Goal: Use online tool/utility

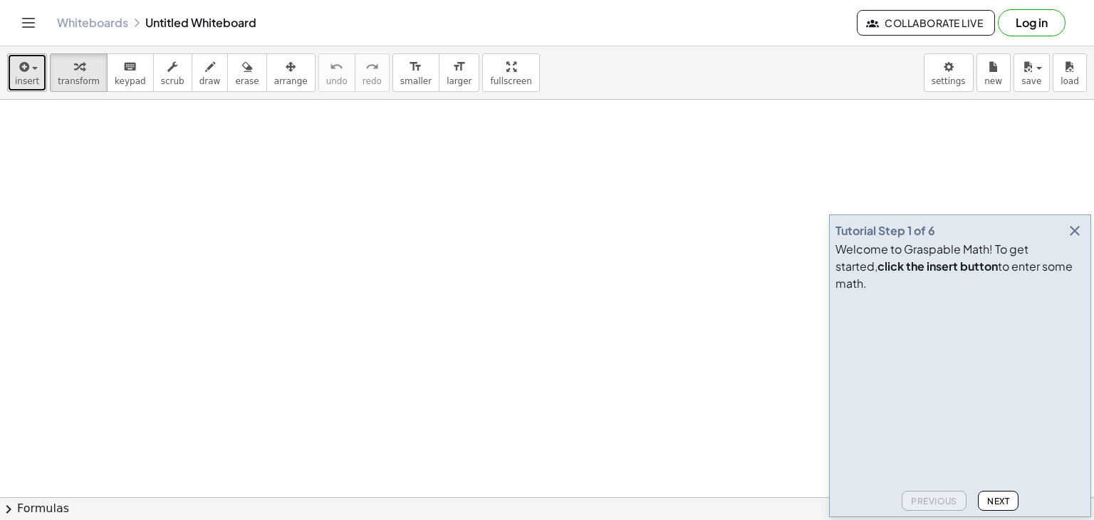
click at [34, 81] on span "insert" at bounding box center [27, 81] width 24 height 10
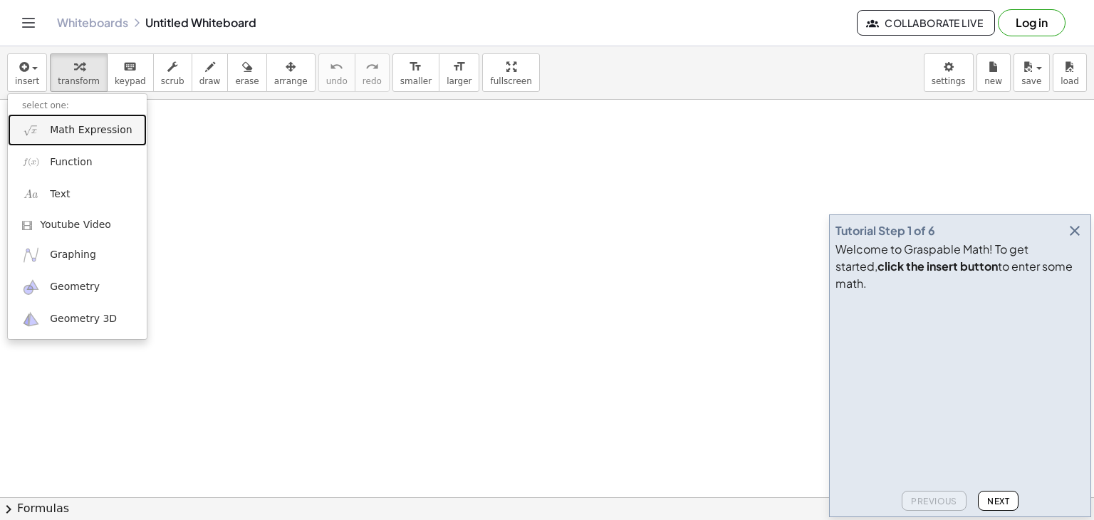
click at [54, 127] on span "Math Expression" at bounding box center [91, 130] width 82 height 14
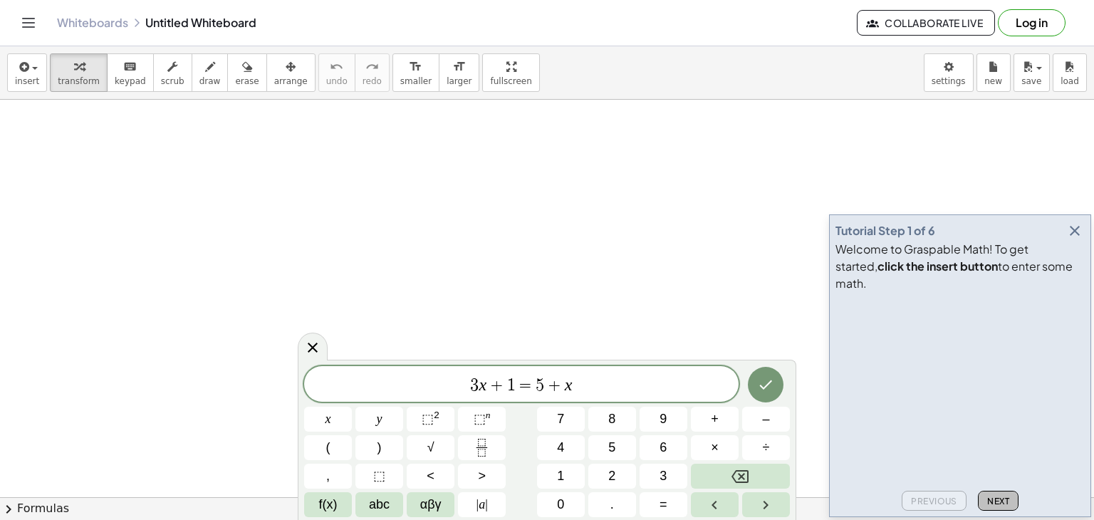
click at [993, 498] on span "Next" at bounding box center [998, 501] width 22 height 11
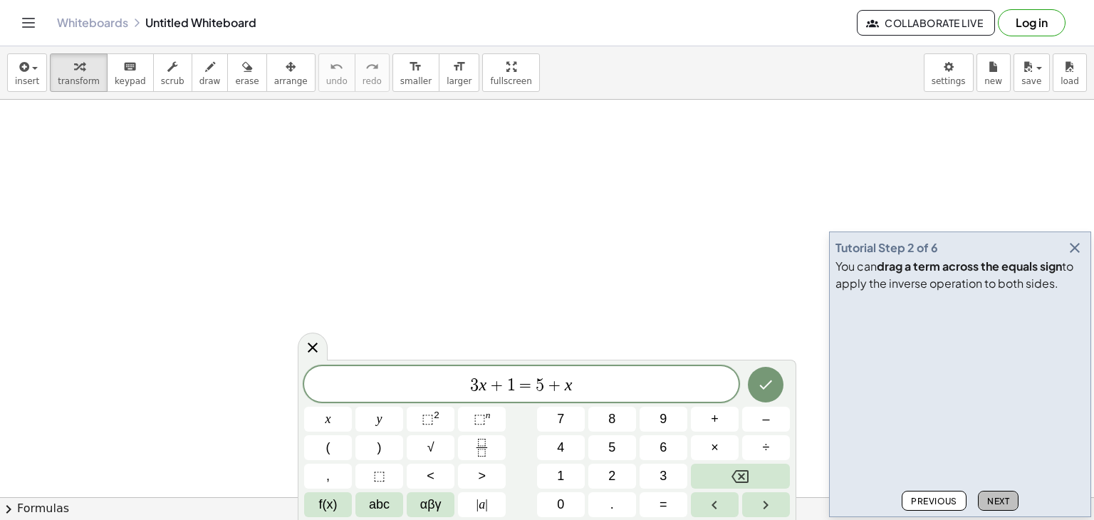
click at [993, 498] on span "Next" at bounding box center [998, 501] width 22 height 11
click at [990, 500] on span "Next" at bounding box center [998, 501] width 22 height 11
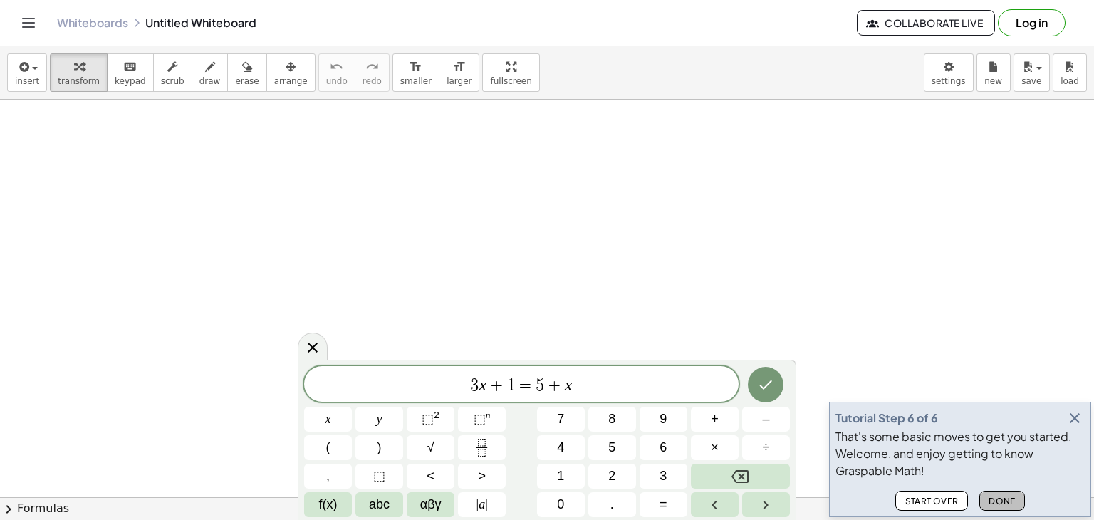
click at [1002, 498] on span "Done" at bounding box center [1001, 501] width 27 height 11
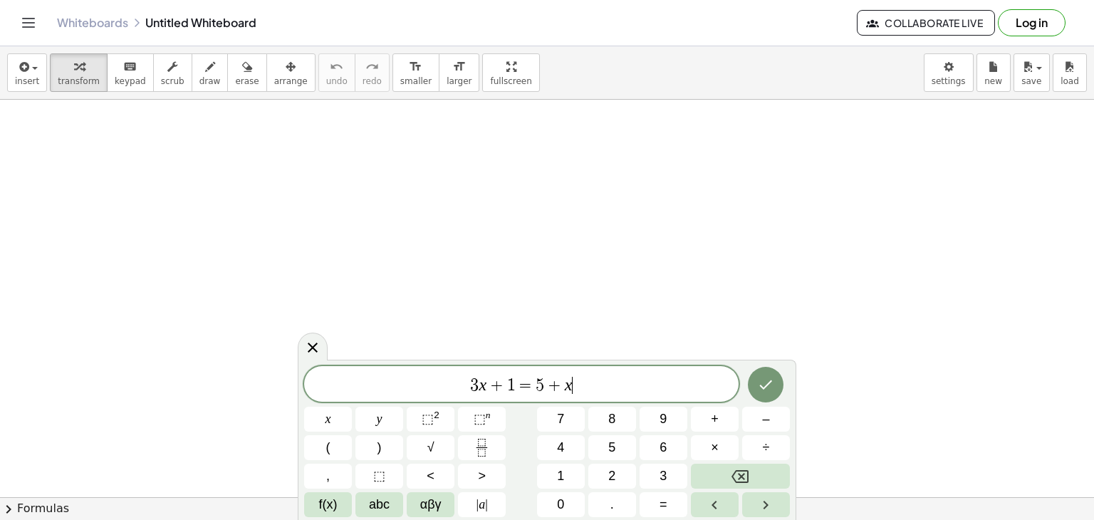
click at [597, 382] on span "3 x + 1 = 5 + x ​" at bounding box center [521, 385] width 434 height 20
click at [32, 85] on span "insert" at bounding box center [27, 81] width 24 height 10
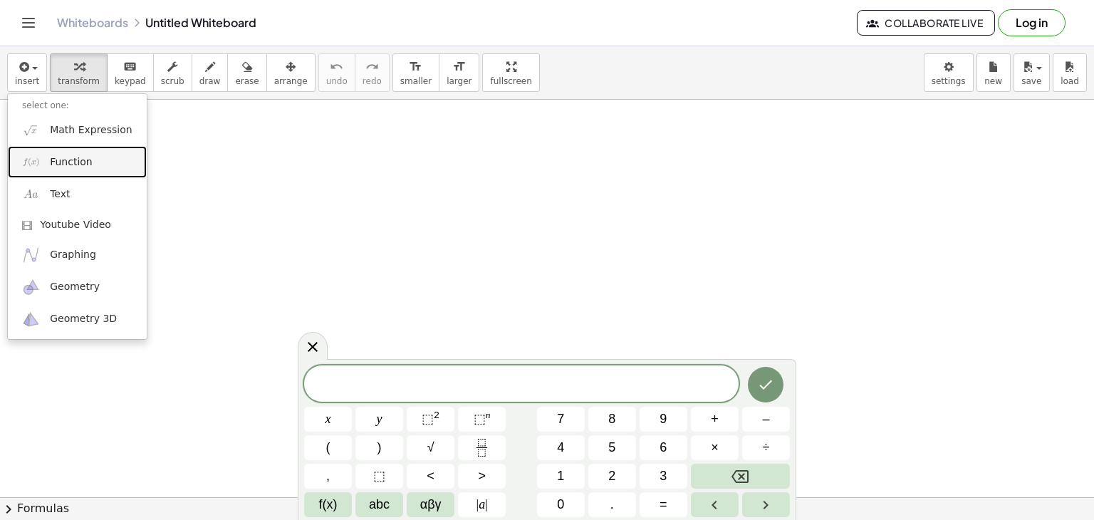
click at [82, 157] on span "Function" at bounding box center [71, 162] width 43 height 14
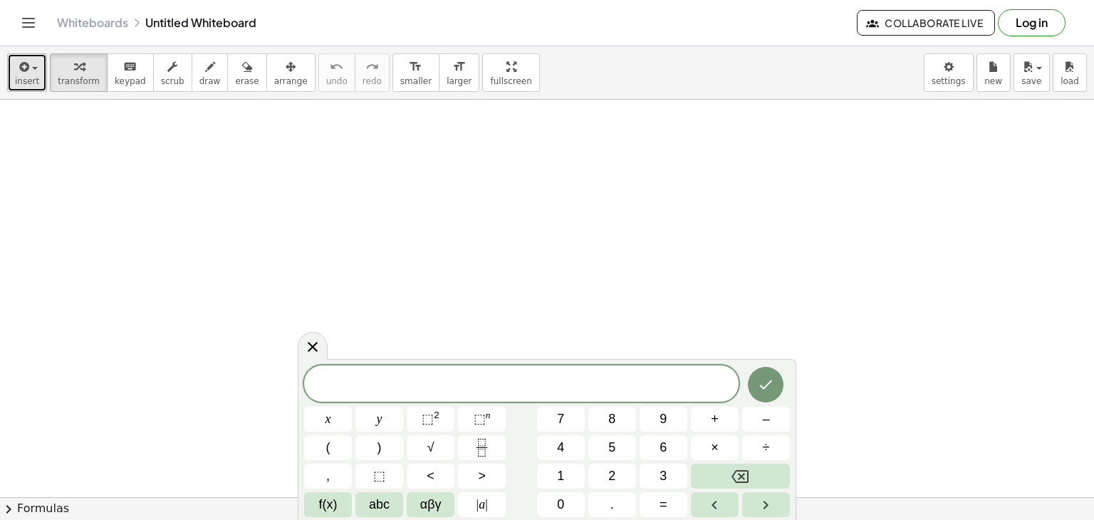
click at [21, 85] on span "insert" at bounding box center [27, 81] width 24 height 10
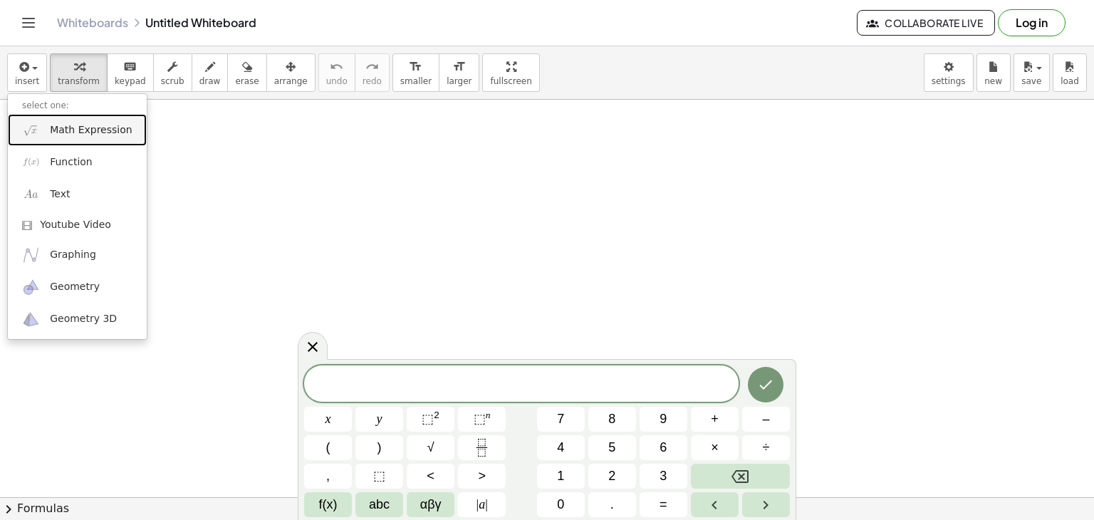
click at [48, 134] on link "Math Expression" at bounding box center [77, 130] width 139 height 32
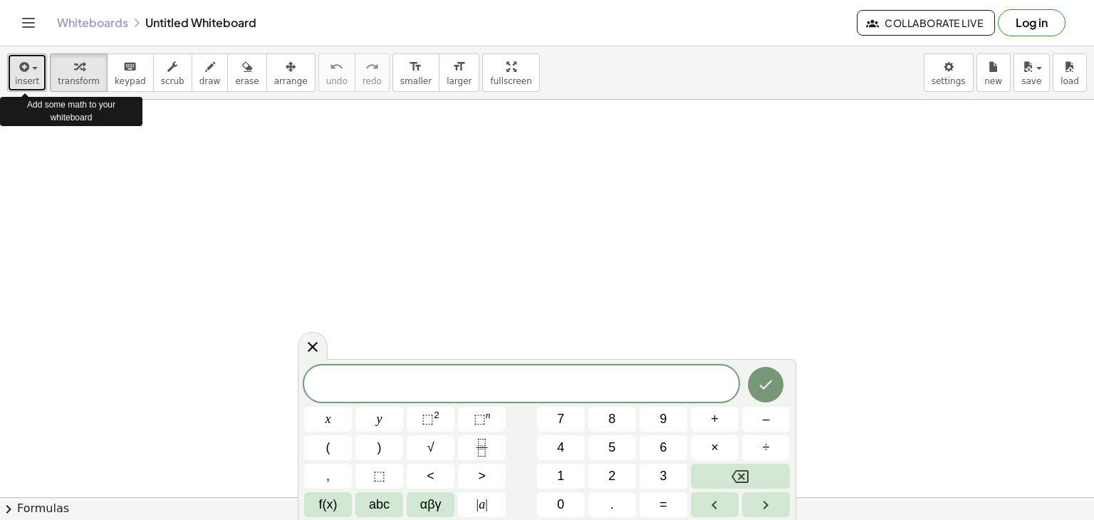
click at [21, 88] on button "insert" at bounding box center [27, 72] width 40 height 38
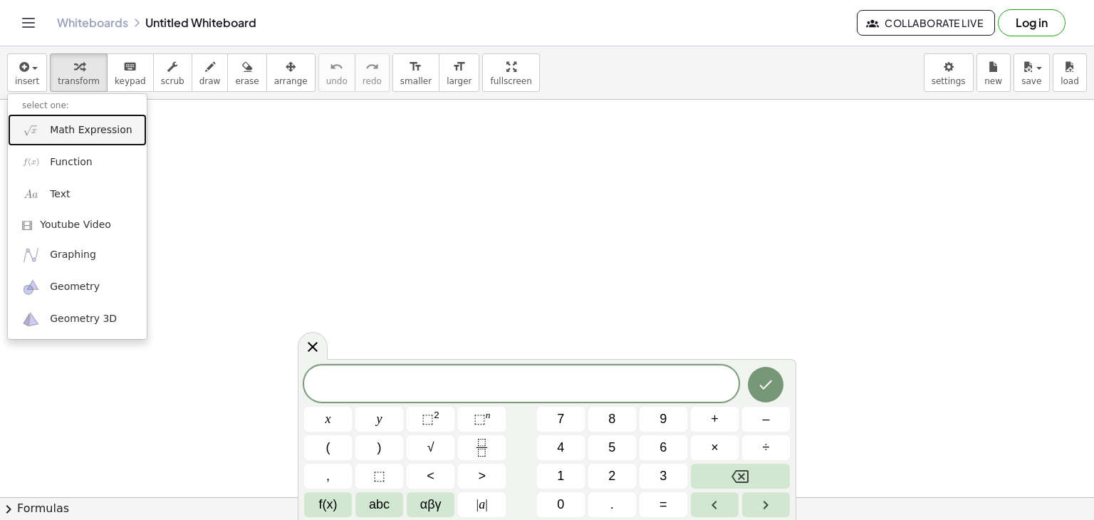
click at [54, 132] on span "Math Expression" at bounding box center [91, 130] width 82 height 14
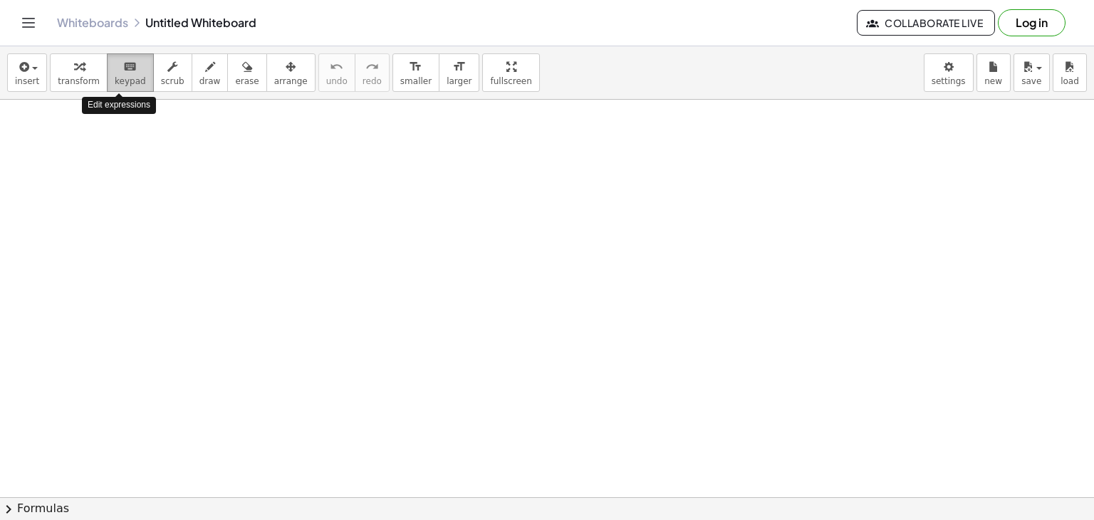
click at [115, 80] on span "keypad" at bounding box center [130, 81] width 31 height 10
click at [25, 72] on icon "button" at bounding box center [22, 66] width 13 height 17
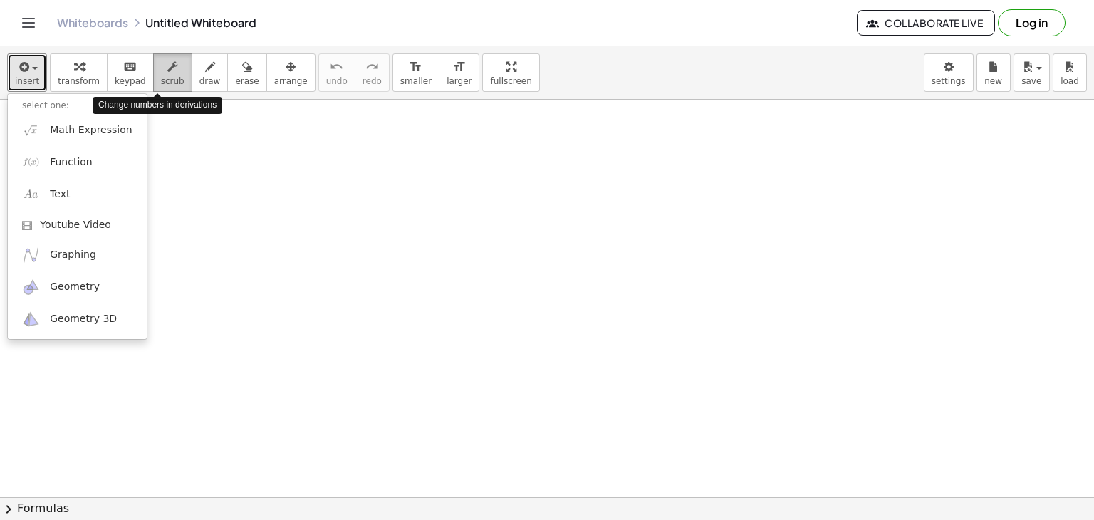
click at [172, 65] on button "scrub" at bounding box center [172, 72] width 39 height 38
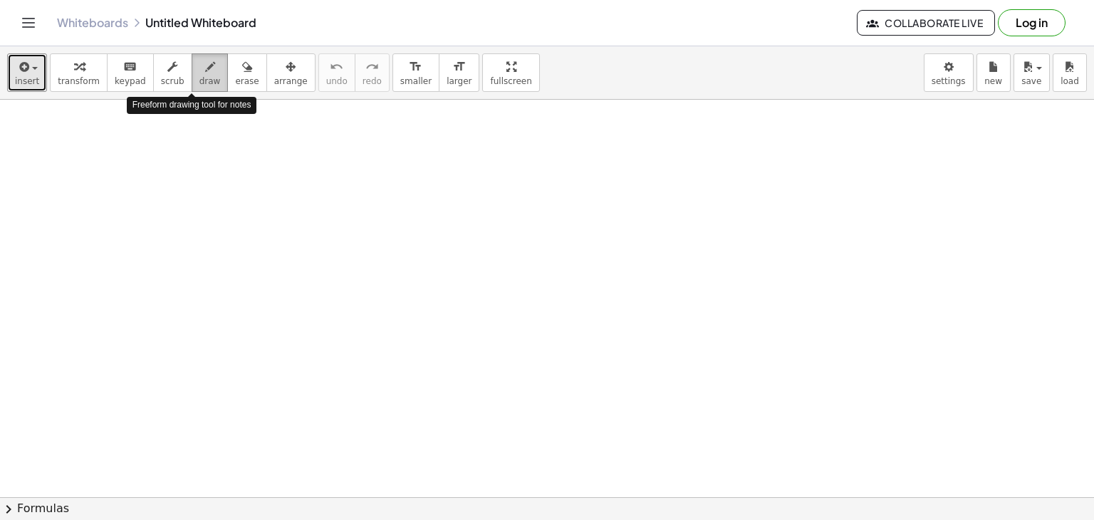
click at [205, 71] on icon "button" at bounding box center [210, 66] width 10 height 17
click at [199, 76] on span "draw" at bounding box center [209, 81] width 21 height 10
click at [199, 68] on div "button" at bounding box center [209, 66] width 21 height 17
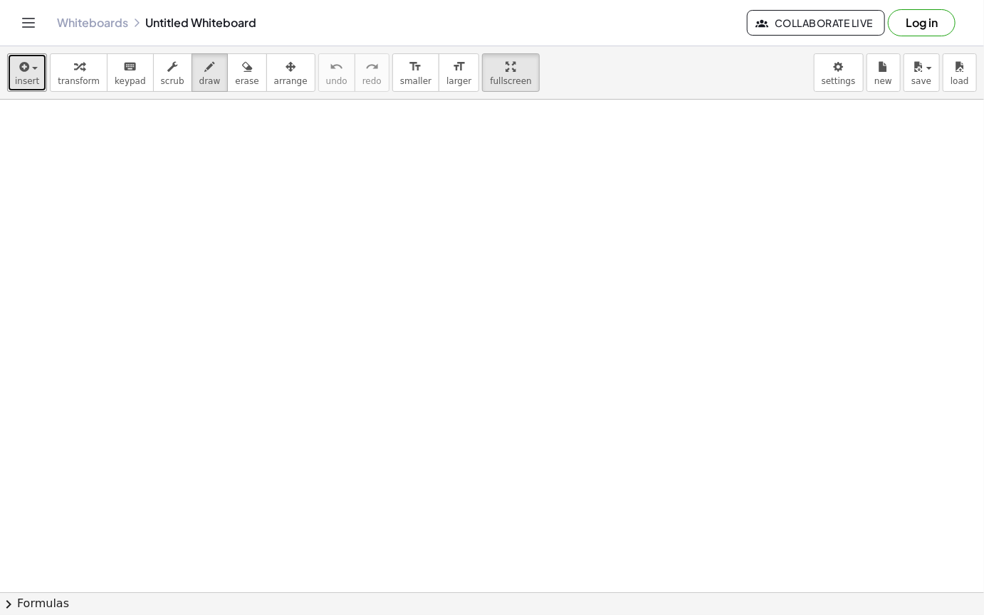
drag, startPoint x: 461, startPoint y: 75, endPoint x: 382, endPoint y: 95, distance: 81.7
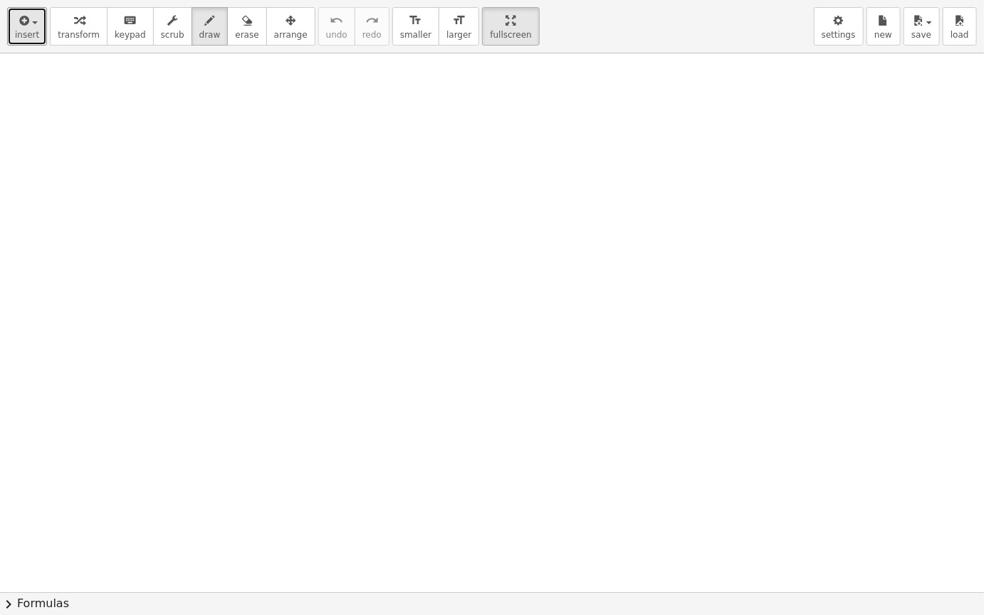
click at [382, 95] on div "insert select one: Math Expression Function Text Youtube Video Graphing Geometr…" at bounding box center [492, 307] width 984 height 615
click at [192, 40] on button "draw" at bounding box center [210, 26] width 37 height 38
drag, startPoint x: 182, startPoint y: 88, endPoint x: 255, endPoint y: 112, distance: 77.2
click at [255, 112] on div at bounding box center [492, 592] width 984 height 1078
drag, startPoint x: 255, startPoint y: 81, endPoint x: 298, endPoint y: 103, distance: 47.8
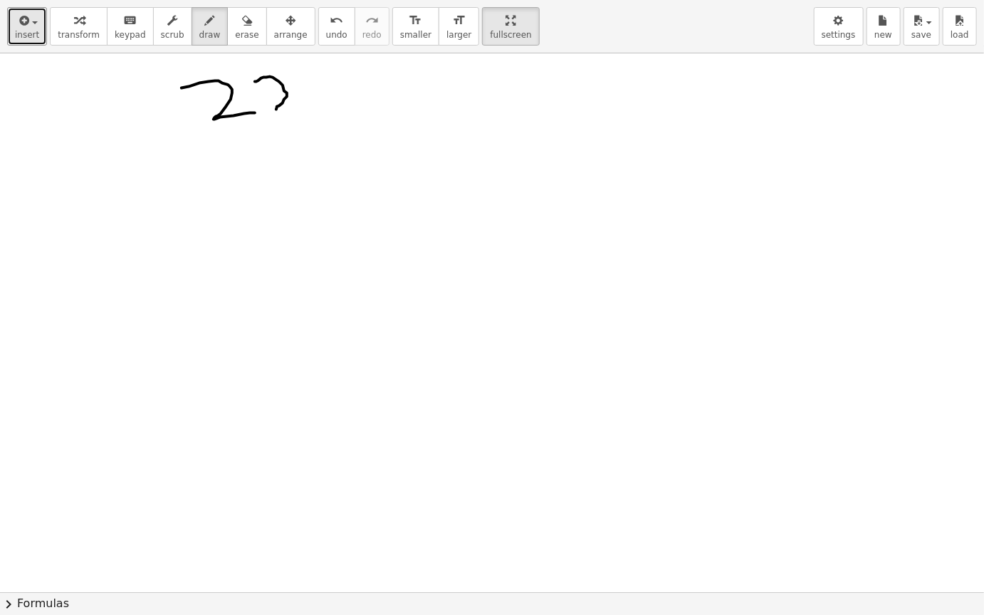
click at [298, 103] on div at bounding box center [492, 592] width 984 height 1078
drag, startPoint x: 308, startPoint y: 77, endPoint x: 330, endPoint y: 95, distance: 29.4
click at [330, 95] on div at bounding box center [492, 592] width 984 height 1078
drag, startPoint x: 303, startPoint y: 70, endPoint x: 350, endPoint y: 53, distance: 49.3
click at [350, 53] on div at bounding box center [492, 592] width 984 height 1078
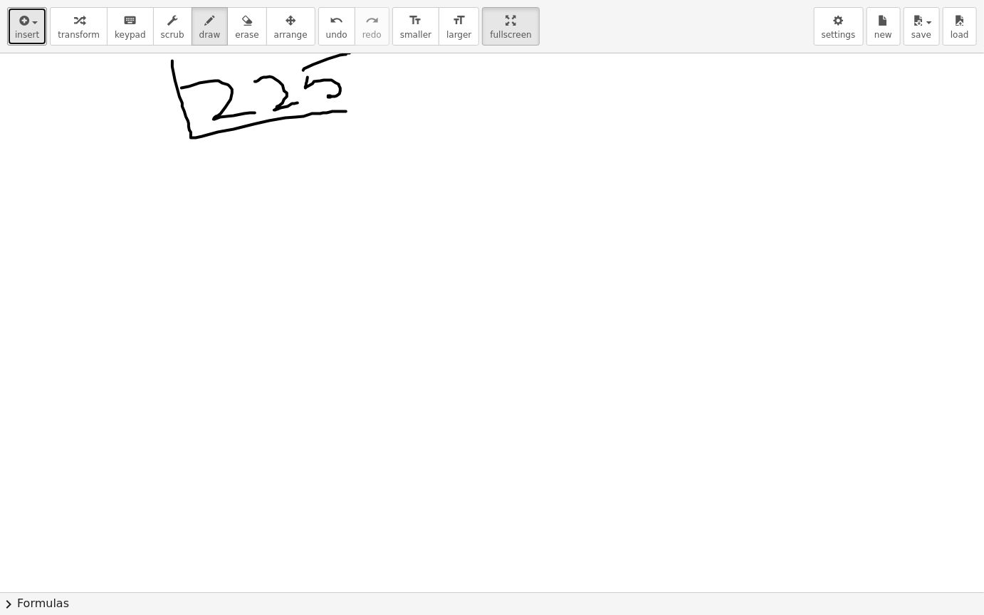
drag, startPoint x: 172, startPoint y: 61, endPoint x: 347, endPoint y: 111, distance: 181.6
click at [347, 111] on div at bounding box center [492, 592] width 984 height 1078
drag, startPoint x: 431, startPoint y: 86, endPoint x: 444, endPoint y: 108, distance: 25.9
click at [444, 109] on div at bounding box center [492, 592] width 984 height 1078
drag, startPoint x: 458, startPoint y: 98, endPoint x: 454, endPoint y: 110, distance: 11.9
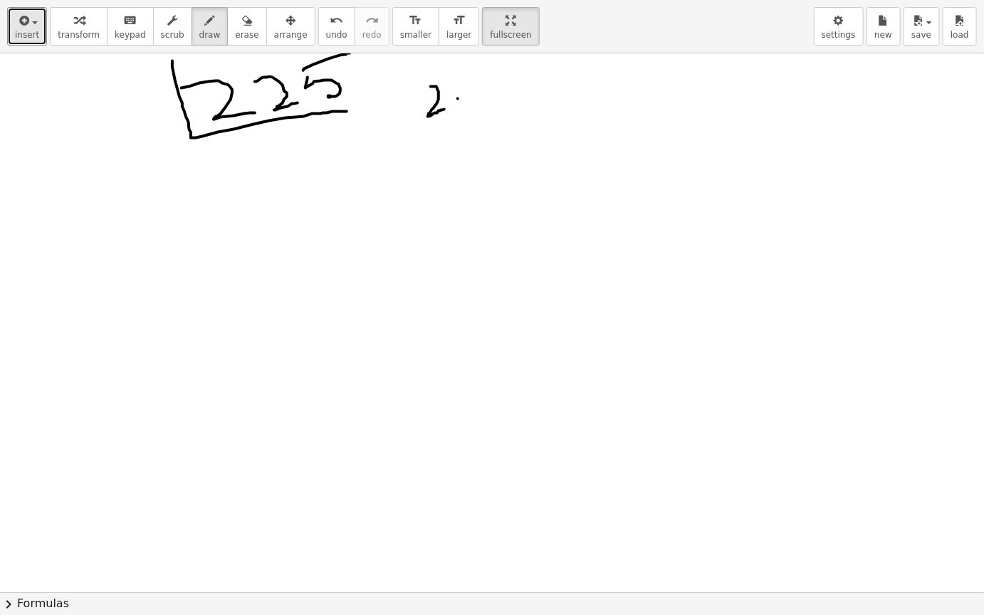
click at [454, 110] on div at bounding box center [492, 592] width 984 height 1078
drag, startPoint x: 473, startPoint y: 74, endPoint x: 496, endPoint y: 101, distance: 34.9
click at [496, 101] on div at bounding box center [492, 592] width 984 height 1078
drag, startPoint x: 486, startPoint y: 94, endPoint x: 491, endPoint y: 109, distance: 15.8
click at [491, 109] on div at bounding box center [492, 592] width 984 height 1078
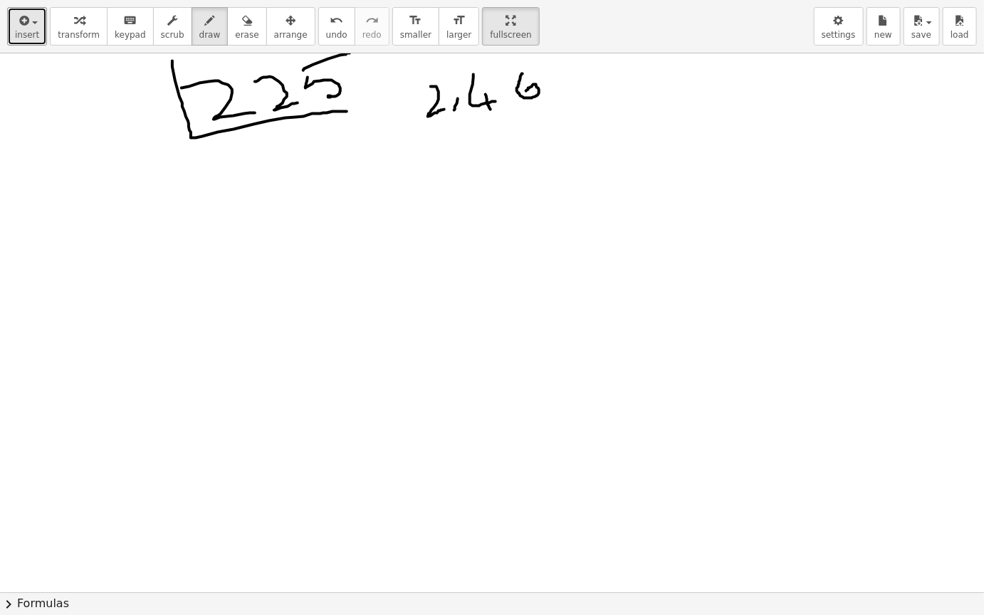
drag, startPoint x: 523, startPoint y: 73, endPoint x: 523, endPoint y: 95, distance: 22.1
click at [523, 95] on div at bounding box center [492, 592] width 984 height 1078
drag, startPoint x: 459, startPoint y: 127, endPoint x: 464, endPoint y: 152, distance: 24.9
click at [464, 152] on div at bounding box center [492, 592] width 984 height 1078
drag, startPoint x: 491, startPoint y: 127, endPoint x: 507, endPoint y: 150, distance: 27.5
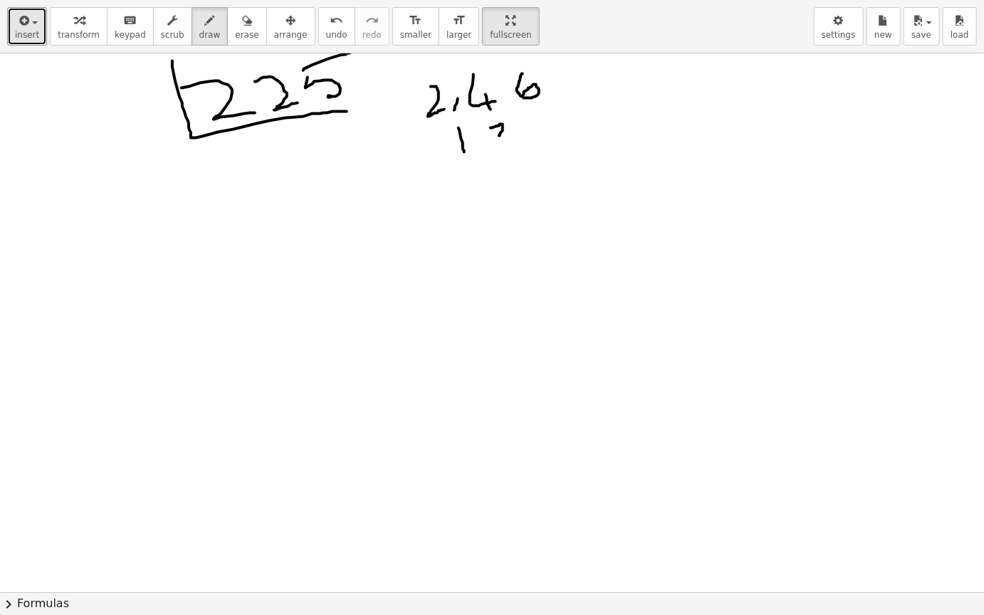
click at [507, 150] on div at bounding box center [492, 592] width 984 height 1078
drag, startPoint x: 537, startPoint y: 117, endPoint x: 543, endPoint y: 146, distance: 29.7
click at [543, 146] on div at bounding box center [492, 592] width 984 height 1078
drag, startPoint x: 539, startPoint y: 120, endPoint x: 546, endPoint y: 117, distance: 7.7
click at [546, 117] on div at bounding box center [492, 592] width 984 height 1078
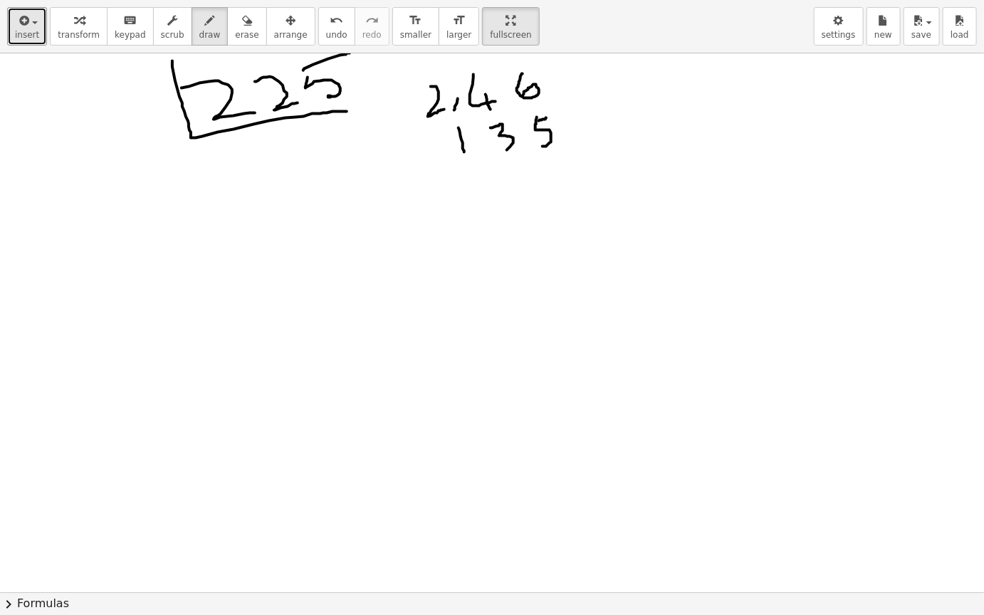
click at [546, 117] on div at bounding box center [492, 592] width 984 height 1078
click at [575, 123] on div at bounding box center [492, 592] width 984 height 1078
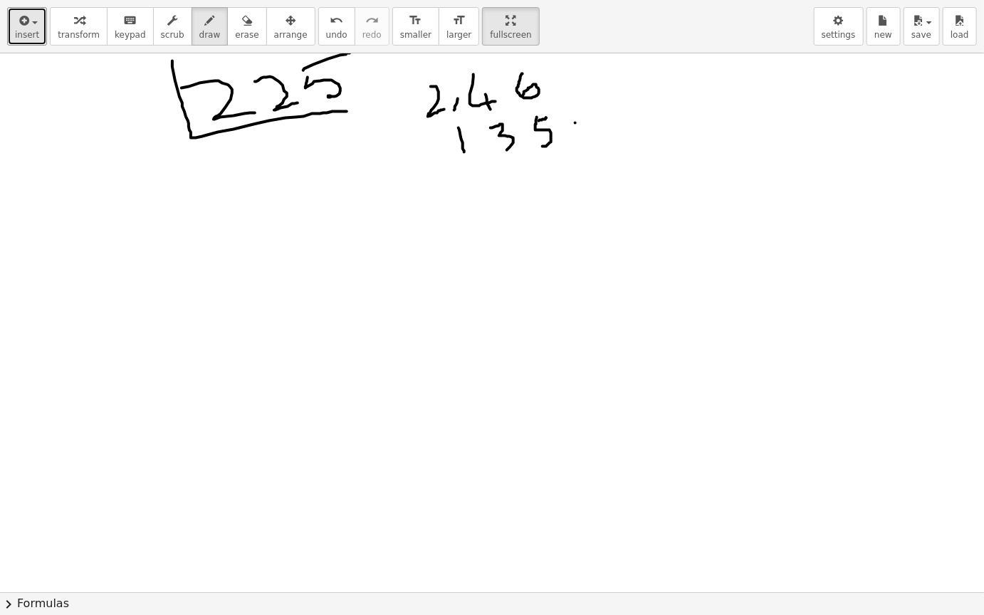
click at [575, 123] on div at bounding box center [492, 592] width 984 height 1078
drag, startPoint x: 309, startPoint y: 65, endPoint x: 303, endPoint y: 80, distance: 16.0
click at [304, 80] on div at bounding box center [492, 592] width 984 height 1078
drag, startPoint x: 120, startPoint y: 96, endPoint x: 136, endPoint y: 140, distance: 46.4
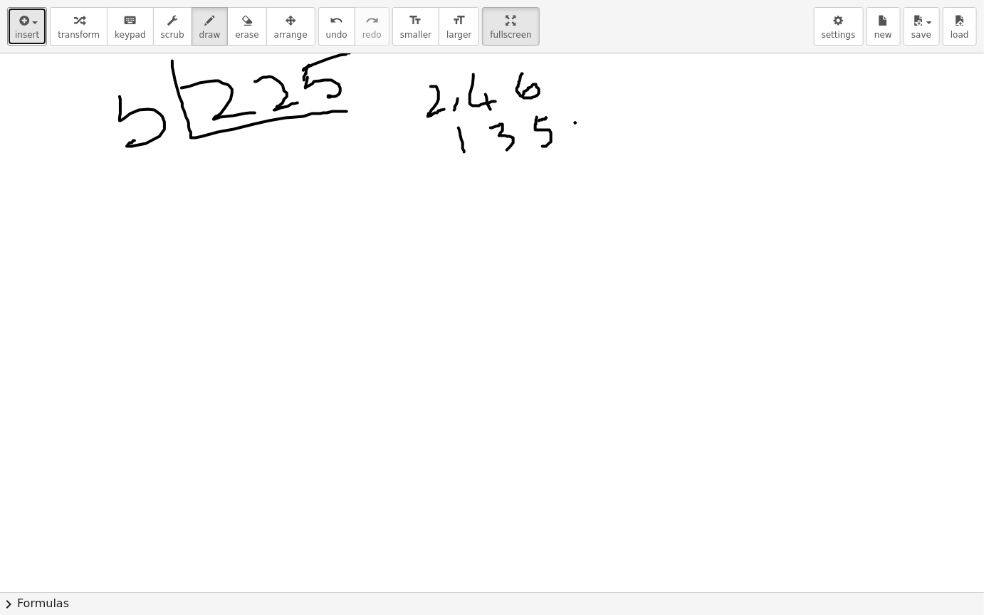
click at [136, 140] on div at bounding box center [492, 592] width 984 height 1078
drag, startPoint x: 120, startPoint y: 95, endPoint x: 181, endPoint y: 79, distance: 63.4
click at [181, 79] on div at bounding box center [492, 592] width 984 height 1078
drag, startPoint x: 250, startPoint y: 142, endPoint x: 281, endPoint y: 175, distance: 45.8
click at [281, 175] on div at bounding box center [492, 592] width 984 height 1078
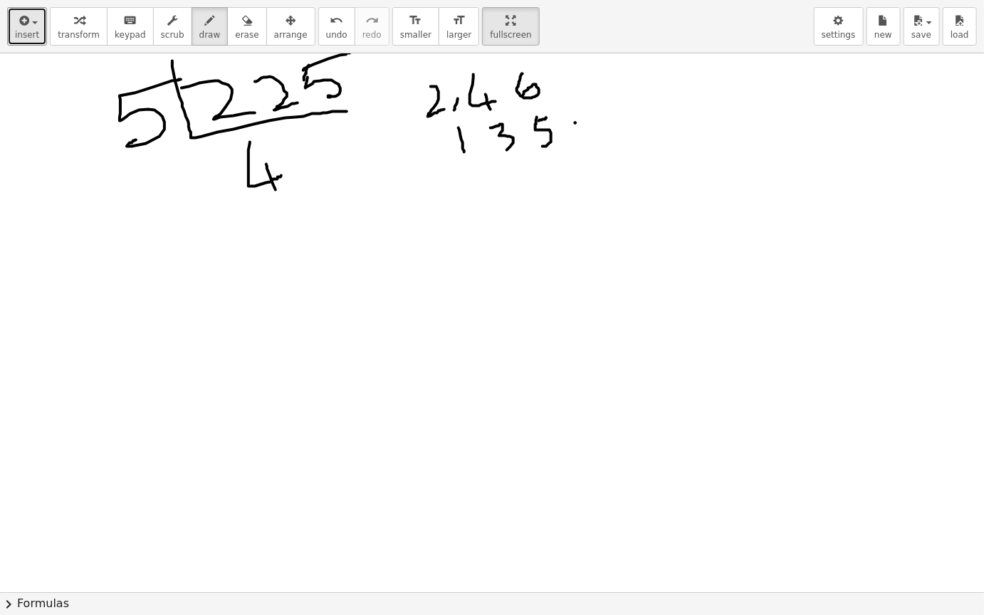
drag, startPoint x: 266, startPoint y: 164, endPoint x: 281, endPoint y: 215, distance: 53.4
click at [281, 215] on div at bounding box center [492, 592] width 984 height 1078
drag, startPoint x: 286, startPoint y: 58, endPoint x: 295, endPoint y: 68, distance: 13.6
click at [295, 68] on div at bounding box center [492, 592] width 984 height 1078
drag, startPoint x: 302, startPoint y: 142, endPoint x: 317, endPoint y: 166, distance: 28.5
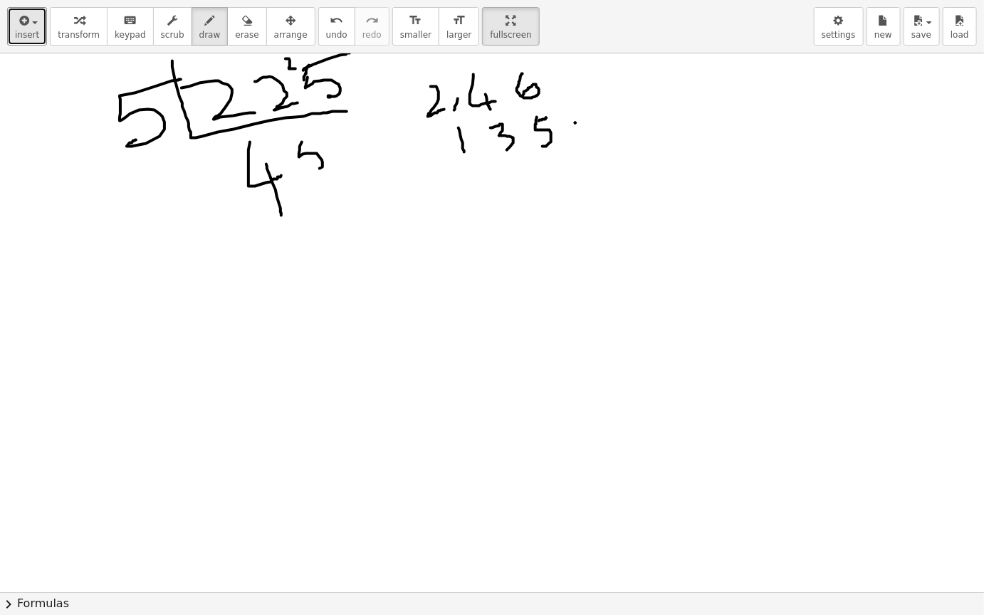
click at [317, 166] on div at bounding box center [492, 592] width 984 height 1078
drag, startPoint x: 303, startPoint y: 142, endPoint x: 328, endPoint y: 132, distance: 26.6
click at [328, 132] on div at bounding box center [492, 592] width 984 height 1078
drag, startPoint x: 236, startPoint y: 132, endPoint x: 364, endPoint y: 186, distance: 138.5
click at [365, 186] on div at bounding box center [492, 592] width 984 height 1078
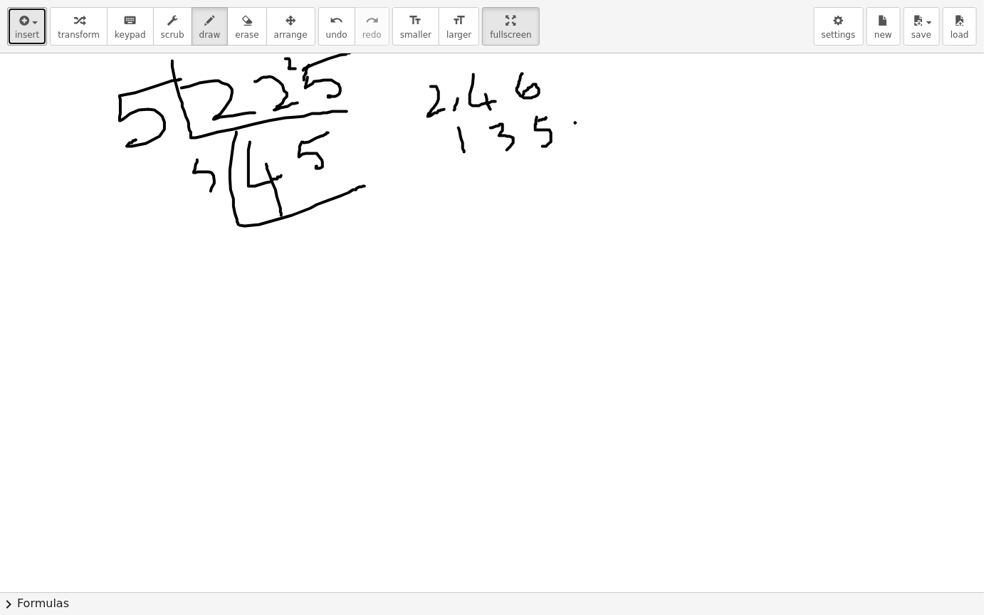
drag, startPoint x: 197, startPoint y: 159, endPoint x: 206, endPoint y: 186, distance: 27.7
click at [206, 186] on div at bounding box center [492, 592] width 984 height 1078
drag, startPoint x: 199, startPoint y: 169, endPoint x: 211, endPoint y: 165, distance: 12.6
click at [211, 165] on div at bounding box center [492, 592] width 984 height 1078
drag, startPoint x: 332, startPoint y: 212, endPoint x: 348, endPoint y: 259, distance: 49.8
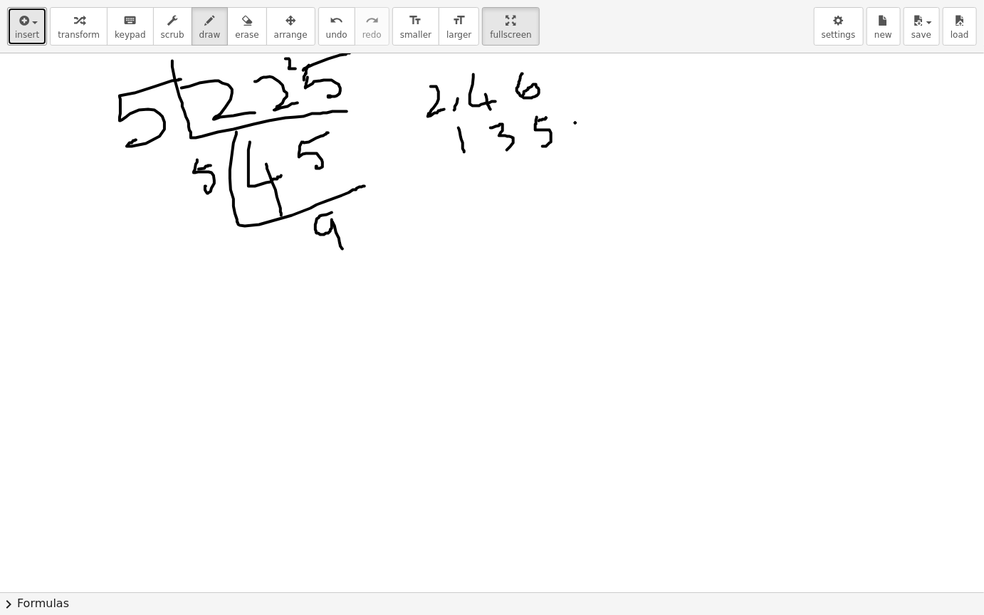
click at [348, 259] on div at bounding box center [492, 592] width 984 height 1078
drag, startPoint x: 276, startPoint y: 226, endPoint x: 404, endPoint y: 236, distance: 129.2
click at [404, 236] on div at bounding box center [492, 592] width 984 height 1078
drag, startPoint x: 254, startPoint y: 262, endPoint x: 265, endPoint y: 313, distance: 51.7
click at [265, 313] on div at bounding box center [492, 592] width 984 height 1078
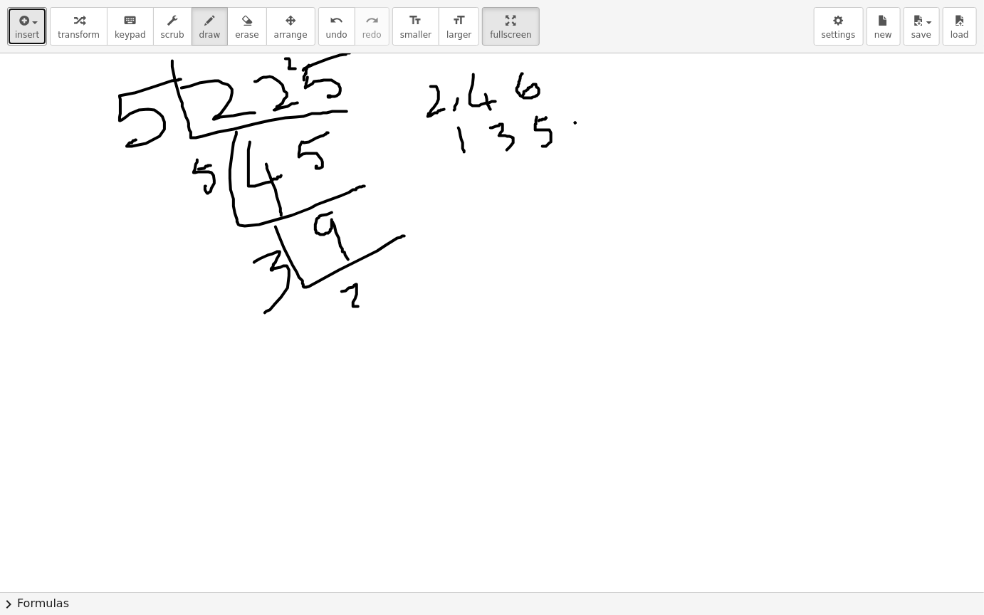
drag, startPoint x: 342, startPoint y: 291, endPoint x: 371, endPoint y: 306, distance: 32.8
click at [371, 306] on div at bounding box center [492, 592] width 984 height 1078
drag, startPoint x: 319, startPoint y: 298, endPoint x: 394, endPoint y: 306, distance: 75.9
click at [394, 306] on div at bounding box center [492, 592] width 984 height 1078
drag, startPoint x: 367, startPoint y: 302, endPoint x: 361, endPoint y: 310, distance: 10.7
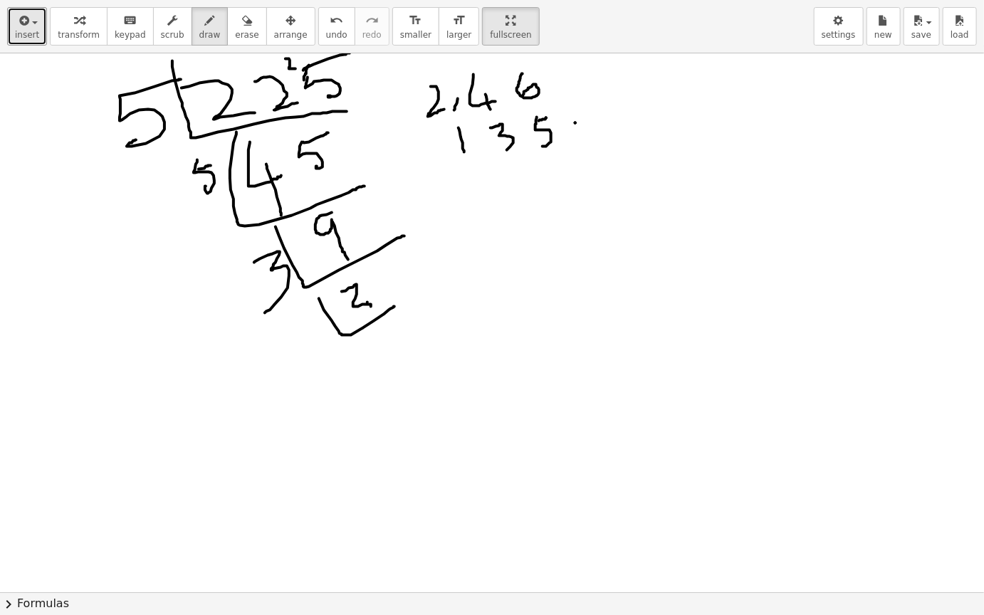
click at [361, 310] on div at bounding box center [492, 592] width 984 height 1078
drag, startPoint x: 295, startPoint y: 328, endPoint x: 320, endPoint y: 365, distance: 45.0
click at [320, 365] on div at bounding box center [492, 592] width 984 height 1078
drag, startPoint x: 376, startPoint y: 350, endPoint x: 382, endPoint y: 360, distance: 11.5
click at [382, 360] on div at bounding box center [492, 592] width 984 height 1078
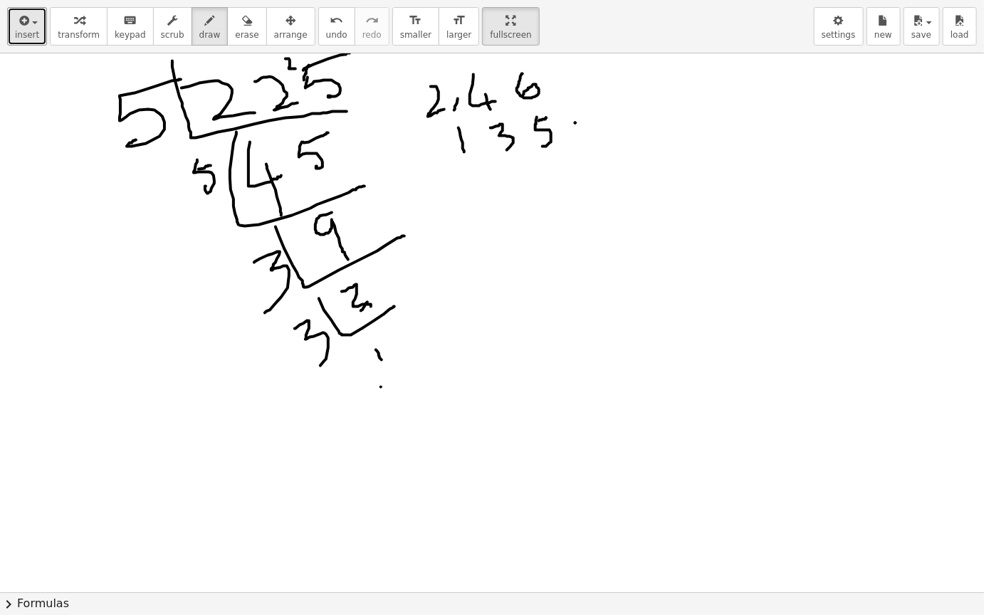
drag, startPoint x: 381, startPoint y: 387, endPoint x: 441, endPoint y: 357, distance: 66.9
click at [441, 357] on div at bounding box center [492, 592] width 984 height 1078
drag, startPoint x: 27, startPoint y: 258, endPoint x: 35, endPoint y: 278, distance: 22.1
click at [35, 278] on div at bounding box center [492, 592] width 984 height 1078
drag
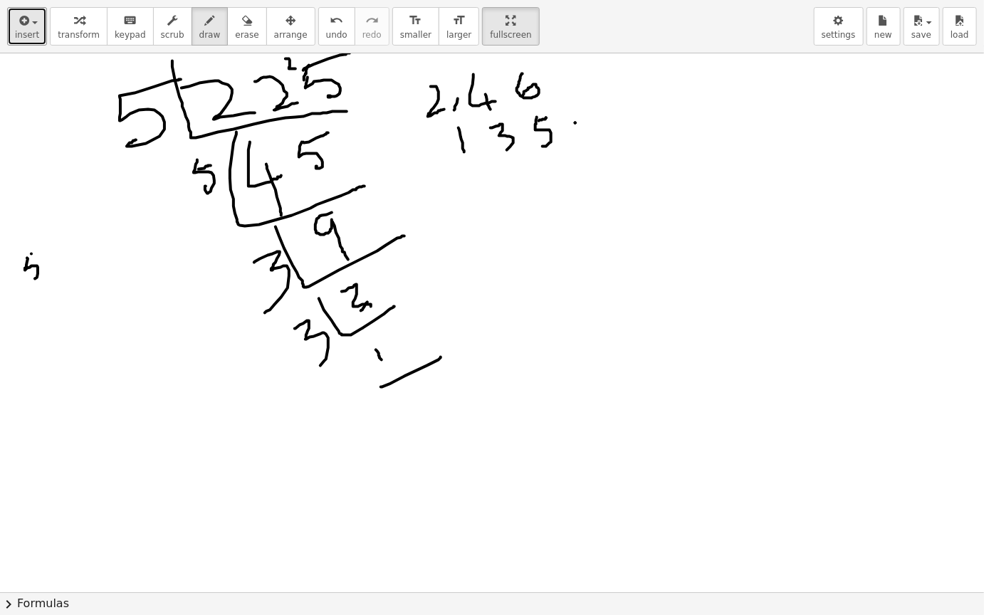
click at [51, 248] on div at bounding box center [492, 592] width 984 height 1078
click at [59, 251] on div at bounding box center [492, 592] width 984 height 1078
click at [73, 258] on div at bounding box center [492, 592] width 984 height 1078
click at [64, 261] on div at bounding box center [492, 592] width 984 height 1078
click at [99, 261] on div at bounding box center [492, 592] width 984 height 1078
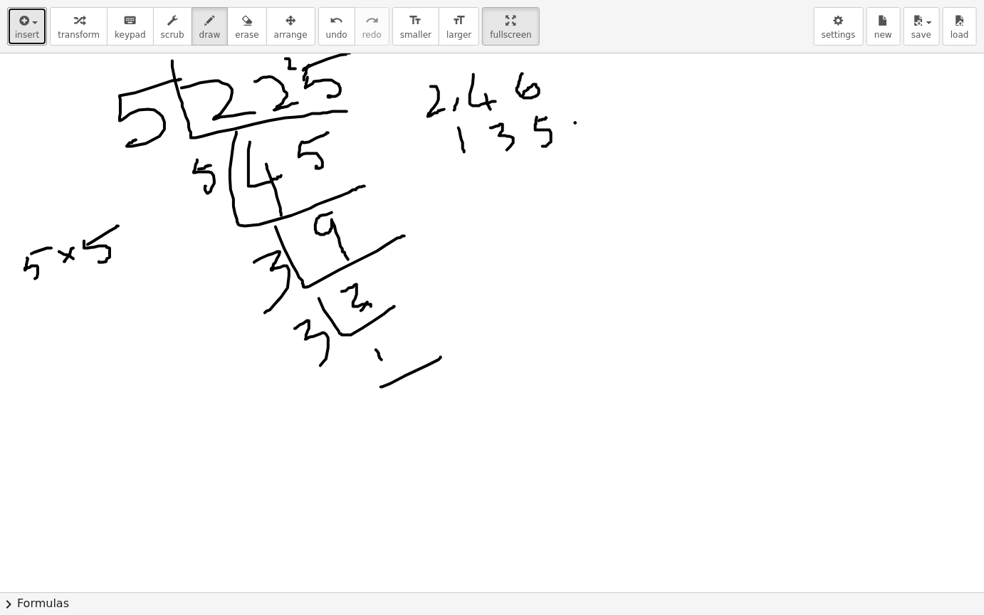
click at [119, 226] on div at bounding box center [492, 592] width 984 height 1078
click at [152, 239] on div at bounding box center [492, 592] width 984 height 1078
click at [130, 251] on div at bounding box center [492, 592] width 984 height 1078
click at [175, 241] on div at bounding box center [492, 592] width 984 height 1078
click at [208, 218] on div at bounding box center [492, 592] width 984 height 1078
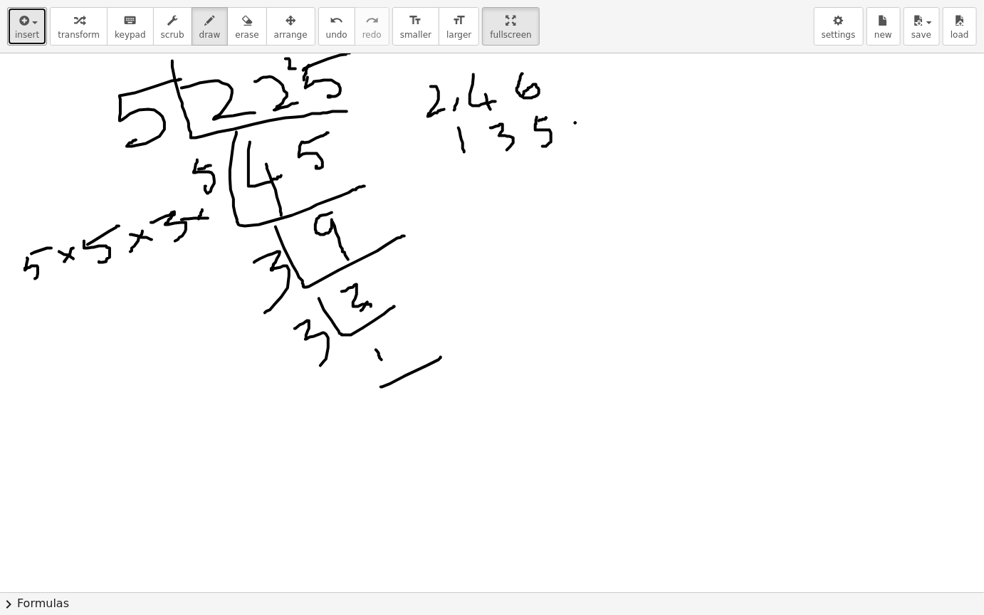
click at [194, 233] on div at bounding box center [492, 592] width 984 height 1078
click at [230, 236] on div at bounding box center [492, 592] width 984 height 1078
click at [733, 104] on div at bounding box center [492, 592] width 984 height 1078
click at [753, 91] on div at bounding box center [492, 592] width 984 height 1078
click at [819, 91] on div at bounding box center [492, 592] width 984 height 1078
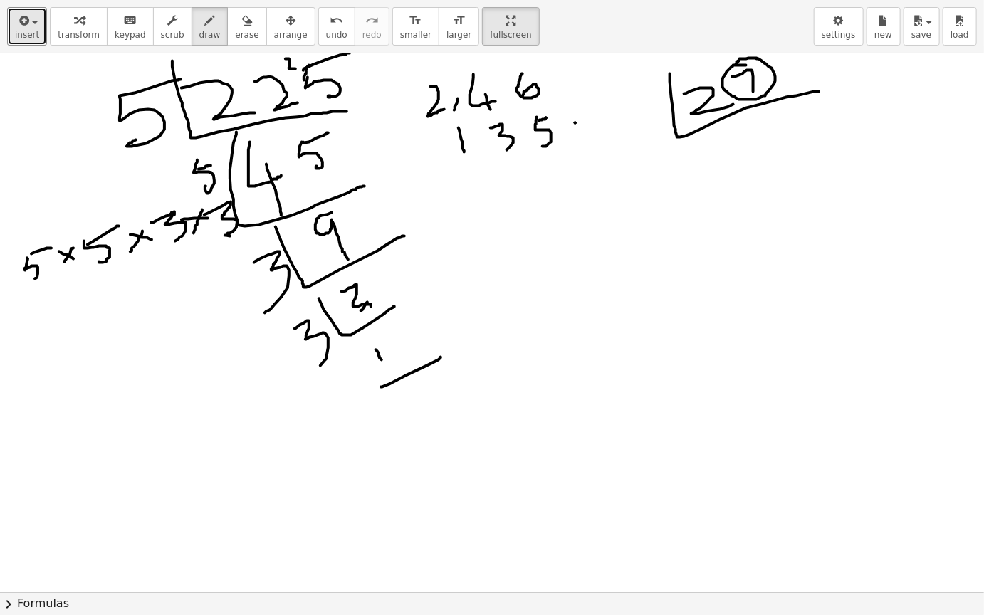
click at [735, 70] on div at bounding box center [492, 592] width 984 height 1078
click at [654, 136] on div at bounding box center [492, 592] width 984 height 1078
click at [761, 167] on div at bounding box center [492, 592] width 984 height 1078
click at [821, 127] on div at bounding box center [492, 592] width 984 height 1078
click at [691, 199] on div at bounding box center [492, 592] width 984 height 1078
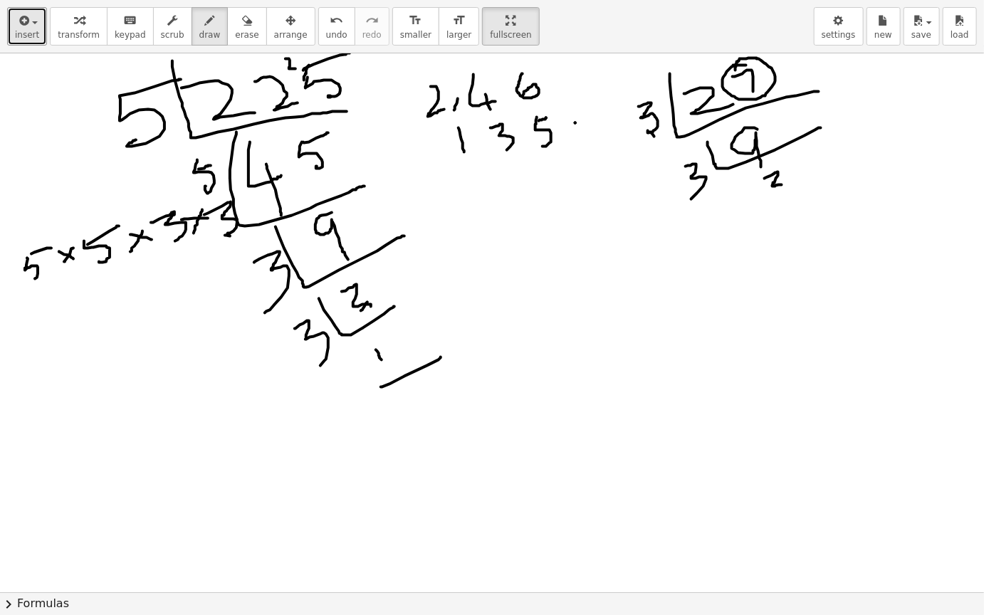
click at [778, 196] on div at bounding box center [492, 592] width 984 height 1078
click at [825, 205] on div at bounding box center [492, 592] width 984 height 1078
click at [743, 228] on div at bounding box center [492, 592] width 984 height 1078
click at [811, 242] on div at bounding box center [492, 592] width 984 height 1078
click at [828, 247] on div at bounding box center [492, 592] width 984 height 1078
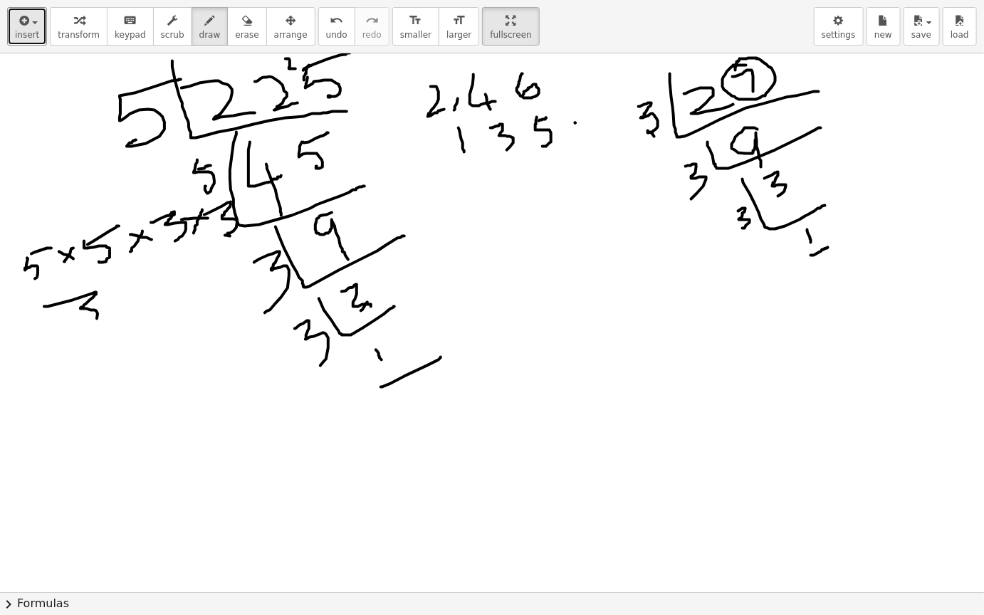
click at [86, 326] on div at bounding box center [492, 592] width 984 height 1078
click at [117, 307] on div at bounding box center [492, 592] width 984 height 1078
click at [108, 308] on div at bounding box center [492, 592] width 984 height 1078
click at [146, 315] on div at bounding box center [492, 592] width 984 height 1078
click at [179, 284] on div at bounding box center [492, 592] width 984 height 1078
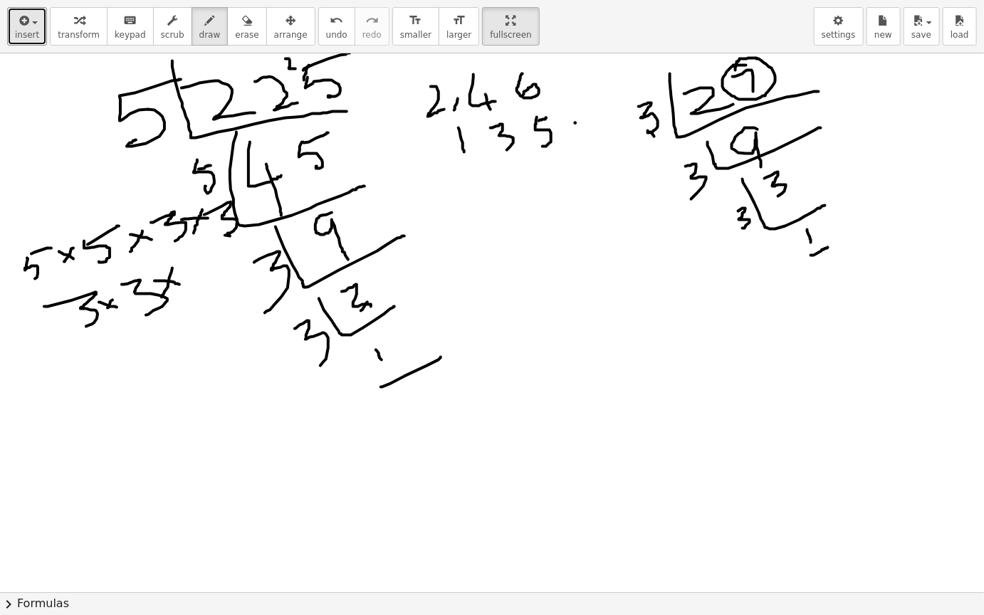
click at [162, 297] on div at bounding box center [492, 592] width 984 height 1078
click at [207, 281] on div at bounding box center [492, 592] width 984 height 1078
click at [179, 242] on div at bounding box center [492, 592] width 984 height 1078
drag, startPoint x: 182, startPoint y: 255, endPoint x: 254, endPoint y: 241, distance: 74.0
click at [254, 241] on div at bounding box center [492, 592] width 984 height 1078
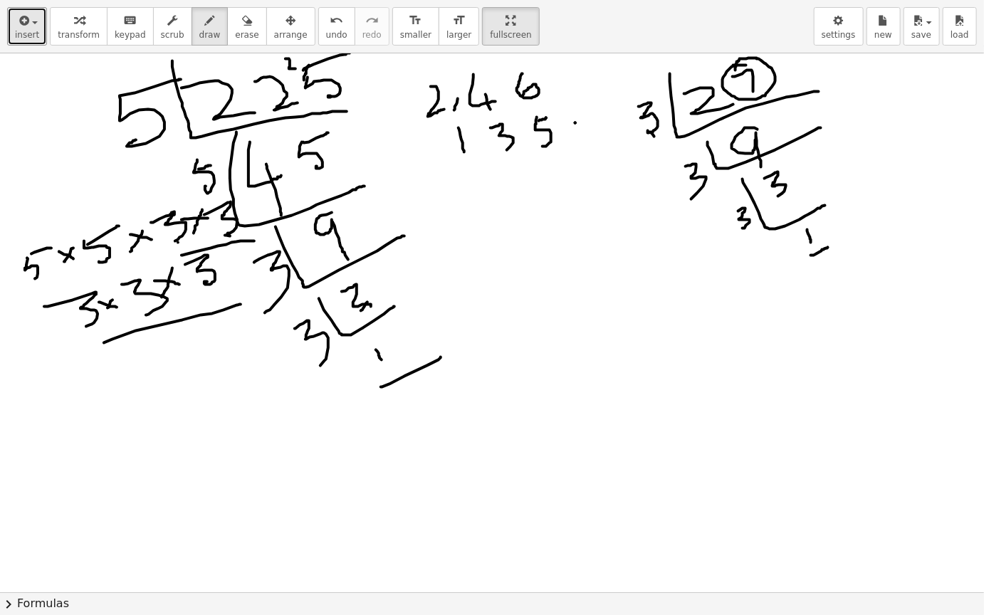
drag, startPoint x: 104, startPoint y: 342, endPoint x: 241, endPoint y: 304, distance: 142.7
click at [241, 304] on div at bounding box center [492, 592] width 984 height 1078
drag, startPoint x: 93, startPoint y: 266, endPoint x: 80, endPoint y: 373, distance: 108.3
click at [80, 373] on div at bounding box center [492, 592] width 984 height 1078
drag, startPoint x: 168, startPoint y: 197, endPoint x: 152, endPoint y: 253, distance: 59.1
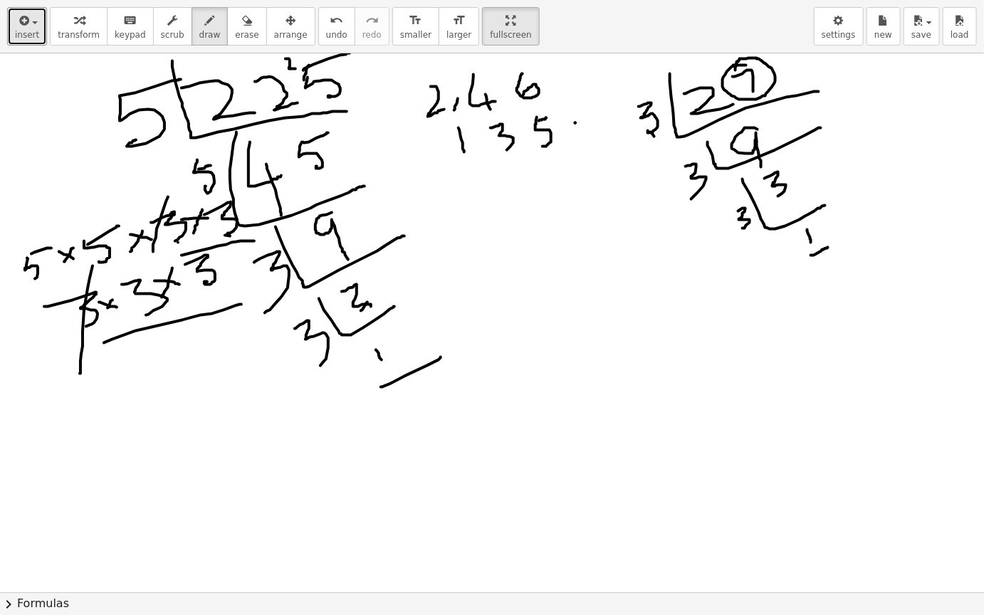
click at [153, 253] on div at bounding box center [492, 592] width 984 height 1078
drag, startPoint x: 151, startPoint y: 268, endPoint x: 135, endPoint y: 326, distance: 60.6
click at [135, 326] on div at bounding box center [492, 592] width 984 height 1078
drag, startPoint x: 227, startPoint y: 188, endPoint x: 219, endPoint y: 233, distance: 45.7
click at [219, 233] on div at bounding box center [492, 592] width 984 height 1078
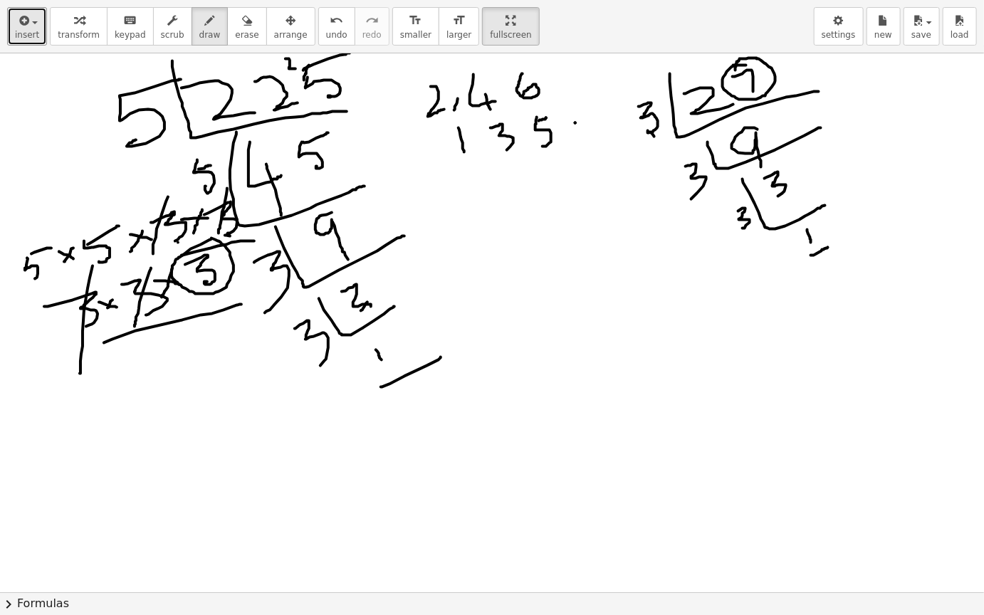
drag, startPoint x: 211, startPoint y: 239, endPoint x: 197, endPoint y: 238, distance: 13.6
click at [197, 238] on div at bounding box center [492, 592] width 984 height 1078
drag, startPoint x: 209, startPoint y: 300, endPoint x: 225, endPoint y: 350, distance: 53.1
click at [225, 350] on div at bounding box center [492, 592] width 984 height 1078
drag, startPoint x: 210, startPoint y: 342, endPoint x: 240, endPoint y: 336, distance: 30.6
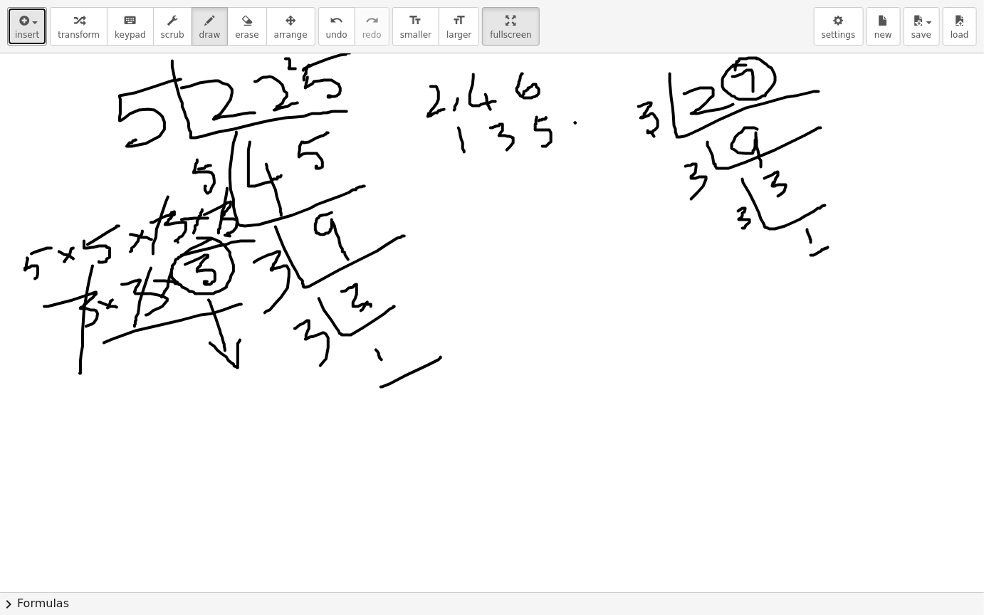
click at [240, 336] on div at bounding box center [492, 592] width 984 height 1078
drag, startPoint x: 522, startPoint y: 226, endPoint x: 537, endPoint y: 258, distance: 36.0
click at [537, 258] on div at bounding box center [492, 592] width 984 height 1078
drag, startPoint x: 523, startPoint y: 232, endPoint x: 562, endPoint y: 227, distance: 38.8
click at [562, 227] on div at bounding box center [492, 592] width 984 height 1078
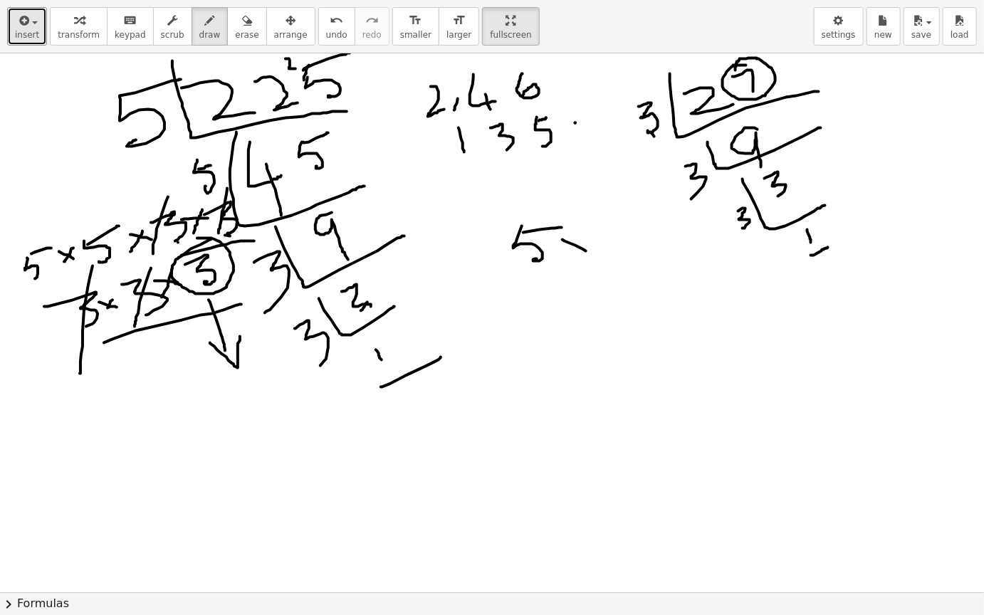
drag, startPoint x: 562, startPoint y: 239, endPoint x: 592, endPoint y: 255, distance: 33.8
click at [592, 255] on div at bounding box center [492, 592] width 984 height 1078
drag, startPoint x: 586, startPoint y: 237, endPoint x: 565, endPoint y: 259, distance: 30.7
click at [565, 259] on div at bounding box center [492, 592] width 984 height 1078
drag, startPoint x: 610, startPoint y: 229, endPoint x: 621, endPoint y: 251, distance: 24.5
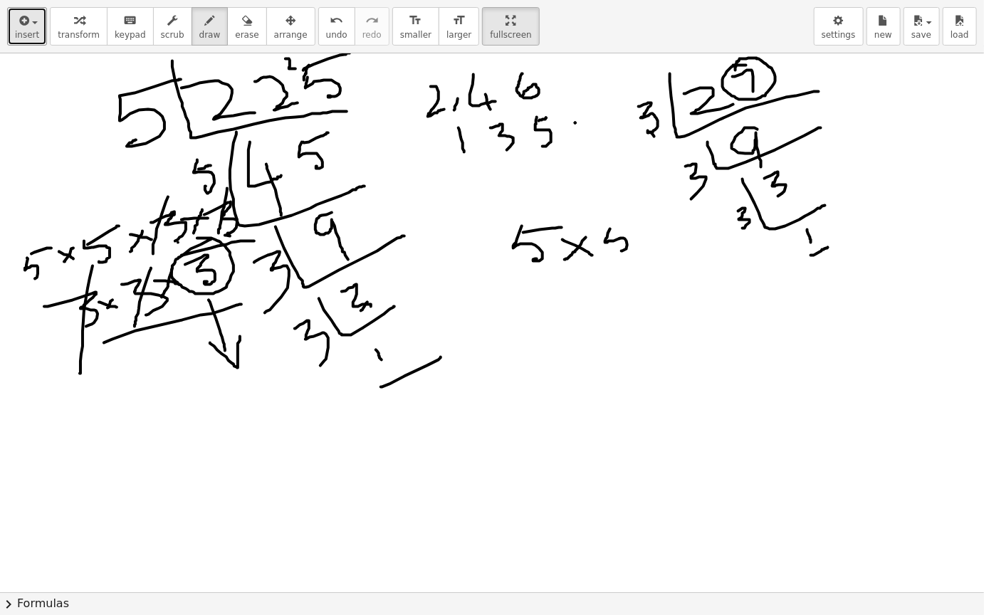
click at [621, 251] on div at bounding box center [492, 592] width 984 height 1078
drag, startPoint x: 614, startPoint y: 231, endPoint x: 644, endPoint y: 226, distance: 31.0
click at [644, 226] on div at bounding box center [492, 592] width 984 height 1078
drag, startPoint x: 648, startPoint y: 235, endPoint x: 665, endPoint y: 248, distance: 21.4
click at [665, 248] on div at bounding box center [492, 592] width 984 height 1078
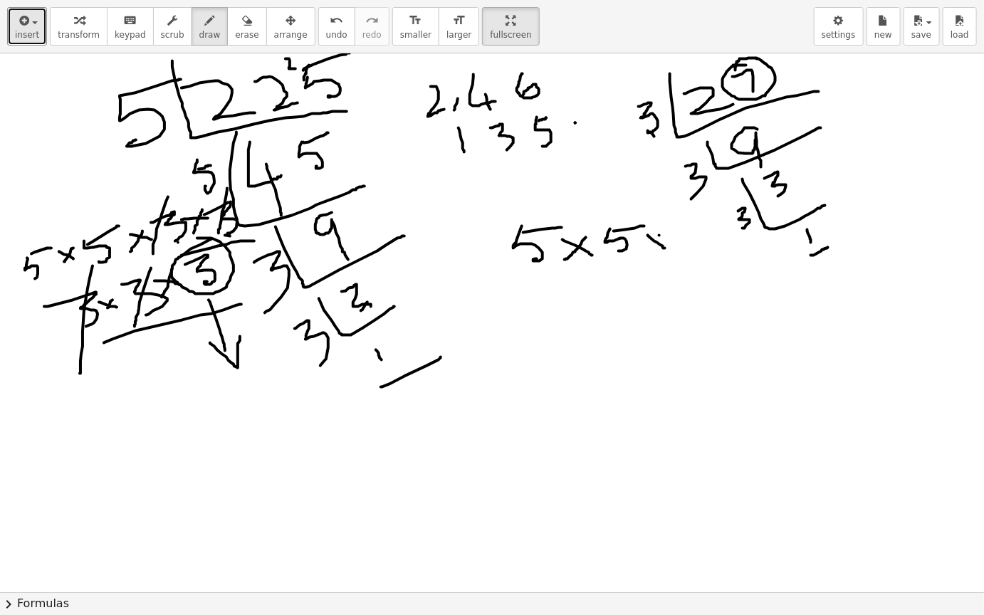
drag, startPoint x: 659, startPoint y: 235, endPoint x: 648, endPoint y: 251, distance: 19.4
click at [648, 251] on div at bounding box center [492, 592] width 984 height 1078
drag, startPoint x: 671, startPoint y: 229, endPoint x: 676, endPoint y: 248, distance: 19.7
click at [676, 248] on div at bounding box center [492, 592] width 984 height 1078
drag, startPoint x: 699, startPoint y: 233, endPoint x: 720, endPoint y: 243, distance: 23.2
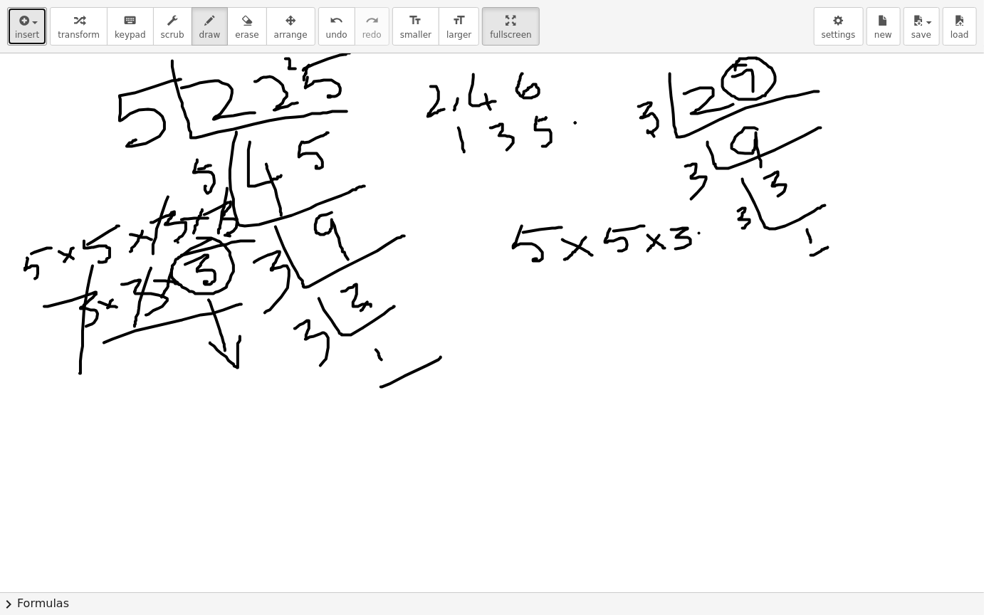
click at [720, 243] on div at bounding box center [492, 592] width 984 height 1078
drag, startPoint x: 718, startPoint y: 229, endPoint x: 696, endPoint y: 252, distance: 31.7
click at [696, 252] on div at bounding box center [492, 592] width 984 height 1078
click at [17, 30] on span "insert" at bounding box center [27, 35] width 24 height 10
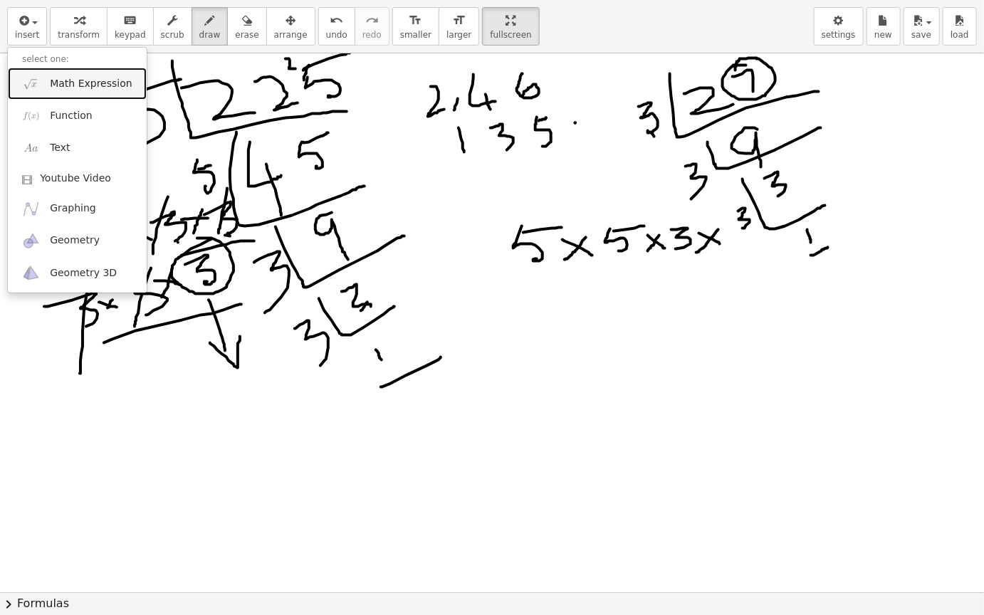
click at [48, 84] on link "Math Expression" at bounding box center [77, 84] width 139 height 32
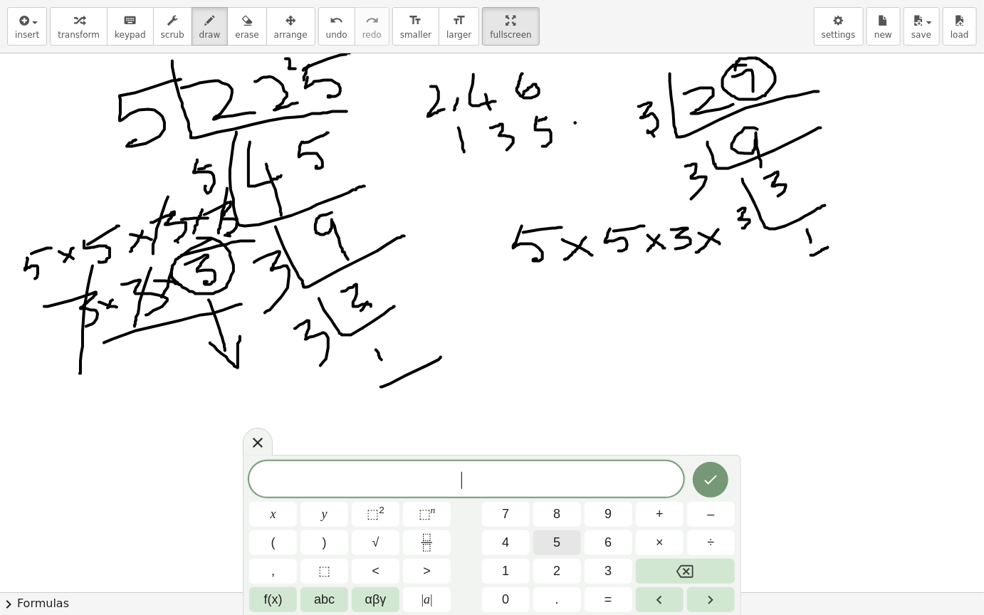
click at [550, 519] on button "5" at bounding box center [557, 542] width 48 height 25
click at [654, 519] on button "×" at bounding box center [660, 542] width 48 height 25
click at [539, 519] on button "5" at bounding box center [557, 542] width 48 height 25
click at [610, 519] on div "5 · 5 ​ x y ⬚ 2 ⬚ n 7 8 9 + – ( ) √ 4 5 6 × ÷ , ⬚ < > 1 2 3 f(x) abc αβγ | a | …" at bounding box center [492, 536] width 486 height 151
click at [610, 519] on span "3" at bounding box center [607, 571] width 7 height 19
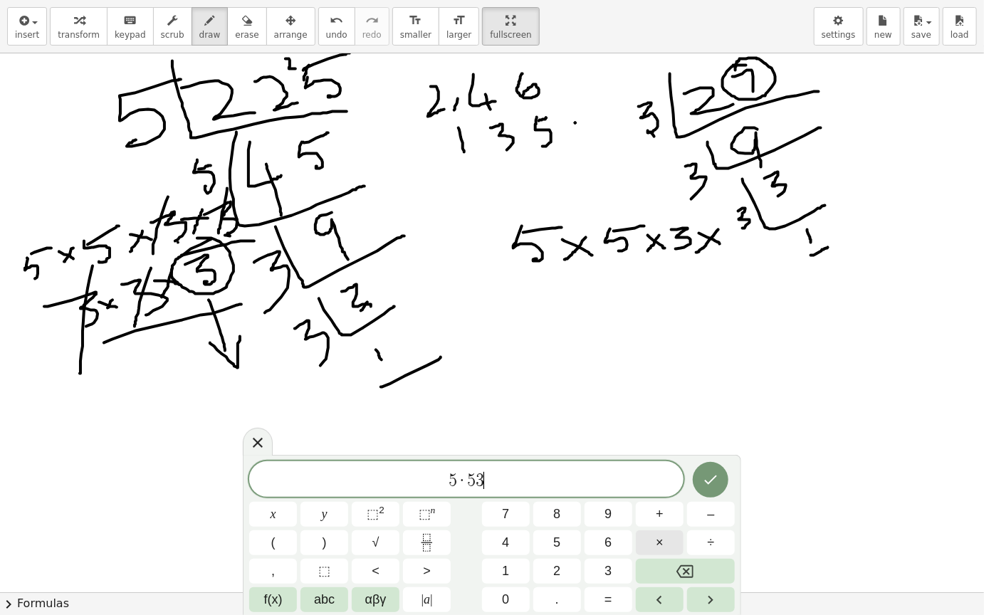
click at [615, 519] on div "5 · 5 3 ​ x y ⬚ 2 ⬚ n 7 8 9 + – ( ) √ 4 5 6 × ÷ , ⬚ < > 1 2 3 f(x) abc αβγ | a …" at bounding box center [492, 536] width 486 height 151
click at [615, 519] on button "3" at bounding box center [609, 571] width 48 height 25
click at [481, 481] on span "3" at bounding box center [484, 480] width 9 height 17
click at [655, 519] on button "×" at bounding box center [660, 542] width 48 height 25
click at [466, 481] on span "5 · 5 ​ 3 · 3" at bounding box center [466, 481] width 434 height 20
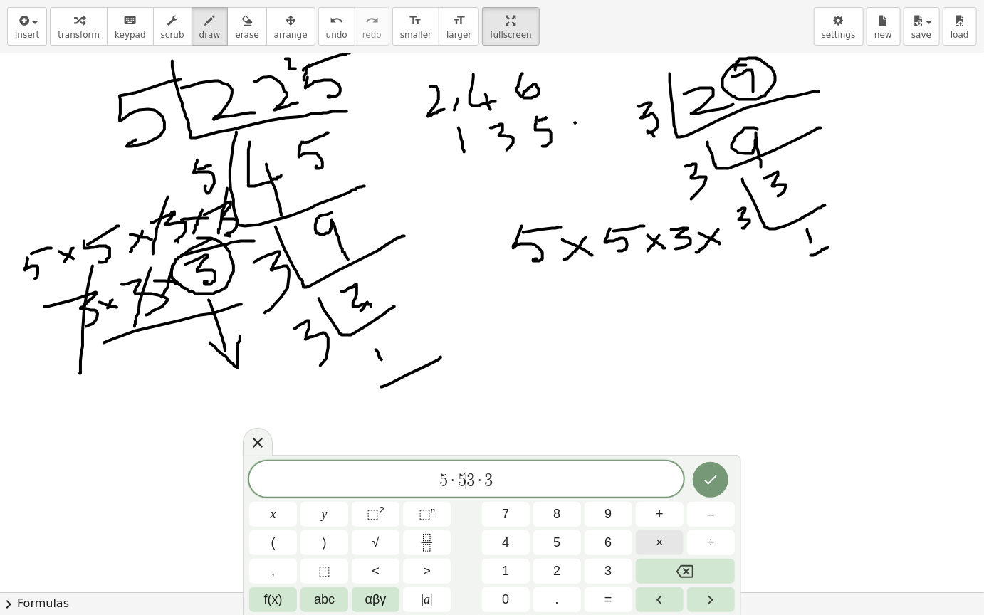
click at [654, 519] on button "×" at bounding box center [660, 542] width 48 height 25
click at [717, 473] on icon "Done" at bounding box center [710, 479] width 17 height 17
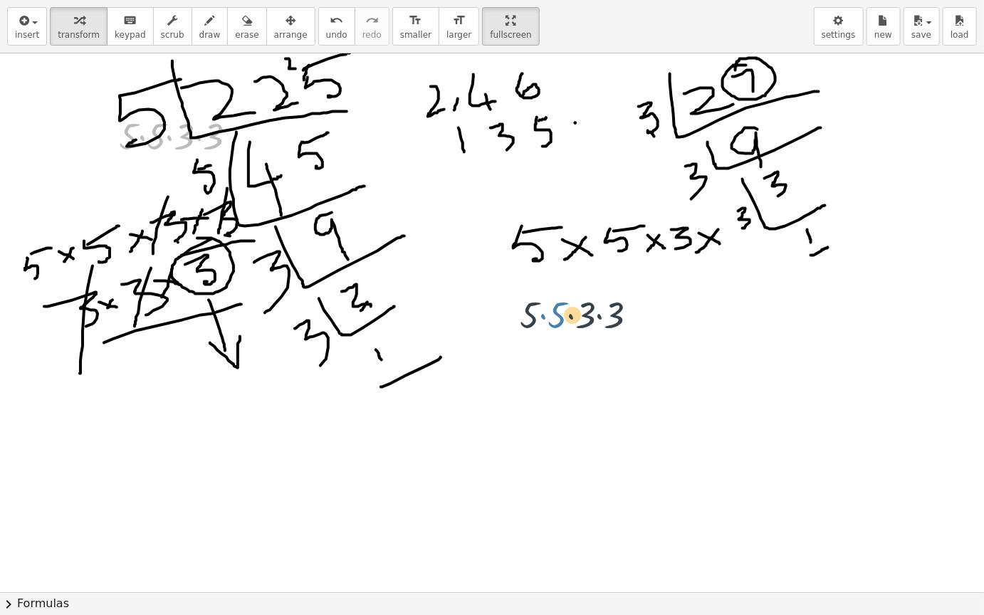
drag, startPoint x: 159, startPoint y: 124, endPoint x: 572, endPoint y: 308, distance: 452.0
click at [572, 308] on div "· 5 · 5 · 3 · 3 · 5 · 5 · 3 · 3" at bounding box center [492, 592] width 984 height 1078
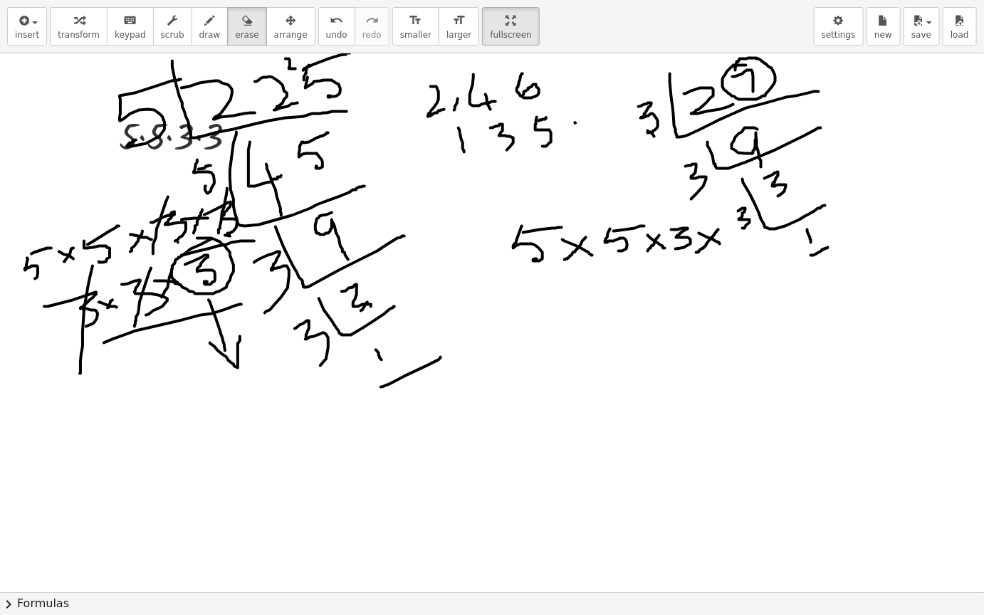
drag, startPoint x: 227, startPoint y: 36, endPoint x: 144, endPoint y: 88, distance: 97.8
click at [145, 88] on div "insert select one: Math Expression Function Text Youtube Video Graphing Geometr…" at bounding box center [492, 307] width 984 height 615
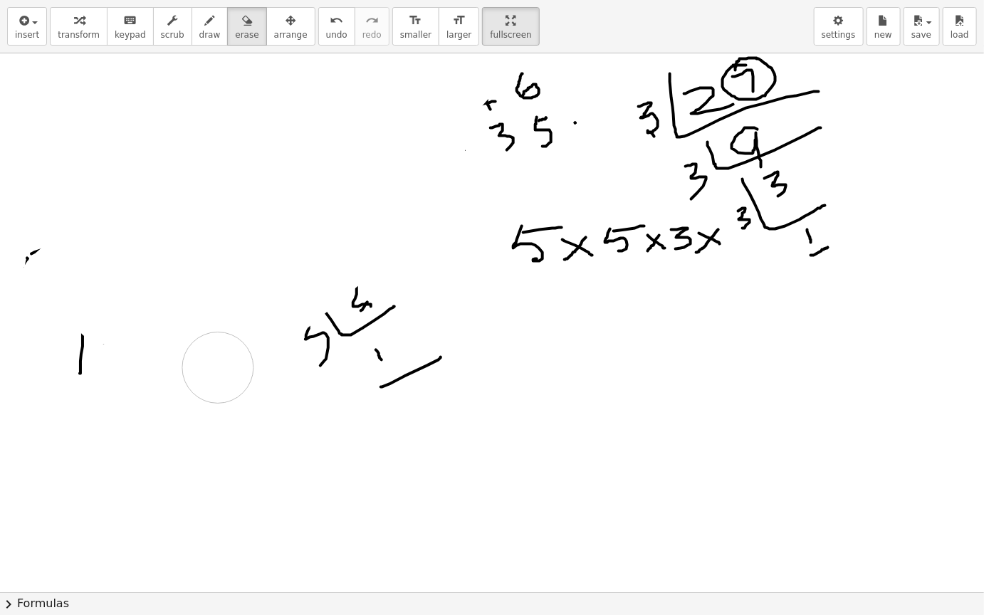
drag, startPoint x: 144, startPoint y: 88, endPoint x: 335, endPoint y: 360, distance: 332.2
click at [335, 360] on div at bounding box center [492, 592] width 984 height 1078
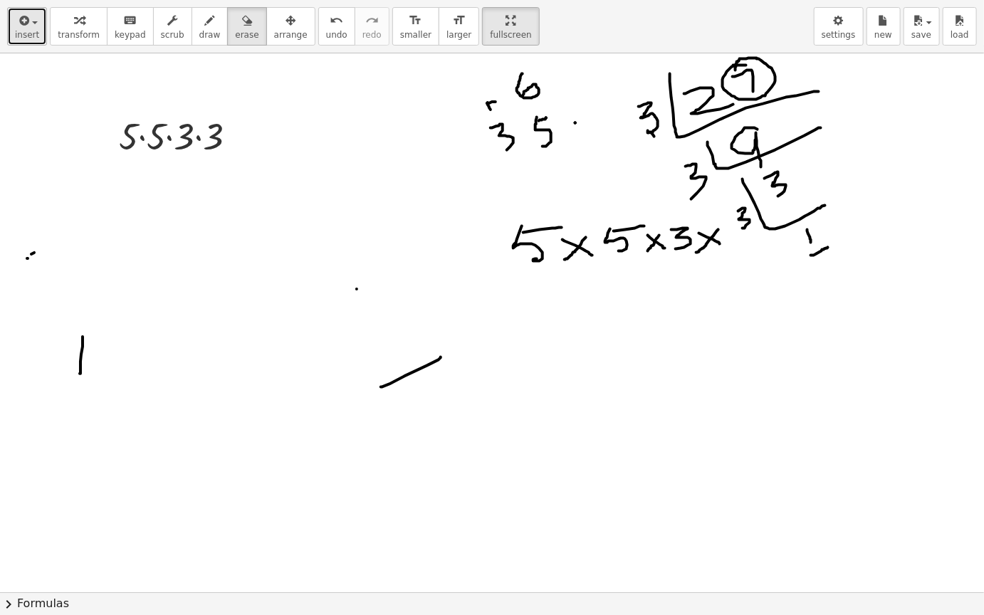
click at [26, 31] on span "insert" at bounding box center [27, 35] width 24 height 10
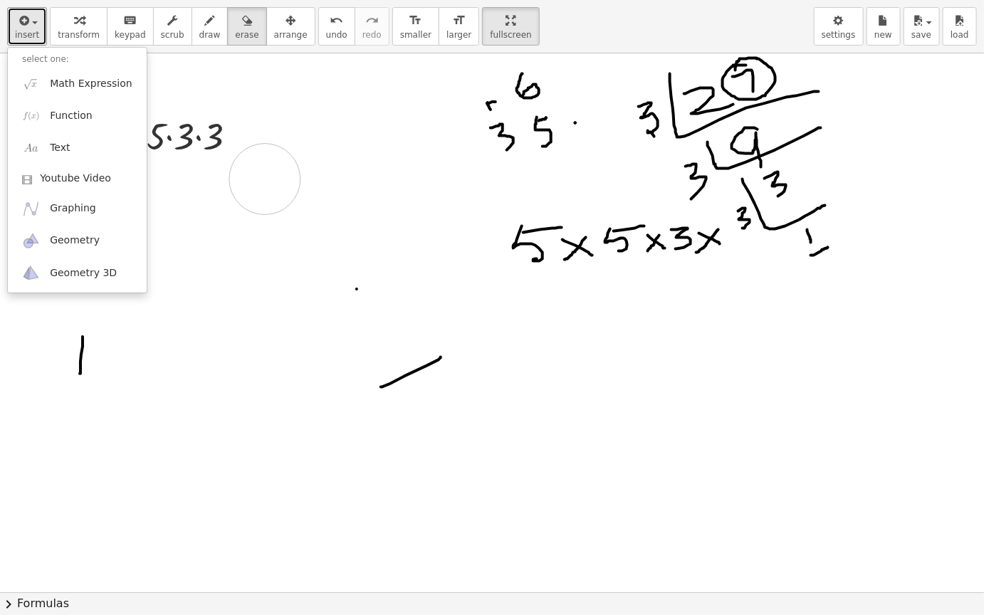
click at [265, 179] on div at bounding box center [492, 592] width 984 height 1078
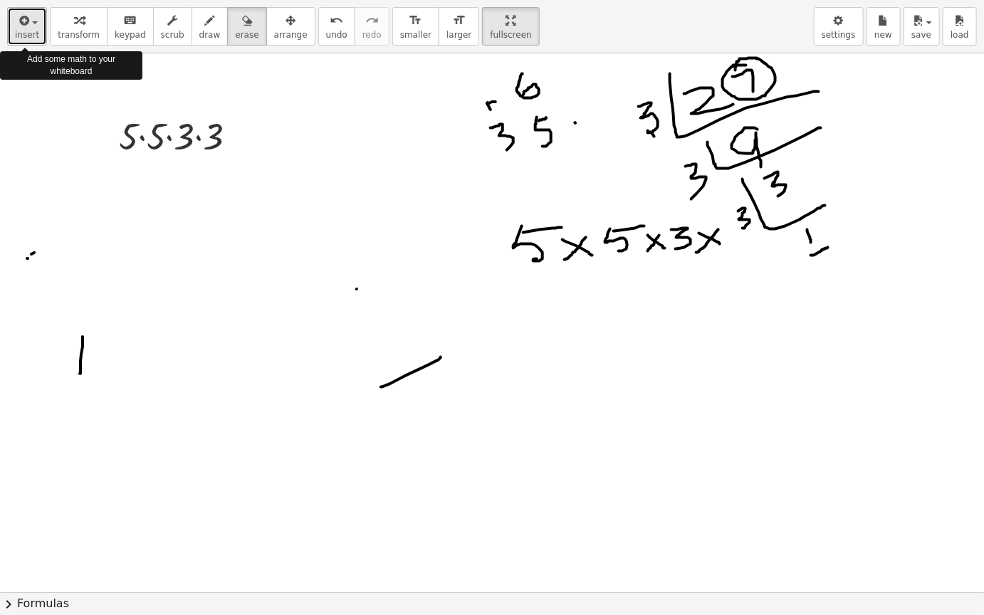
click at [19, 21] on icon "button" at bounding box center [22, 20] width 13 height 17
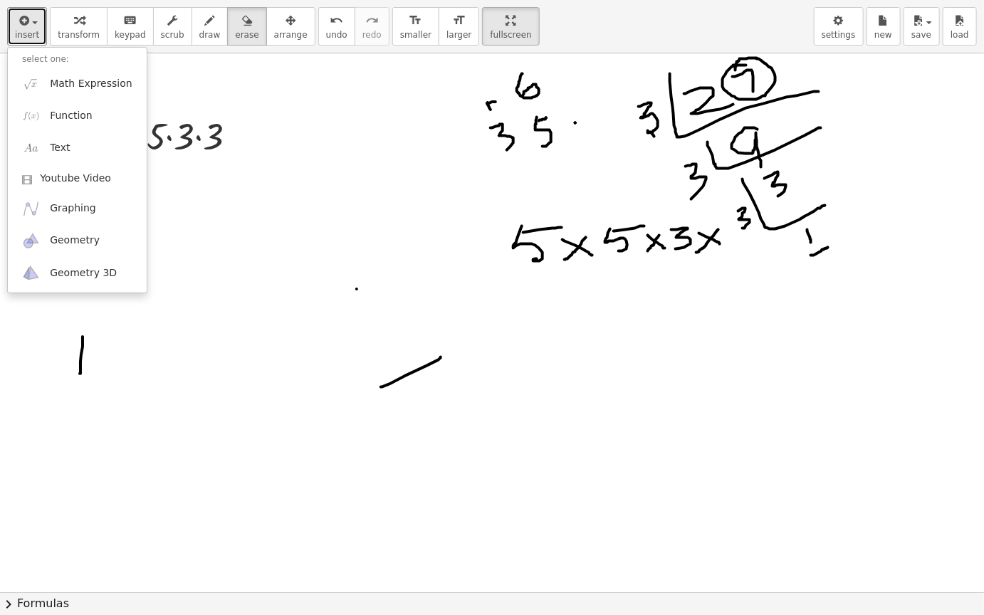
drag, startPoint x: 18, startPoint y: 20, endPoint x: 36, endPoint y: 80, distance: 62.6
click at [37, 46] on div "insert select one: Math Expression Function Text Youtube Video Graphing Geometr…" at bounding box center [27, 26] width 40 height 38
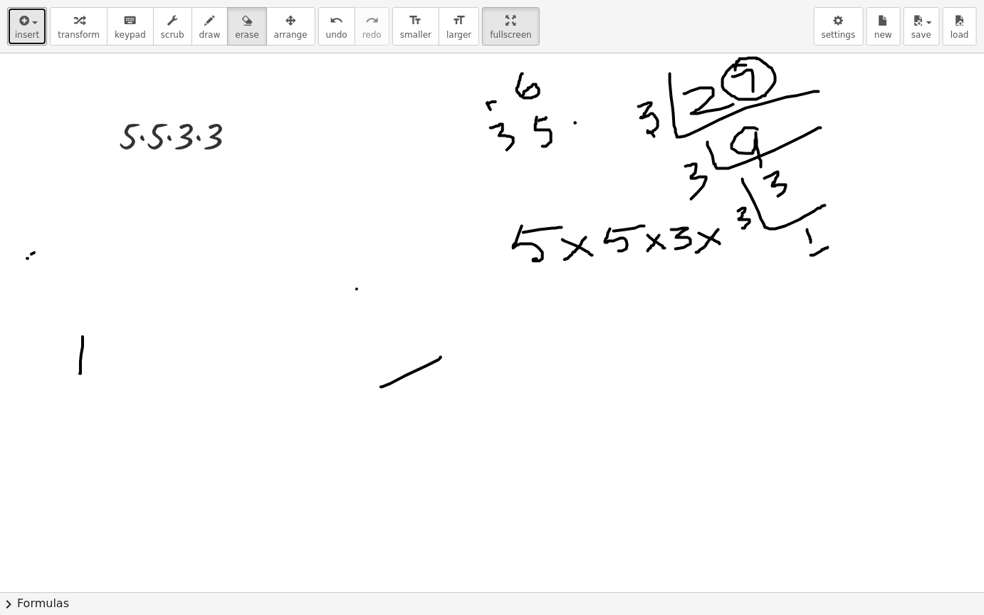
click at [37, 80] on div at bounding box center [492, 592] width 984 height 1078
click at [22, 26] on button "insert" at bounding box center [27, 26] width 40 height 38
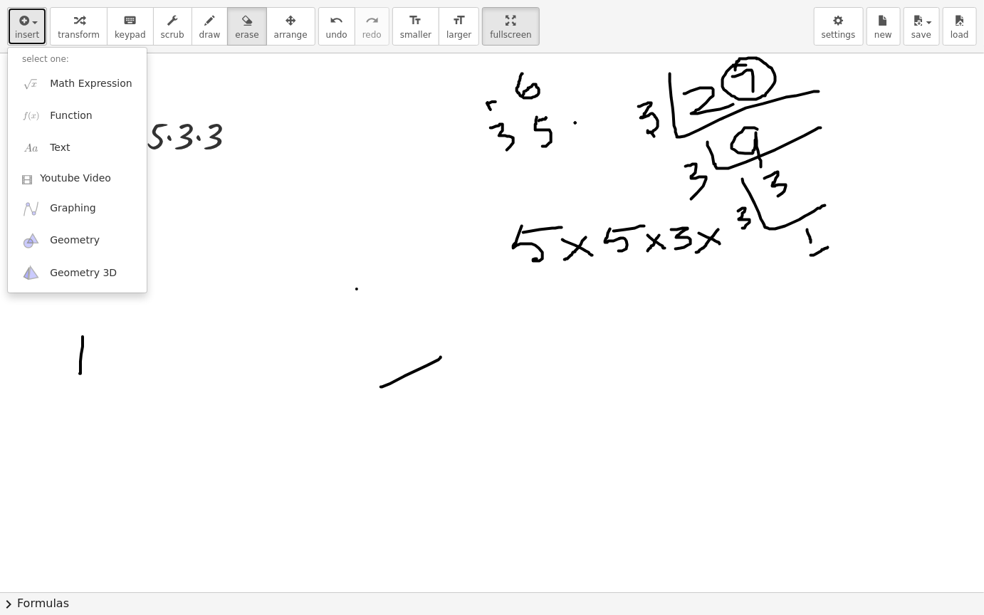
click at [22, 26] on icon "button" at bounding box center [22, 20] width 13 height 17
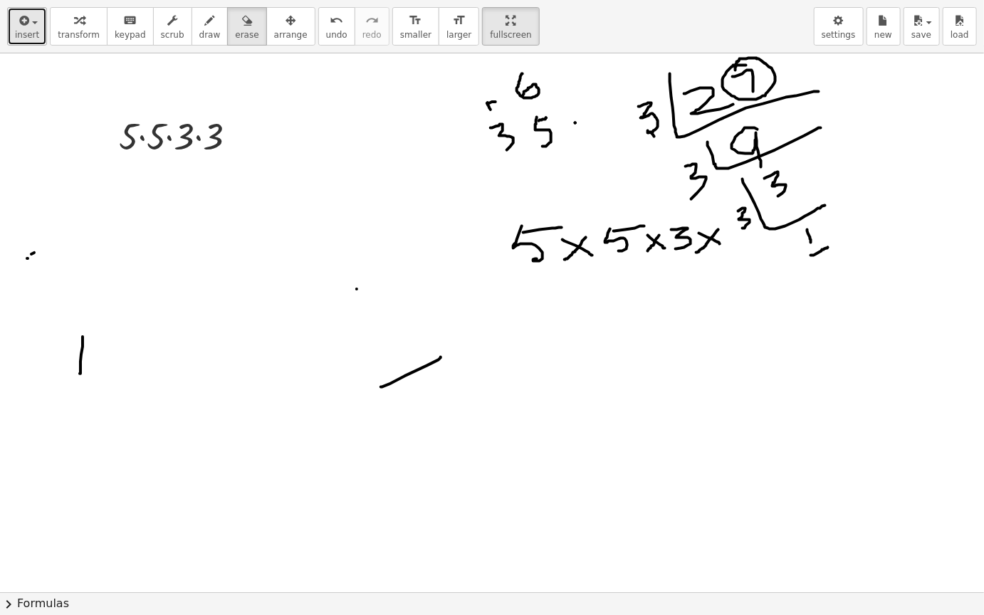
click at [25, 32] on span "insert" at bounding box center [27, 35] width 24 height 10
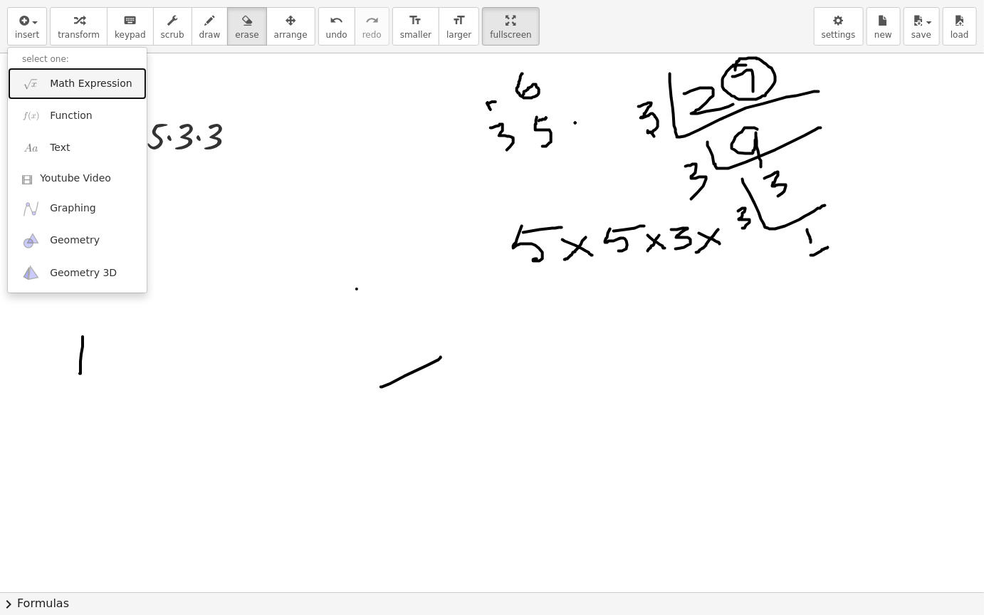
click at [55, 86] on span "Math Expression" at bounding box center [91, 84] width 82 height 14
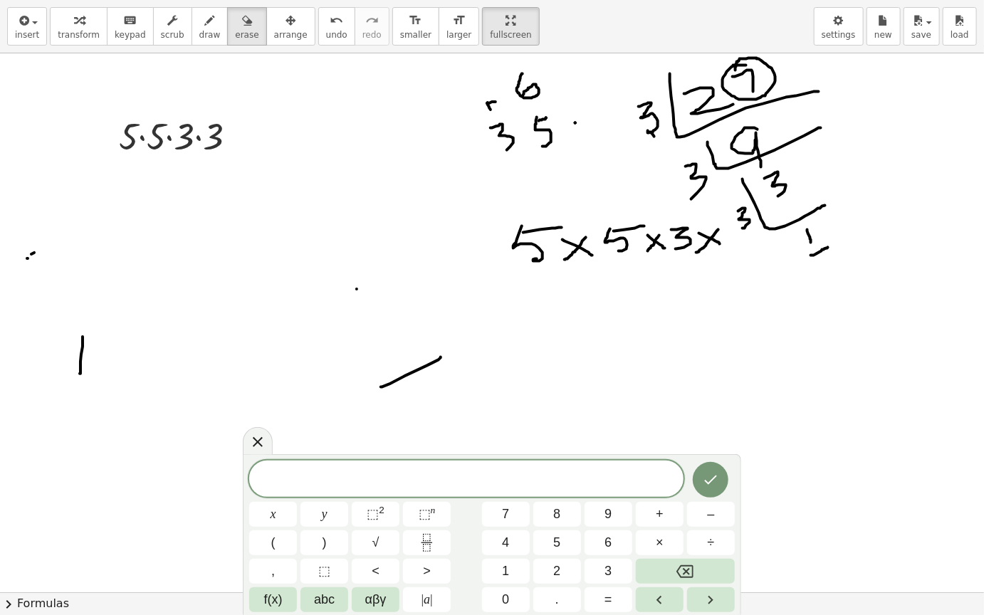
click at [612, 519] on div "x y ⬚ 2 ⬚ n 7 8 9 + – ( ) √ 4 5 6 × ÷ , ⬚ < > 1 2 3 f(x) abc αβγ | a | 0 . =" at bounding box center [492, 537] width 486 height 152
click at [609, 519] on span "3" at bounding box center [607, 571] width 7 height 19
click at [669, 519] on button "×" at bounding box center [660, 542] width 48 height 25
click at [601, 519] on button "3" at bounding box center [609, 571] width 48 height 25
click at [654, 519] on button "×" at bounding box center [660, 542] width 48 height 25
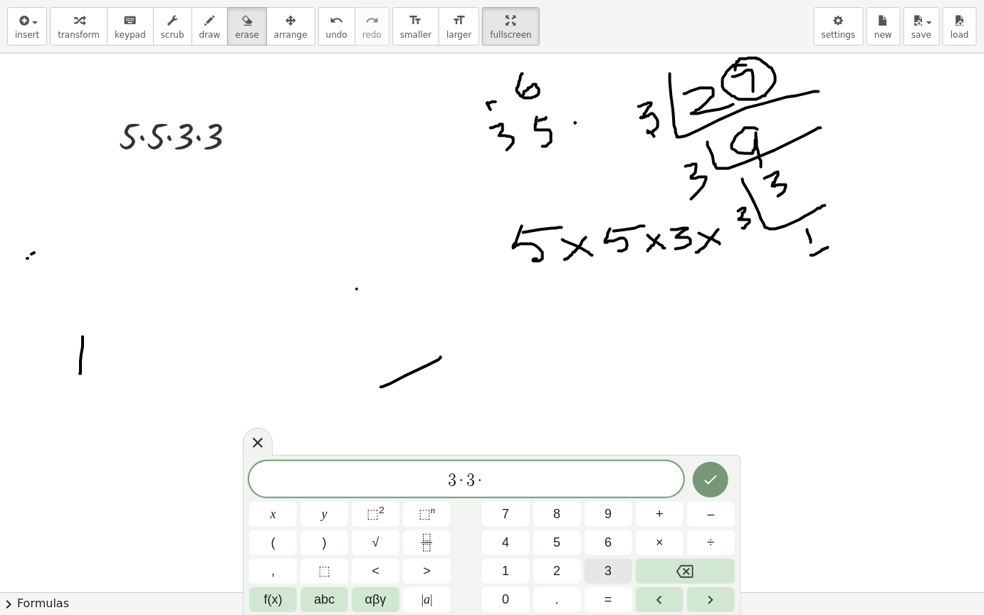
click at [612, 519] on span "3" at bounding box center [607, 571] width 7 height 19
click at [704, 469] on button "Done" at bounding box center [711, 480] width 36 height 36
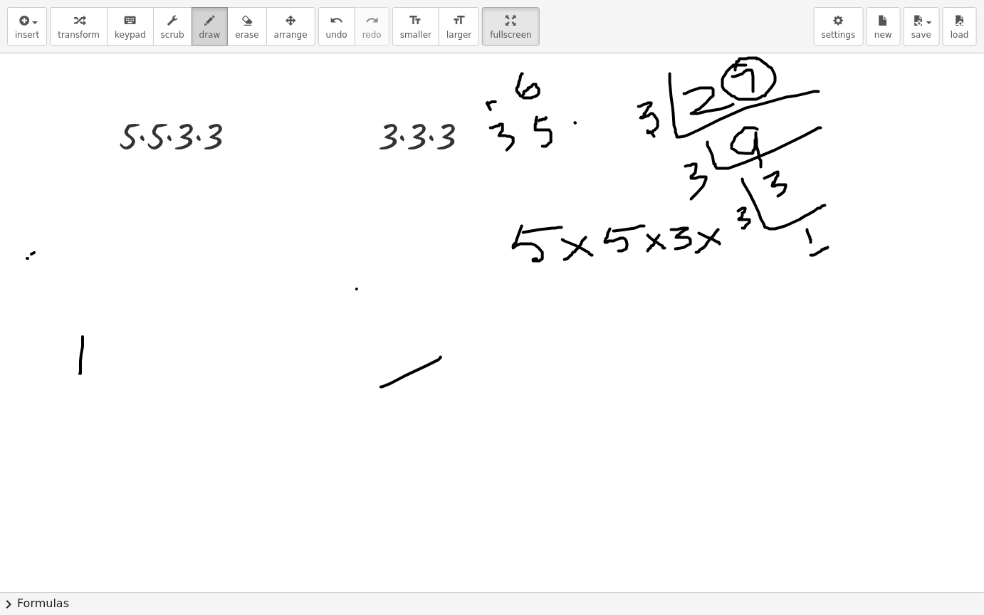
click at [199, 37] on span "draw" at bounding box center [209, 35] width 21 height 10
click at [179, 103] on div at bounding box center [492, 592] width 984 height 1078
click at [394, 96] on div at bounding box center [492, 592] width 984 height 1078
drag, startPoint x: 371, startPoint y: 120, endPoint x: 384, endPoint y: 146, distance: 29.0
click at [384, 146] on div at bounding box center [492, 592] width 984 height 1078
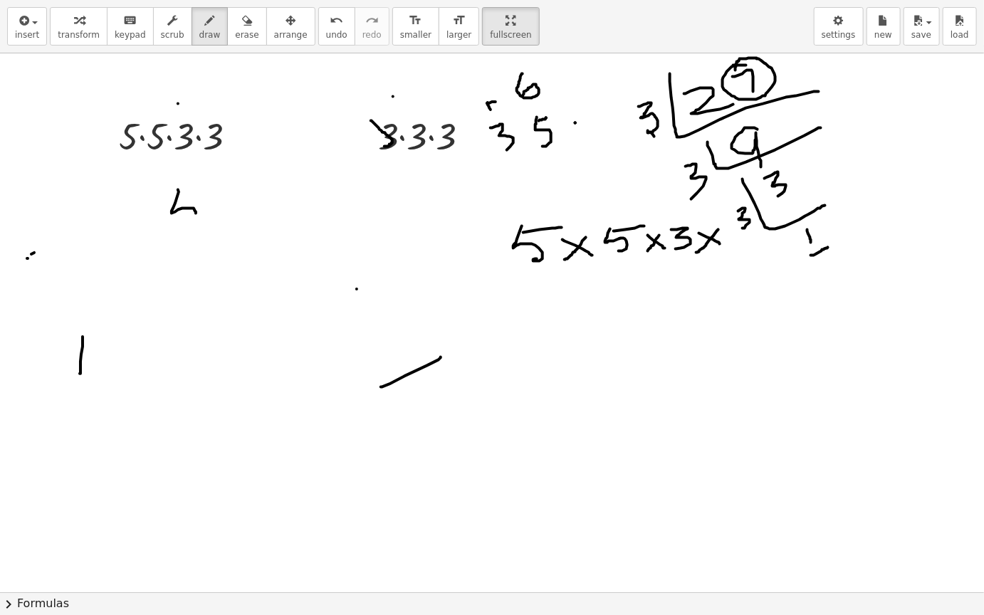
drag, startPoint x: 178, startPoint y: 189, endPoint x: 190, endPoint y: 219, distance: 31.6
click at [191, 219] on div at bounding box center [492, 592] width 984 height 1078
drag, startPoint x: 176, startPoint y: 188, endPoint x: 208, endPoint y: 189, distance: 32.1
click at [208, 189] on div at bounding box center [492, 592] width 984 height 1078
drag, startPoint x: 219, startPoint y: 201, endPoint x: 247, endPoint y: 213, distance: 30.0
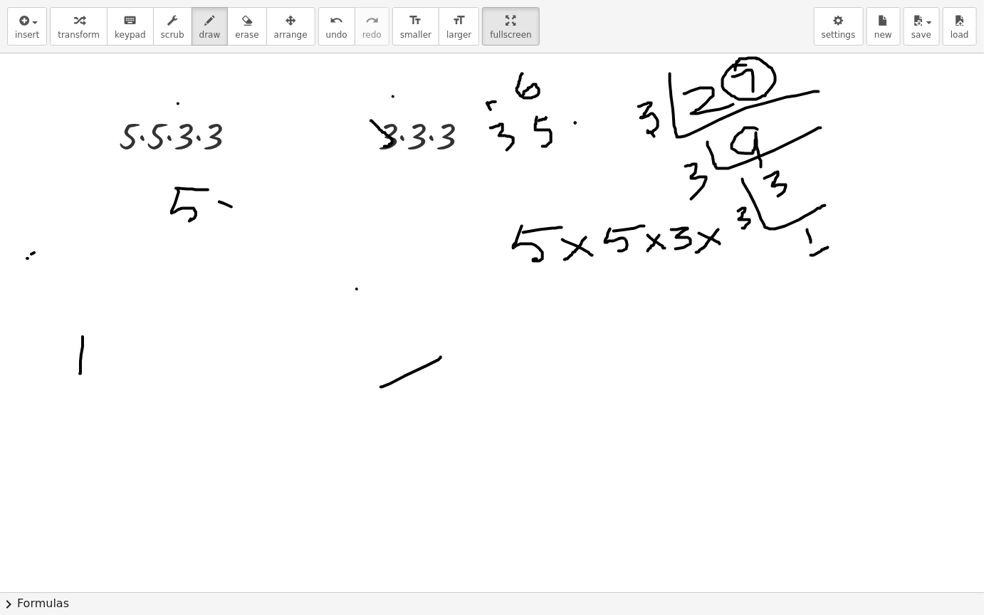
click at [247, 213] on div at bounding box center [492, 592] width 984 height 1078
drag, startPoint x: 239, startPoint y: 197, endPoint x: 222, endPoint y: 225, distance: 32.9
click at [222, 225] on div at bounding box center [492, 592] width 984 height 1078
drag, startPoint x: 261, startPoint y: 193, endPoint x: 271, endPoint y: 211, distance: 21.0
click at [271, 211] on div at bounding box center [492, 592] width 984 height 1078
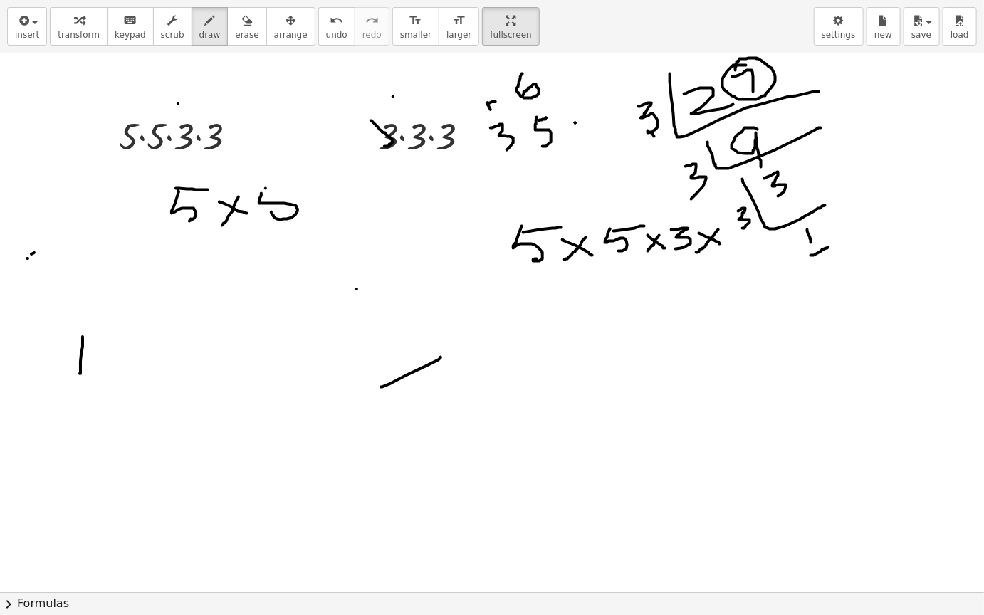
drag, startPoint x: 266, startPoint y: 188, endPoint x: 323, endPoint y: 189, distance: 57.0
click at [323, 189] on div at bounding box center [492, 592] width 984 height 1078
drag, startPoint x: 328, startPoint y: 202, endPoint x: 359, endPoint y: 222, distance: 37.1
click at [359, 222] on div at bounding box center [492, 592] width 984 height 1078
drag, startPoint x: 353, startPoint y: 199, endPoint x: 332, endPoint y: 223, distance: 31.8
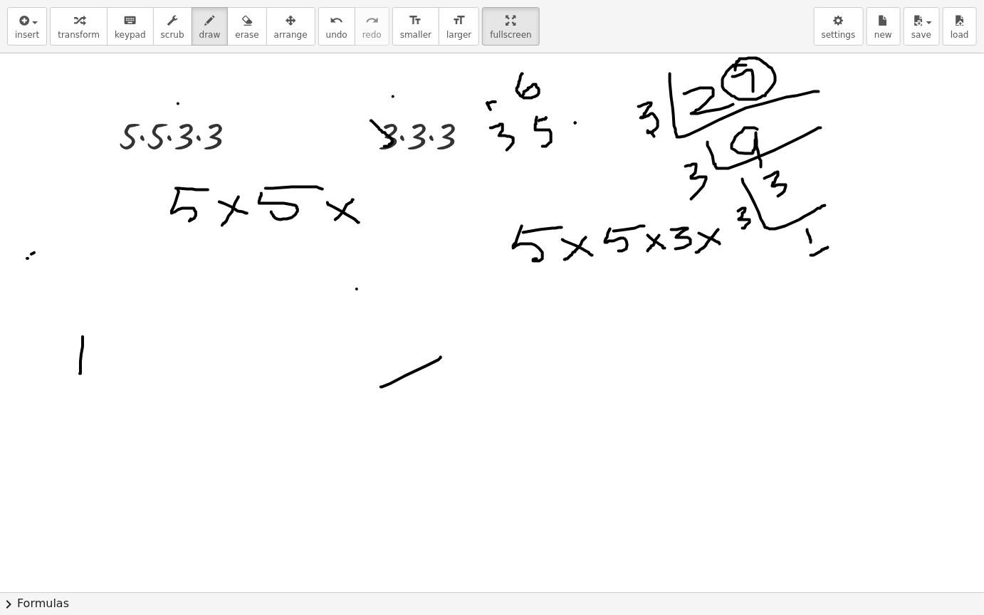
click at [332, 223] on div at bounding box center [492, 592] width 984 height 1078
drag, startPoint x: 368, startPoint y: 202, endPoint x: 384, endPoint y: 225, distance: 28.1
click at [384, 225] on div at bounding box center [492, 592] width 984 height 1078
drag, startPoint x: 409, startPoint y: 197, endPoint x: 427, endPoint y: 188, distance: 20.4
click at [427, 189] on div at bounding box center [492, 592] width 984 height 1078
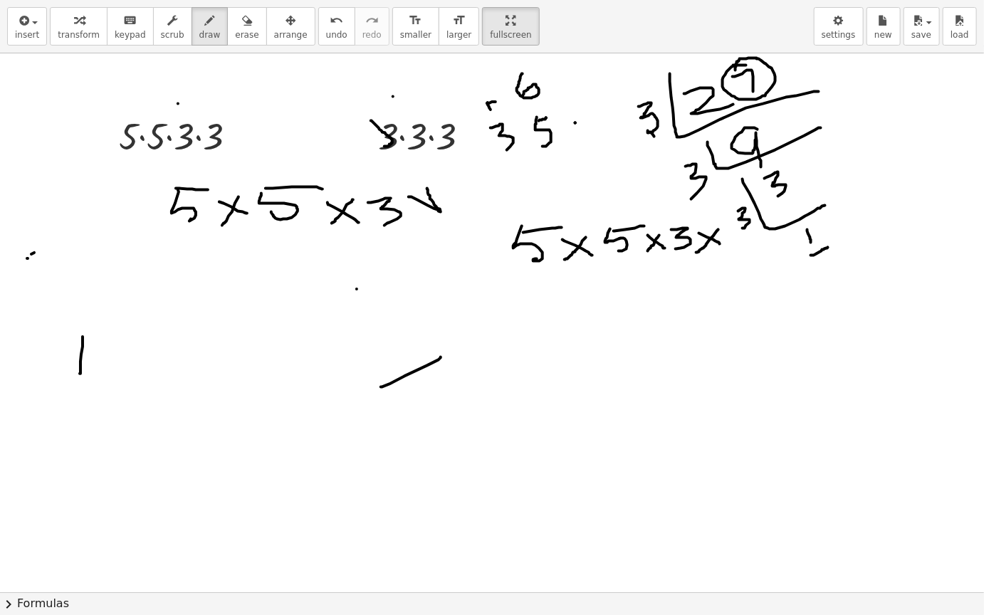
drag, startPoint x: 427, startPoint y: 188, endPoint x: 410, endPoint y: 219, distance: 35.7
click at [411, 219] on div at bounding box center [492, 592] width 984 height 1078
drag, startPoint x: 444, startPoint y: 191, endPoint x: 453, endPoint y: 221, distance: 31.1
click at [453, 221] on div at bounding box center [492, 592] width 984 height 1078
drag, startPoint x: 166, startPoint y: 246, endPoint x: 483, endPoint y: 256, distance: 317.0
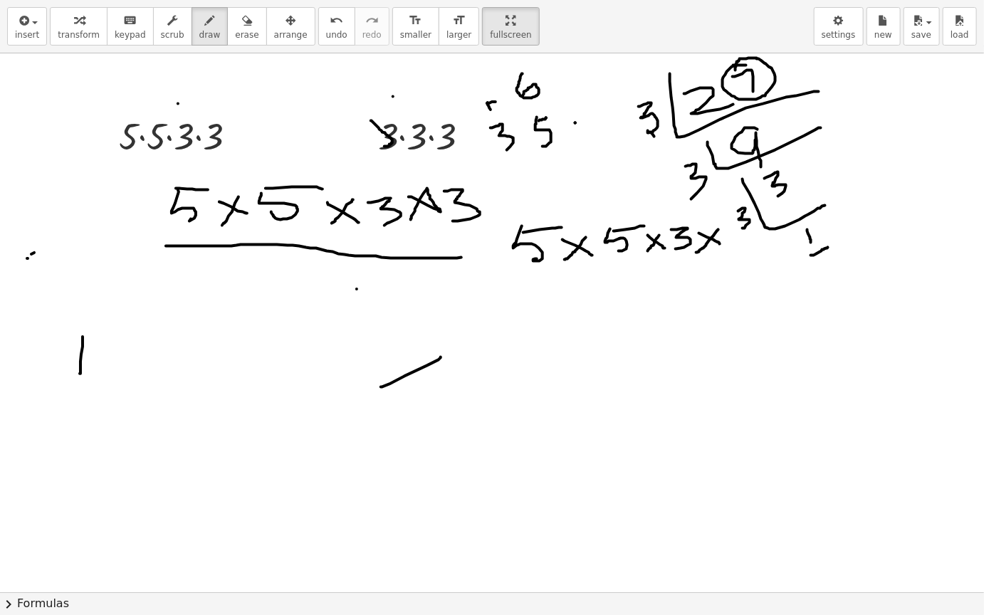
click at [483, 256] on div at bounding box center [492, 592] width 984 height 1078
drag, startPoint x: 263, startPoint y: 262, endPoint x: 281, endPoint y: 286, distance: 30.0
click at [281, 286] on div at bounding box center [492, 592] width 984 height 1078
drag, startPoint x: 330, startPoint y: 272, endPoint x: 352, endPoint y: 282, distance: 24.2
click at [352, 282] on div at bounding box center [492, 592] width 984 height 1078
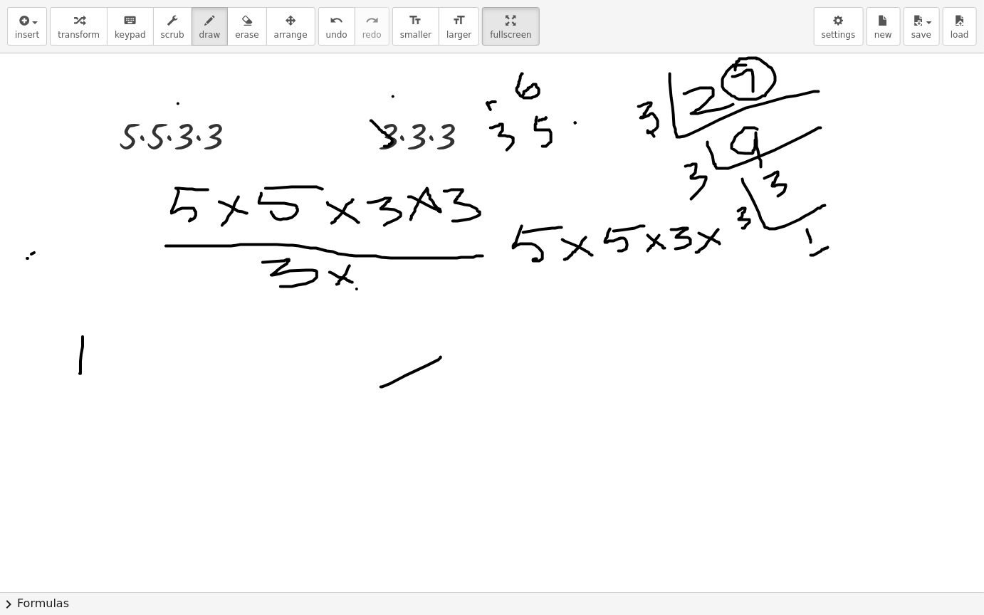
drag, startPoint x: 350, startPoint y: 266, endPoint x: 330, endPoint y: 291, distance: 32.5
click at [330, 291] on div at bounding box center [492, 592] width 984 height 1078
drag, startPoint x: 361, startPoint y: 271, endPoint x: 372, endPoint y: 295, distance: 26.1
click at [372, 295] on div at bounding box center [492, 592] width 984 height 1078
drag, startPoint x: 402, startPoint y: 277, endPoint x: 422, endPoint y: 287, distance: 22.9
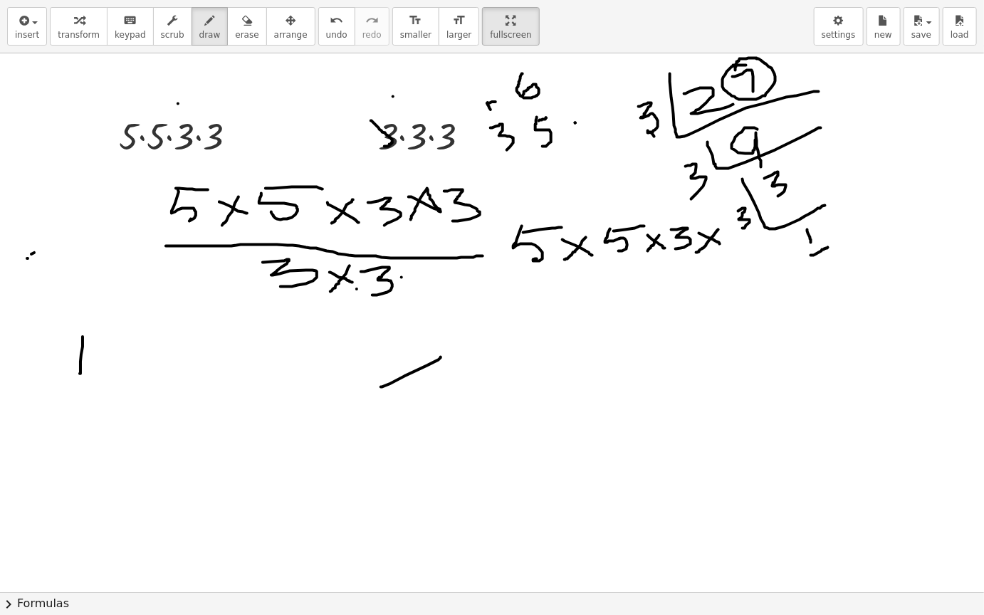
click at [422, 287] on div at bounding box center [492, 592] width 984 height 1078
drag, startPoint x: 422, startPoint y: 277, endPoint x: 408, endPoint y: 292, distance: 20.6
click at [408, 292] on div at bounding box center [492, 592] width 984 height 1078
drag, startPoint x: 441, startPoint y: 272, endPoint x: 450, endPoint y: 295, distance: 24.6
click at [450, 295] on div at bounding box center [492, 592] width 984 height 1078
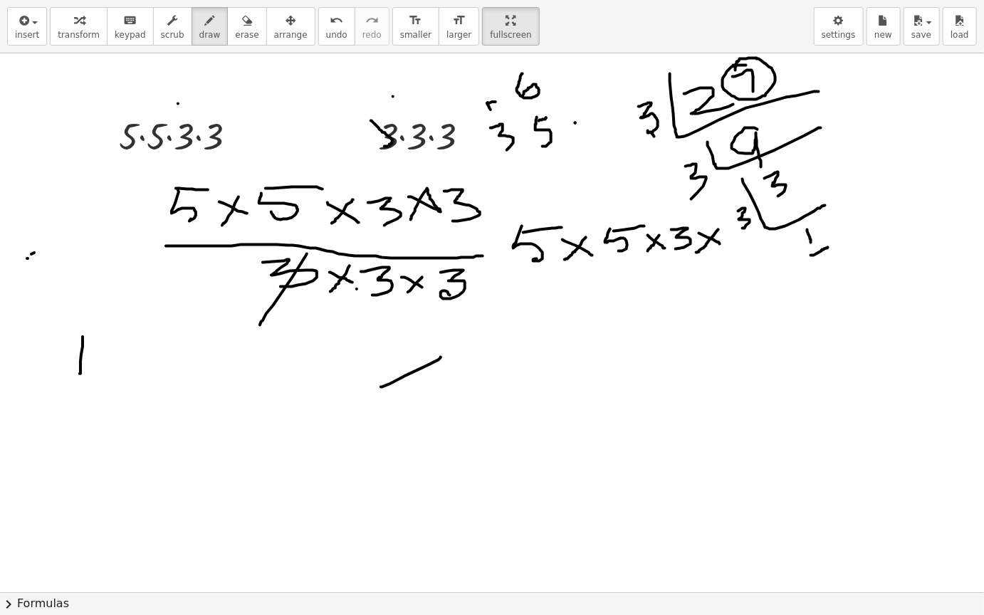
drag, startPoint x: 307, startPoint y: 253, endPoint x: 257, endPoint y: 328, distance: 89.3
click at [258, 328] on div at bounding box center [492, 592] width 984 height 1078
drag, startPoint x: 404, startPoint y: 183, endPoint x: 367, endPoint y: 237, distance: 65.2
click at [367, 237] on div at bounding box center [492, 592] width 984 height 1078
drag, startPoint x: 398, startPoint y: 266, endPoint x: 363, endPoint y: 311, distance: 57.4
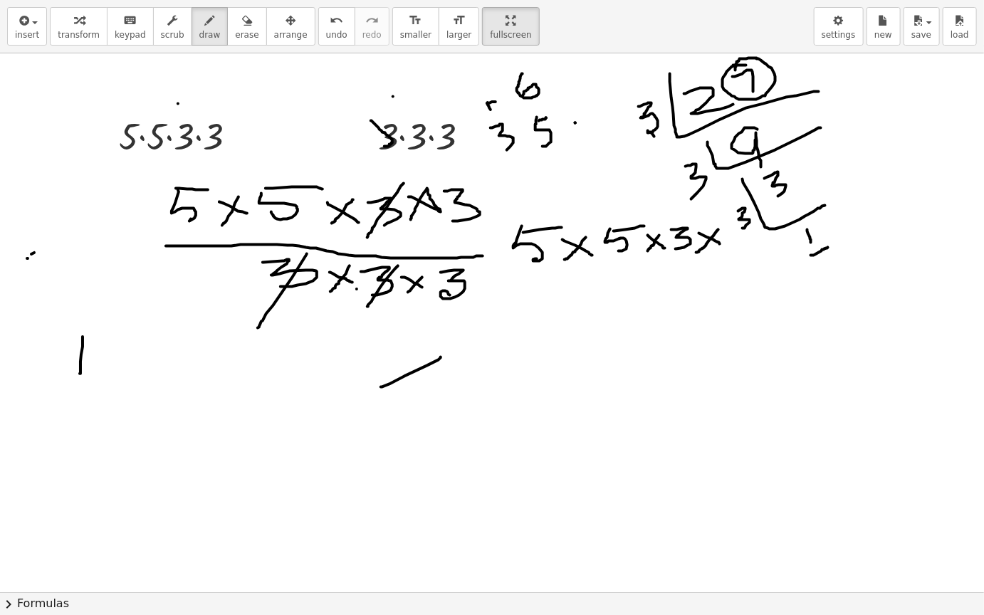
click at [363, 311] on div at bounding box center [492, 592] width 984 height 1078
drag, startPoint x: 473, startPoint y: 199, endPoint x: 439, endPoint y: 245, distance: 57.0
click at [440, 245] on div at bounding box center [492, 592] width 984 height 1078
drag, startPoint x: 560, startPoint y: 296, endPoint x: 622, endPoint y: 320, distance: 66.5
click at [622, 320] on div at bounding box center [492, 592] width 984 height 1078
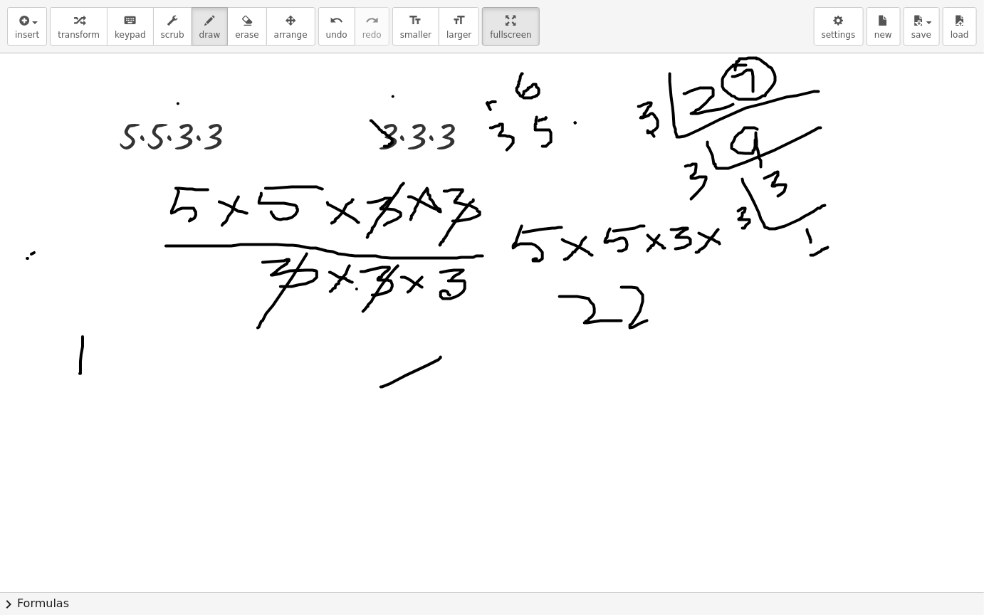
drag, startPoint x: 622, startPoint y: 287, endPoint x: 654, endPoint y: 318, distance: 44.8
click at [654, 318] on div at bounding box center [492, 592] width 984 height 1078
drag, startPoint x: 674, startPoint y: 281, endPoint x: 699, endPoint y: 302, distance: 32.9
click at [699, 302] on div at bounding box center [492, 592] width 984 height 1078
drag, startPoint x: 680, startPoint y: 277, endPoint x: 706, endPoint y: 273, distance: 26.6
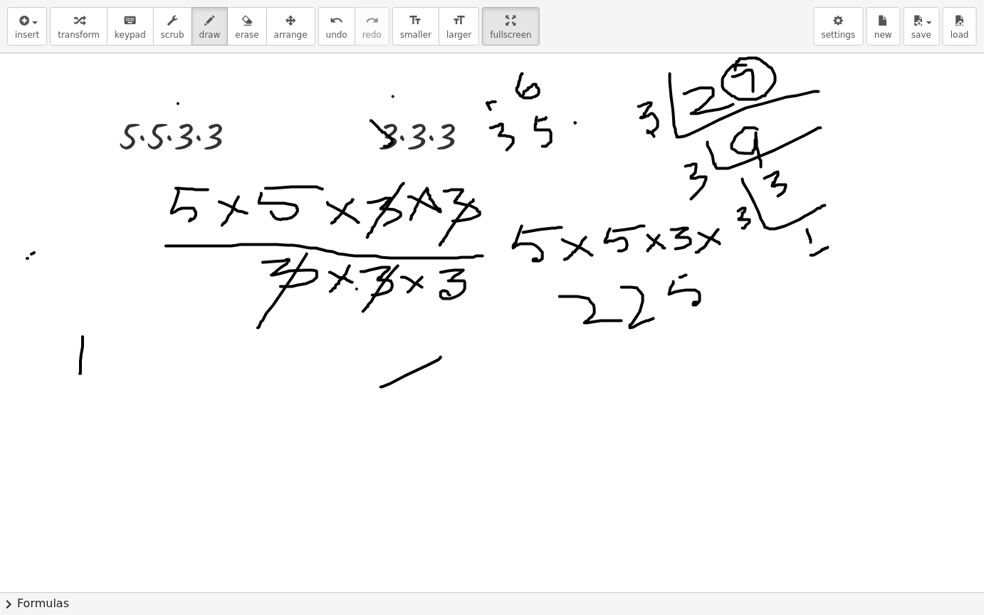
click at [706, 273] on div at bounding box center [492, 592] width 984 height 1078
drag, startPoint x: 651, startPoint y: 352, endPoint x: 681, endPoint y: 379, distance: 39.9
click at [681, 379] on div at bounding box center [492, 592] width 984 height 1078
drag, startPoint x: 691, startPoint y: 345, endPoint x: 710, endPoint y: 382, distance: 42.0
click at [710, 382] on div at bounding box center [492, 592] width 984 height 1078
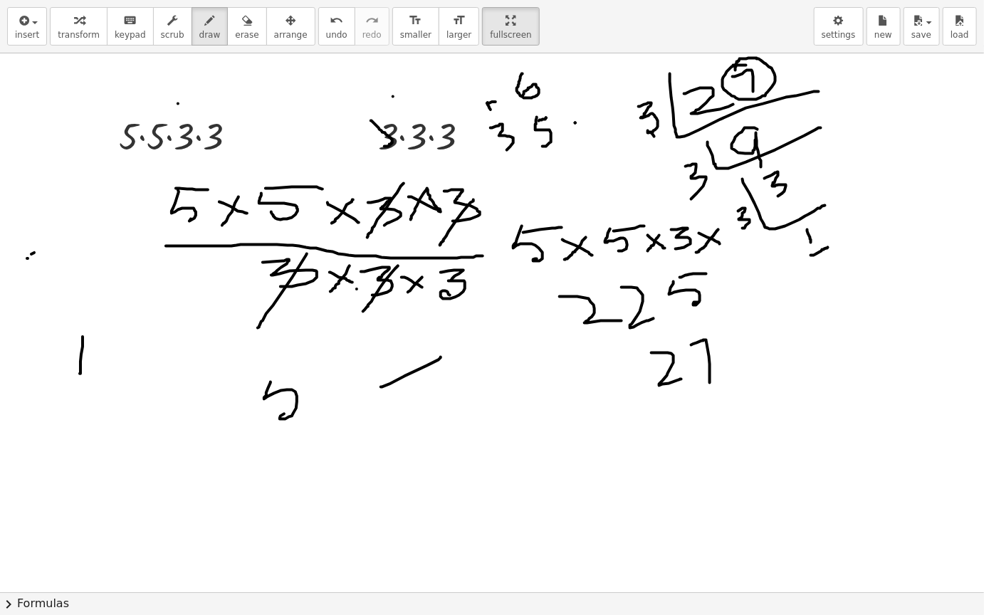
drag, startPoint x: 271, startPoint y: 382, endPoint x: 288, endPoint y: 413, distance: 35.7
click at [288, 413] on div at bounding box center [492, 592] width 984 height 1078
drag, startPoint x: 273, startPoint y: 382, endPoint x: 308, endPoint y: 382, distance: 34.2
click at [308, 382] on div at bounding box center [492, 592] width 984 height 1078
drag, startPoint x: 324, startPoint y: 395, endPoint x: 363, endPoint y: 422, distance: 47.6
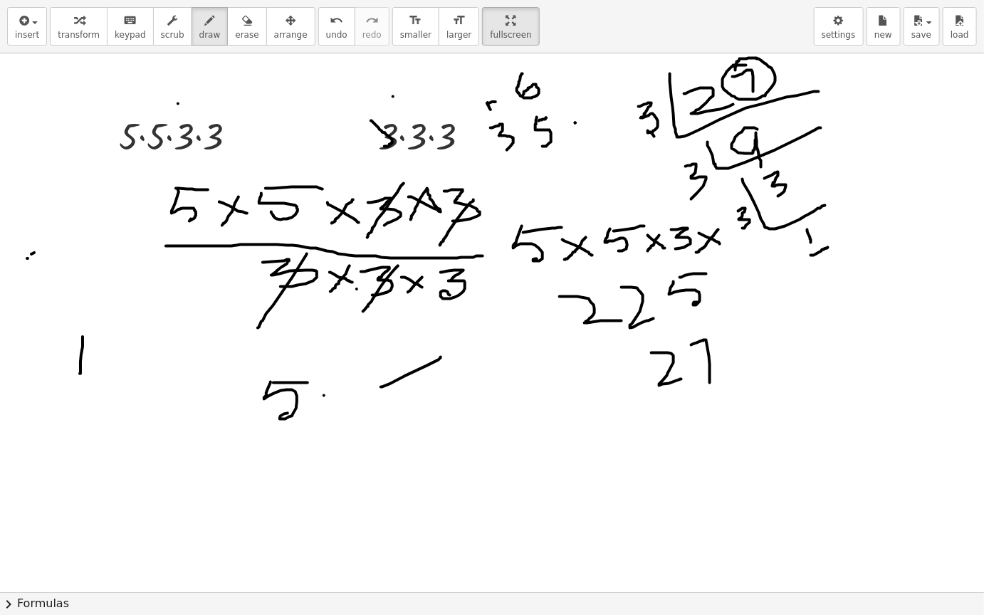
click at [363, 422] on div at bounding box center [492, 592] width 984 height 1078
drag, startPoint x: 359, startPoint y: 400, endPoint x: 320, endPoint y: 433, distance: 50.5
click at [320, 433] on div at bounding box center [492, 592] width 984 height 1078
drag, startPoint x: 371, startPoint y: 393, endPoint x: 386, endPoint y: 415, distance: 26.7
click at [386, 416] on div at bounding box center [492, 592] width 984 height 1078
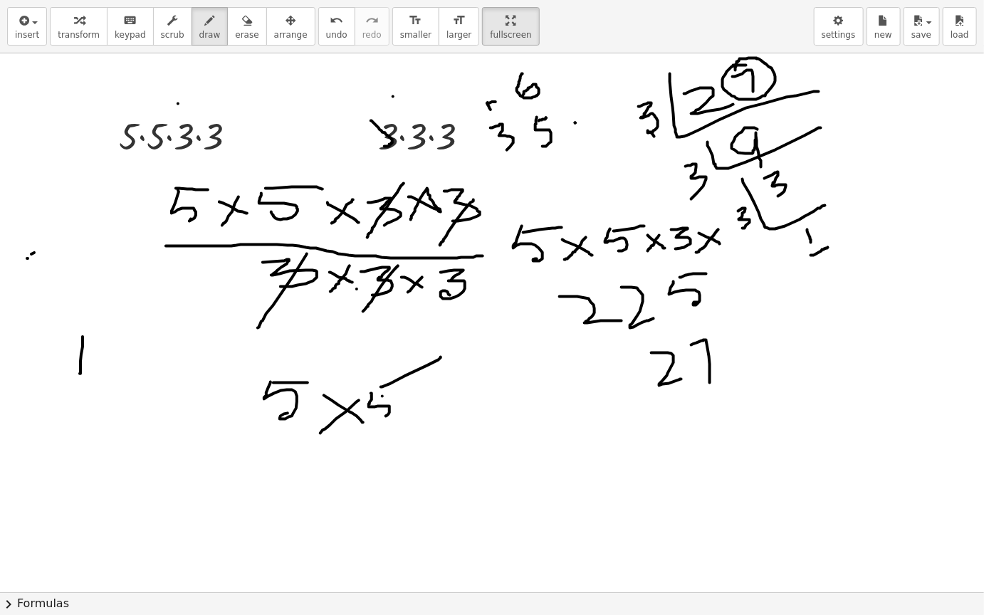
drag, startPoint x: 382, startPoint y: 396, endPoint x: 402, endPoint y: 392, distance: 19.7
click at [402, 392] on div at bounding box center [492, 592] width 984 height 1078
drag, startPoint x: 434, startPoint y: 404, endPoint x: 454, endPoint y: 419, distance: 24.9
click at [454, 419] on div at bounding box center [492, 592] width 984 height 1078
drag, startPoint x: 454, startPoint y: 396, endPoint x: 429, endPoint y: 433, distance: 44.6
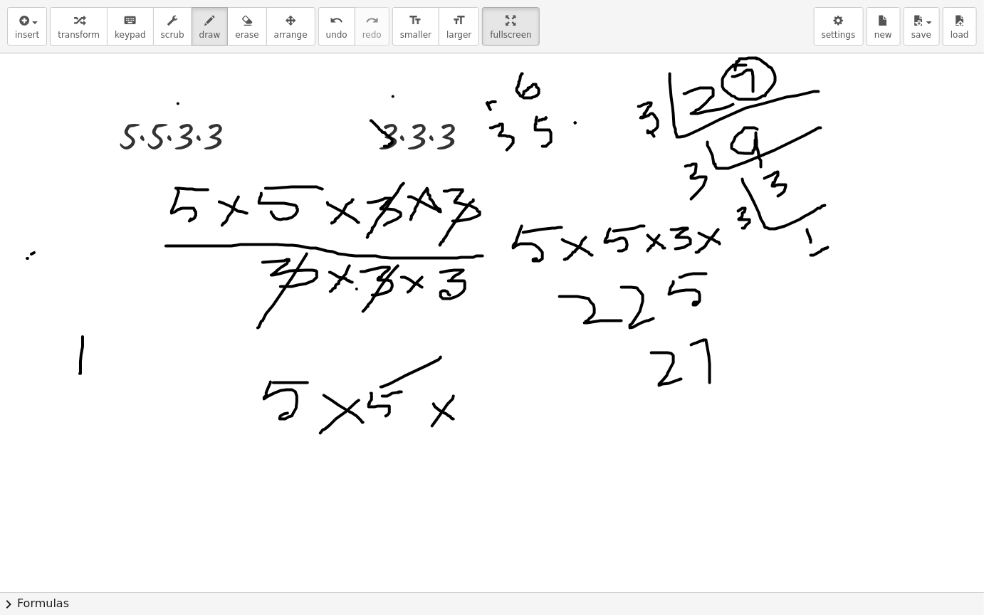
click at [429, 433] on div at bounding box center [492, 592] width 984 height 1078
drag, startPoint x: 487, startPoint y: 393, endPoint x: 493, endPoint y: 419, distance: 27.1
click at [493, 419] on div at bounding box center [492, 592] width 984 height 1078
drag, startPoint x: 520, startPoint y: 400, endPoint x: 539, endPoint y: 408, distance: 20.8
click at [539, 408] on div at bounding box center [492, 592] width 984 height 1078
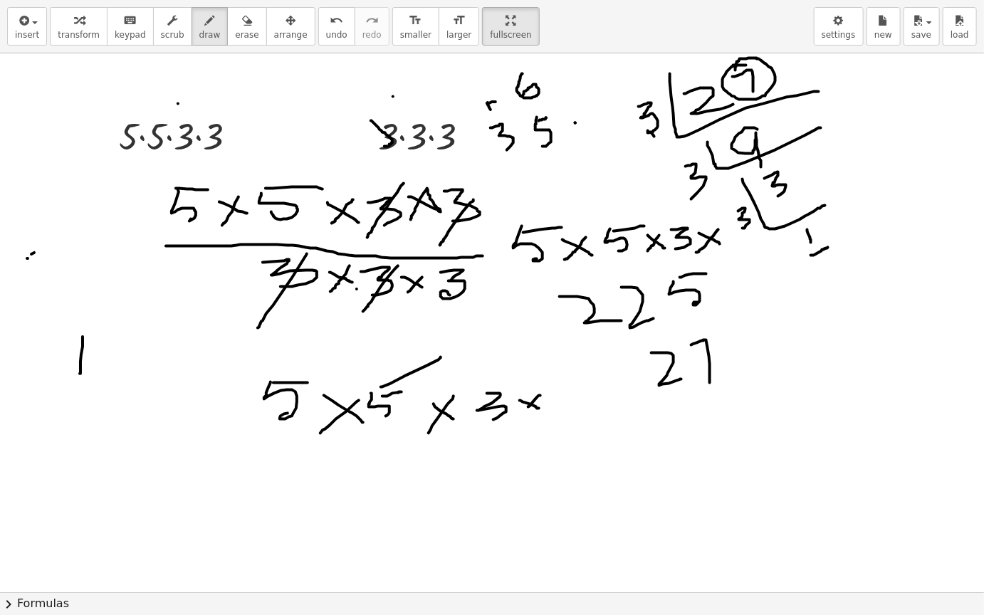
drag, startPoint x: 540, startPoint y: 395, endPoint x: 523, endPoint y: 410, distance: 22.7
click at [524, 410] on div at bounding box center [492, 592] width 984 height 1078
drag, startPoint x: 546, startPoint y: 394, endPoint x: 558, endPoint y: 418, distance: 27.1
click at [558, 418] on div at bounding box center [492, 592] width 984 height 1078
drag, startPoint x: 303, startPoint y: 442, endPoint x: 668, endPoint y: 432, distance: 364.7
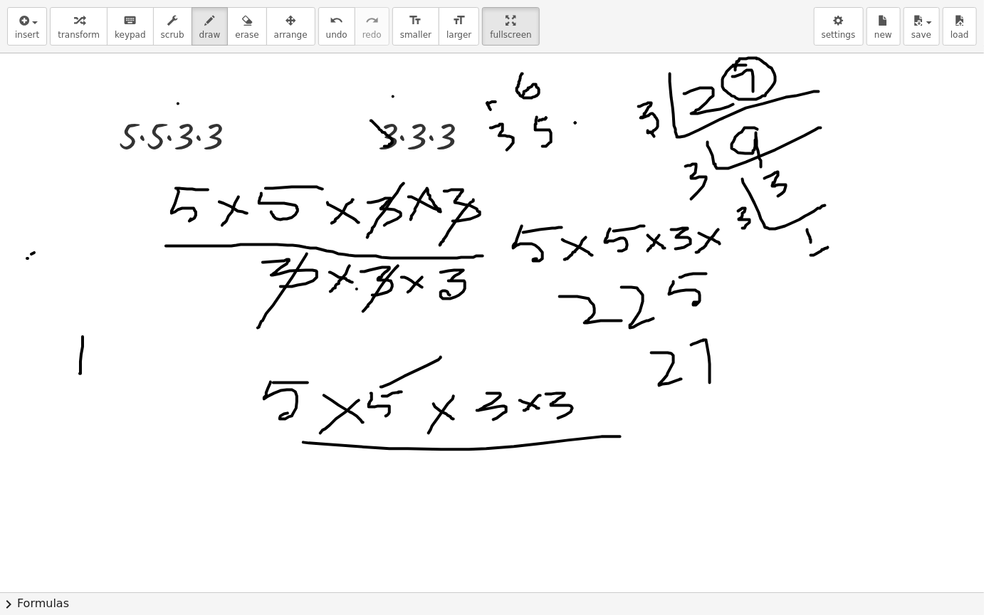
click at [668, 432] on div at bounding box center [492, 592] width 984 height 1078
drag, startPoint x: 441, startPoint y: 472, endPoint x: 441, endPoint y: 503, distance: 31.3
click at [441, 503] on div at bounding box center [492, 592] width 984 height 1078
drag, startPoint x: 493, startPoint y: 479, endPoint x: 517, endPoint y: 487, distance: 25.4
click at [517, 487] on div at bounding box center [492, 592] width 984 height 1078
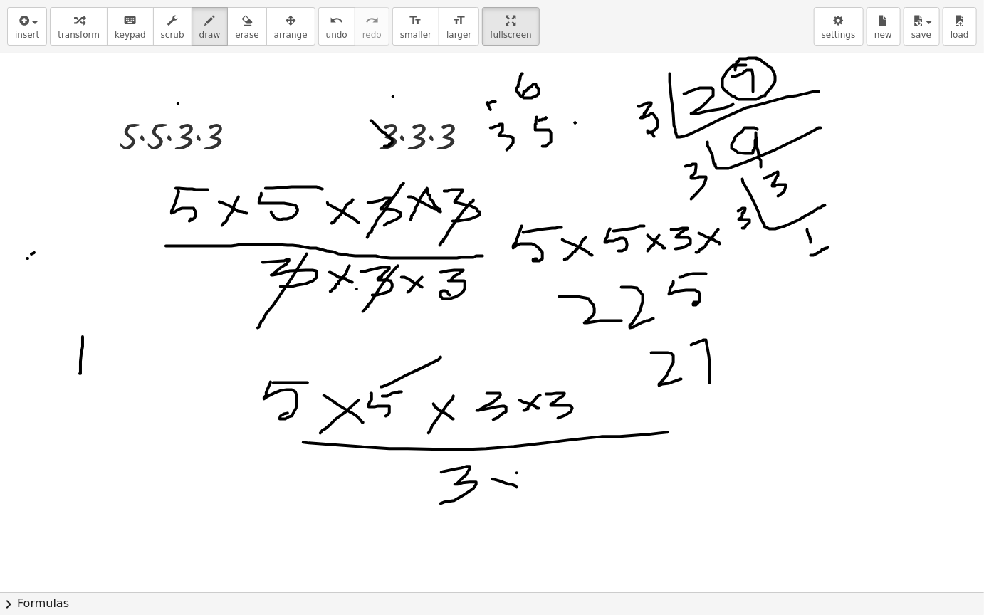
drag, startPoint x: 517, startPoint y: 473, endPoint x: 497, endPoint y: 492, distance: 27.7
click at [497, 492] on div at bounding box center [492, 592] width 984 height 1078
drag, startPoint x: 543, startPoint y: 461, endPoint x: 539, endPoint y: 497, distance: 35.8
click at [539, 497] on div at bounding box center [492, 592] width 984 height 1078
drag, startPoint x: 504, startPoint y: 389, endPoint x: 488, endPoint y: 413, distance: 28.6
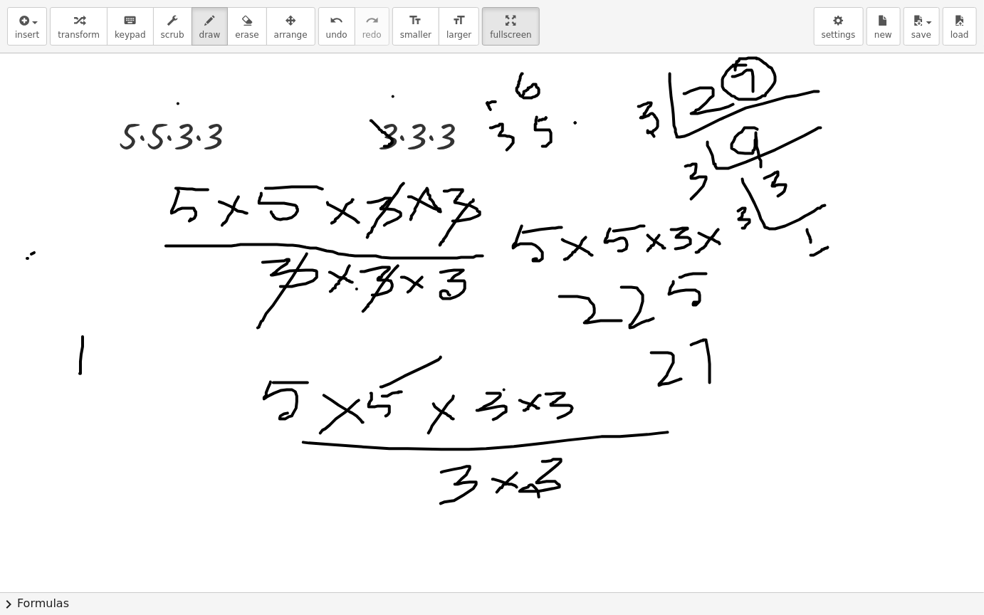
click at [488, 413] on div at bounding box center [492, 592] width 984 height 1078
click at [471, 462] on div at bounding box center [492, 592] width 984 height 1078
drag, startPoint x: 471, startPoint y: 462, endPoint x: 431, endPoint y: 520, distance: 71.1
click at [431, 519] on div at bounding box center [492, 592] width 984 height 1078
drag, startPoint x: 565, startPoint y: 385, endPoint x: 546, endPoint y: 423, distance: 42.0
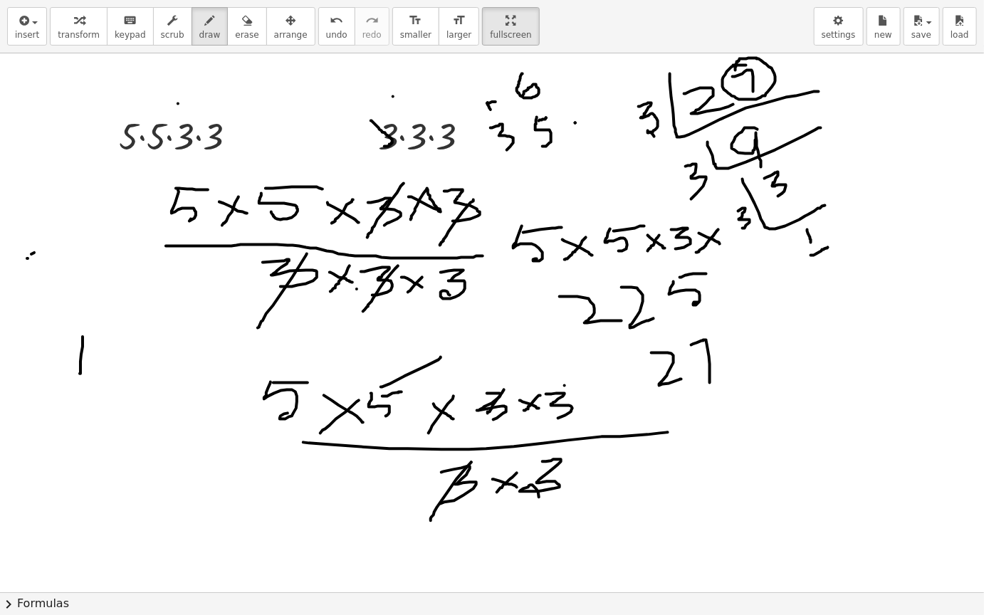
click at [546, 423] on div at bounding box center [492, 592] width 984 height 1078
drag, startPoint x: 560, startPoint y: 454, endPoint x: 516, endPoint y: 544, distance: 99.7
click at [516, 519] on div at bounding box center [492, 592] width 984 height 1078
click at [242, 25] on icon "button" at bounding box center [247, 20] width 10 height 17
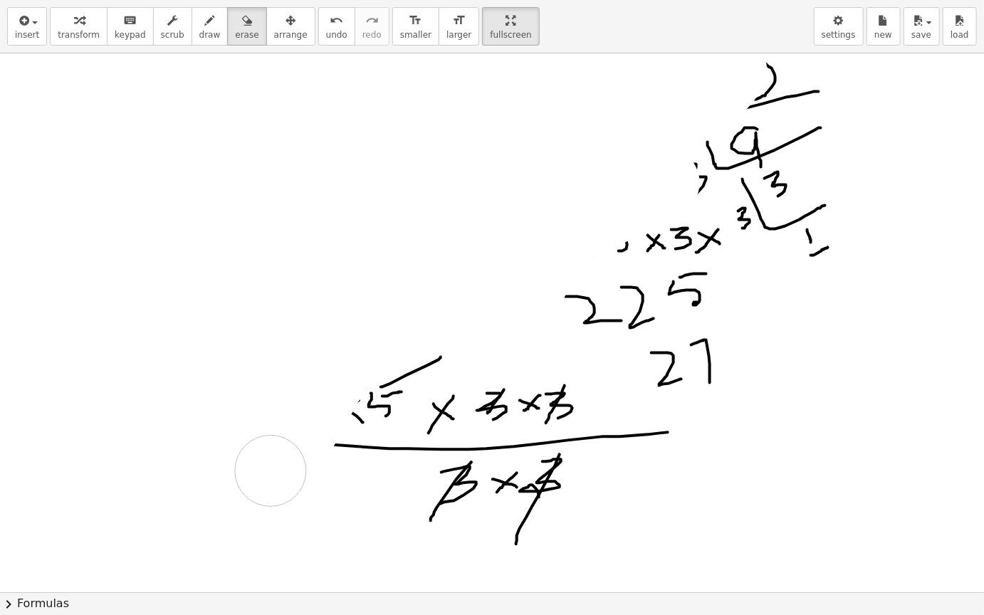
drag, startPoint x: 149, startPoint y: 140, endPoint x: 546, endPoint y: 462, distance: 511.7
click at [546, 462] on div at bounding box center [492, 592] width 984 height 1078
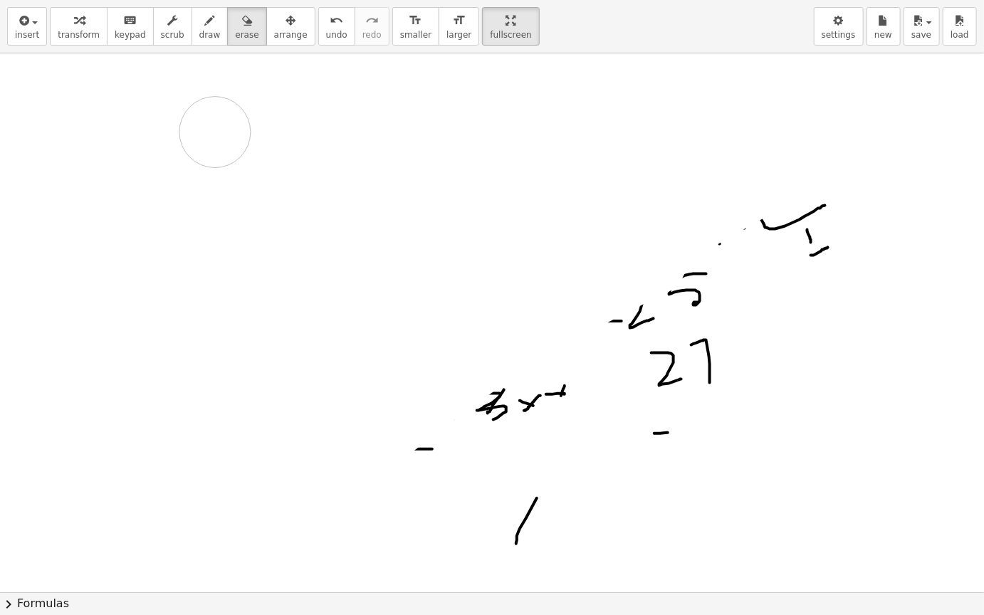
drag, startPoint x: 371, startPoint y: 439, endPoint x: 219, endPoint y: 130, distance: 343.6
click at [220, 130] on div at bounding box center [492, 592] width 984 height 1078
drag, startPoint x: 111, startPoint y: 157, endPoint x: 398, endPoint y: 179, distance: 287.8
click at [399, 179] on div at bounding box center [492, 592] width 984 height 1078
click at [204, 195] on div at bounding box center [492, 592] width 984 height 1078
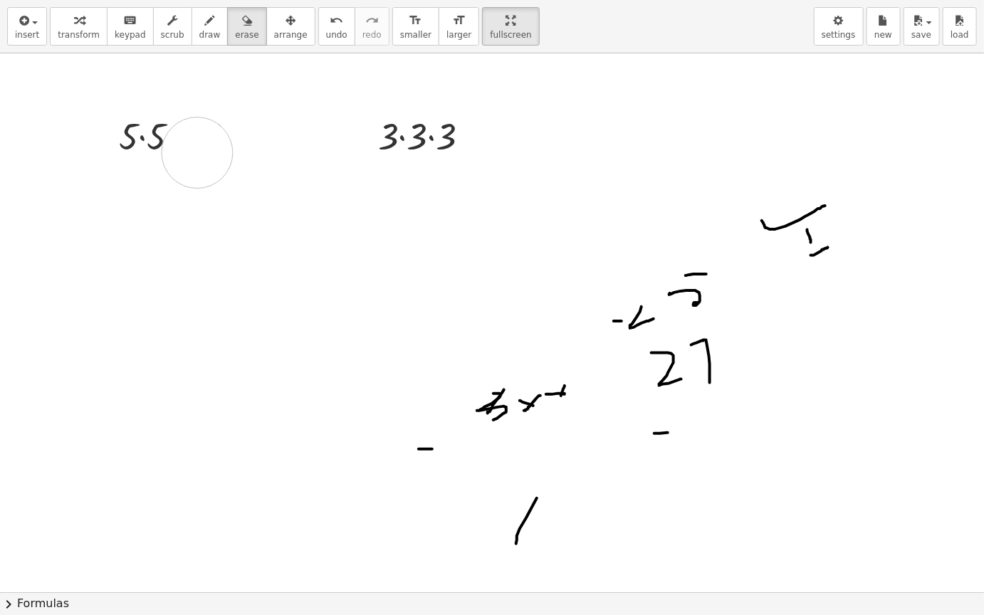
drag, startPoint x: 204, startPoint y: 195, endPoint x: 189, endPoint y: 139, distance: 58.2
click at [189, 139] on div at bounding box center [492, 592] width 984 height 1078
click at [205, 27] on icon "button" at bounding box center [210, 20] width 10 height 17
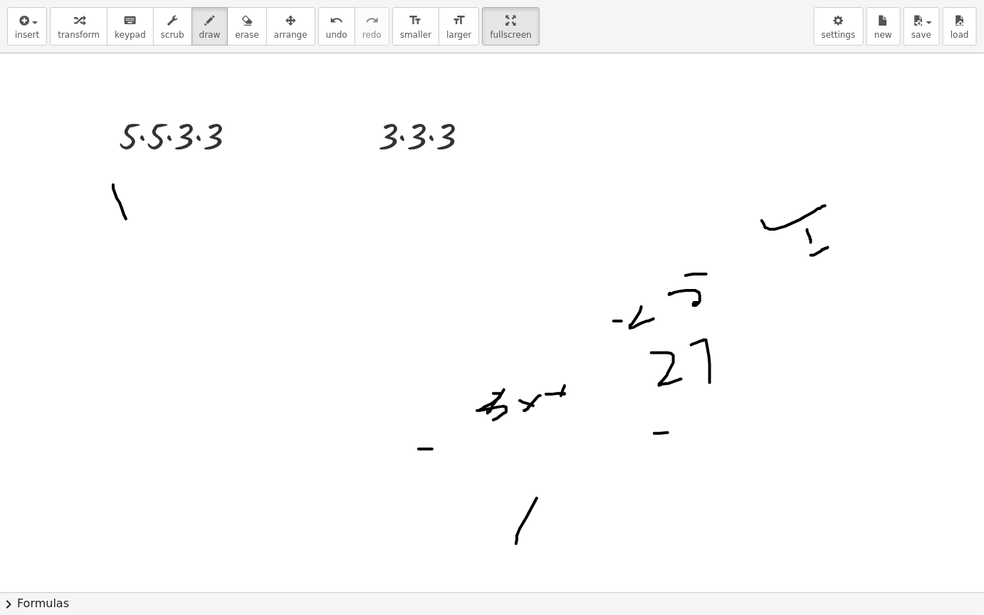
drag, startPoint x: 113, startPoint y: 184, endPoint x: 135, endPoint y: 241, distance: 60.4
click at [135, 241] on div at bounding box center [492, 592] width 984 height 1078
drag, startPoint x: 172, startPoint y: 219, endPoint x: 198, endPoint y: 243, distance: 35.7
click at [198, 243] on div at bounding box center [492, 592] width 984 height 1078
drag, startPoint x: 208, startPoint y: 226, endPoint x: 246, endPoint y: 239, distance: 40.5
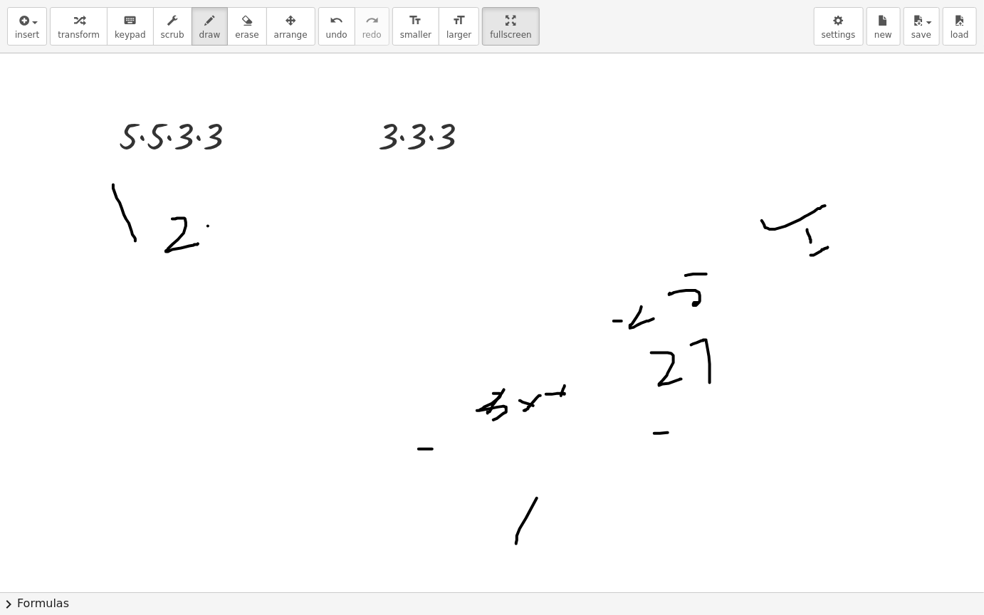
click at [246, 239] on div at bounding box center [492, 592] width 984 height 1078
drag, startPoint x: 241, startPoint y: 222, endPoint x: 222, endPoint y: 244, distance: 28.8
click at [222, 244] on div at bounding box center [492, 592] width 984 height 1078
drag, startPoint x: 250, startPoint y: 222, endPoint x: 271, endPoint y: 263, distance: 46.2
click at [271, 263] on div at bounding box center [492, 592] width 984 height 1078
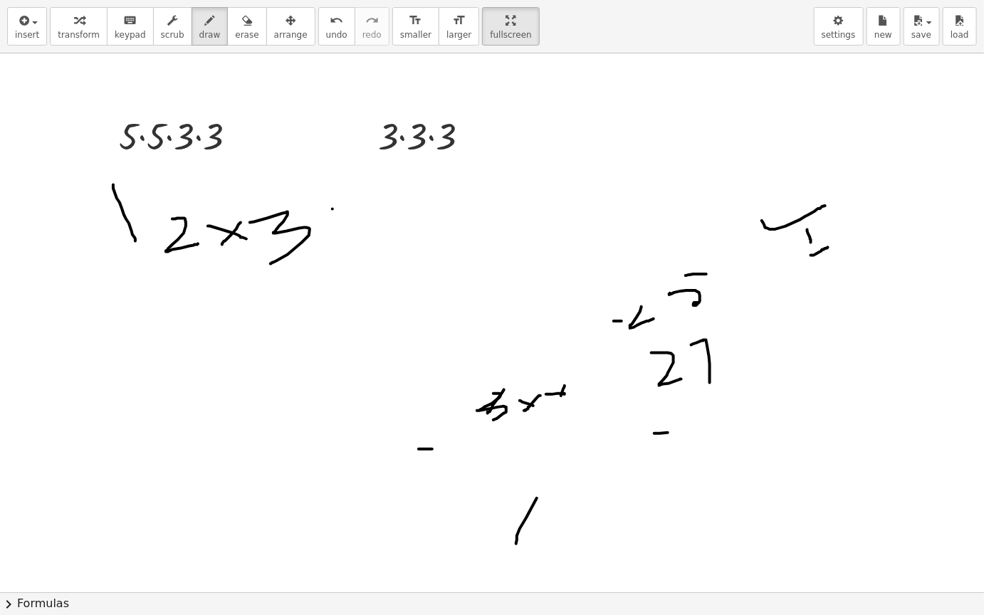
drag, startPoint x: 332, startPoint y: 209, endPoint x: 369, endPoint y: 232, distance: 43.2
click at [369, 232] on div at bounding box center [492, 592] width 984 height 1078
drag, startPoint x: 364, startPoint y: 214, endPoint x: 346, endPoint y: 235, distance: 27.3
click at [346, 235] on div at bounding box center [492, 592] width 984 height 1078
drag, startPoint x: 383, startPoint y: 202, endPoint x: 402, endPoint y: 233, distance: 35.8
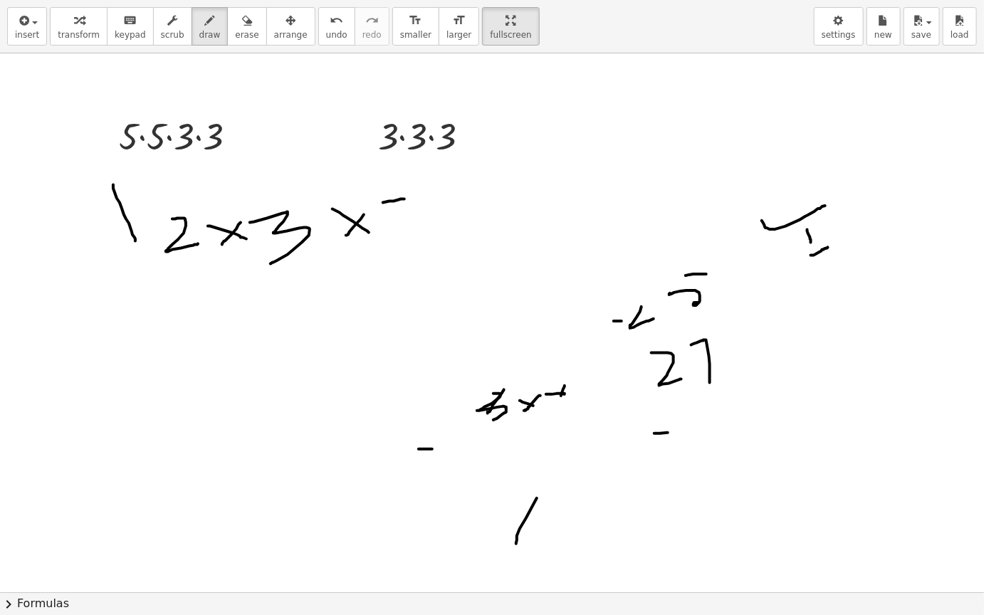
click at [402, 233] on div at bounding box center [492, 592] width 984 height 1078
drag, startPoint x: 184, startPoint y: 296, endPoint x: 204, endPoint y: 335, distance: 43.0
click at [204, 335] on div at bounding box center [492, 592] width 984 height 1078
drag, startPoint x: 231, startPoint y: 297, endPoint x: 259, endPoint y: 305, distance: 28.9
click at [259, 305] on div at bounding box center [492, 592] width 984 height 1078
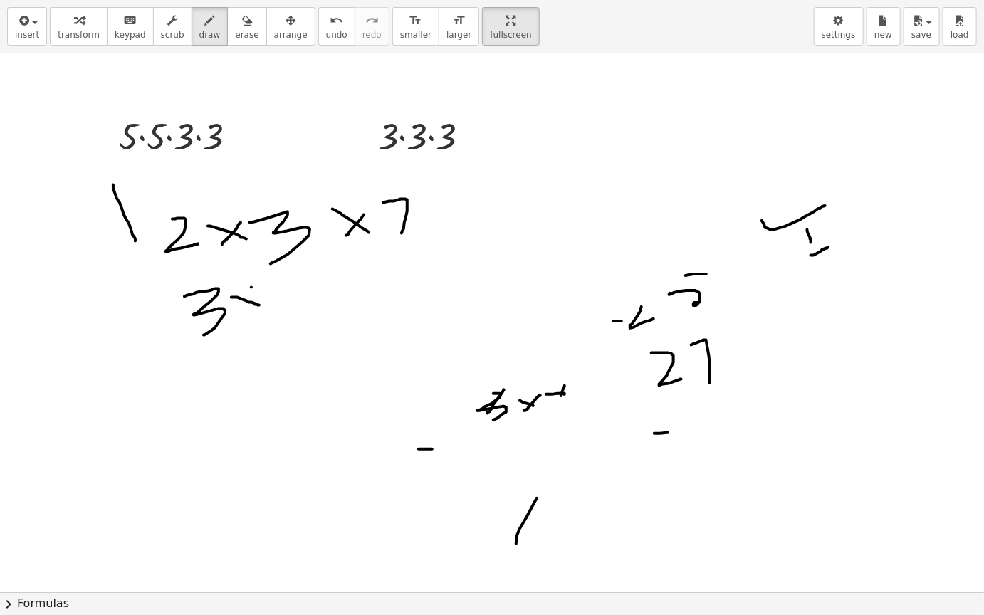
drag, startPoint x: 251, startPoint y: 287, endPoint x: 231, endPoint y: 321, distance: 39.9
click at [231, 321] on div at bounding box center [492, 592] width 984 height 1078
drag, startPoint x: 271, startPoint y: 290, endPoint x: 303, endPoint y: 311, distance: 37.5
click at [303, 311] on div at bounding box center [492, 592] width 984 height 1078
drag, startPoint x: 356, startPoint y: 277, endPoint x: 384, endPoint y: 294, distance: 33.2
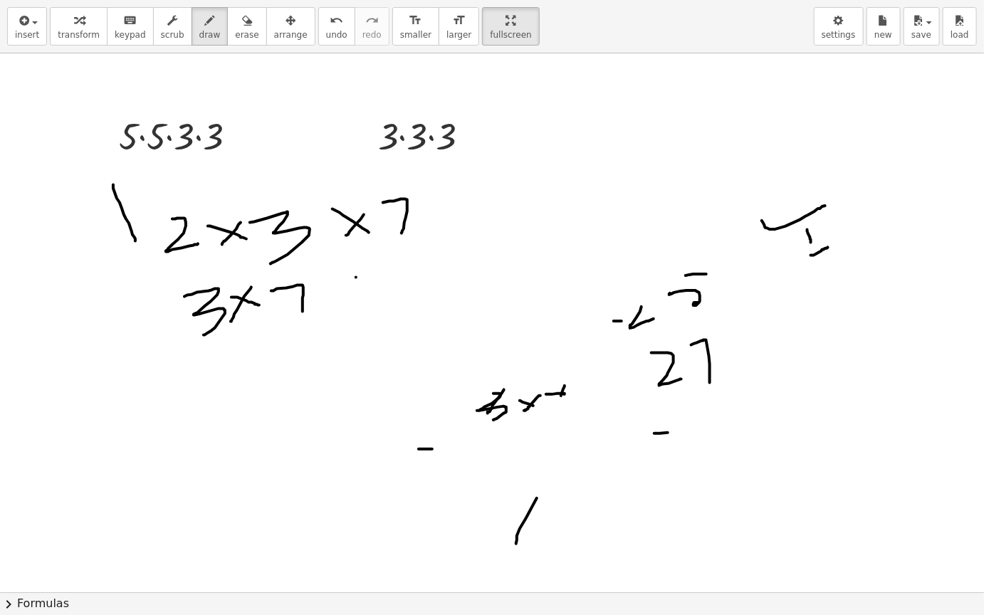
click at [384, 294] on div at bounding box center [492, 592] width 984 height 1078
drag, startPoint x: 379, startPoint y: 281, endPoint x: 365, endPoint y: 295, distance: 20.6
click at [365, 295] on div at bounding box center [492, 592] width 984 height 1078
drag, startPoint x: 395, startPoint y: 273, endPoint x: 404, endPoint y: 298, distance: 26.3
click at [404, 298] on div at bounding box center [492, 592] width 984 height 1078
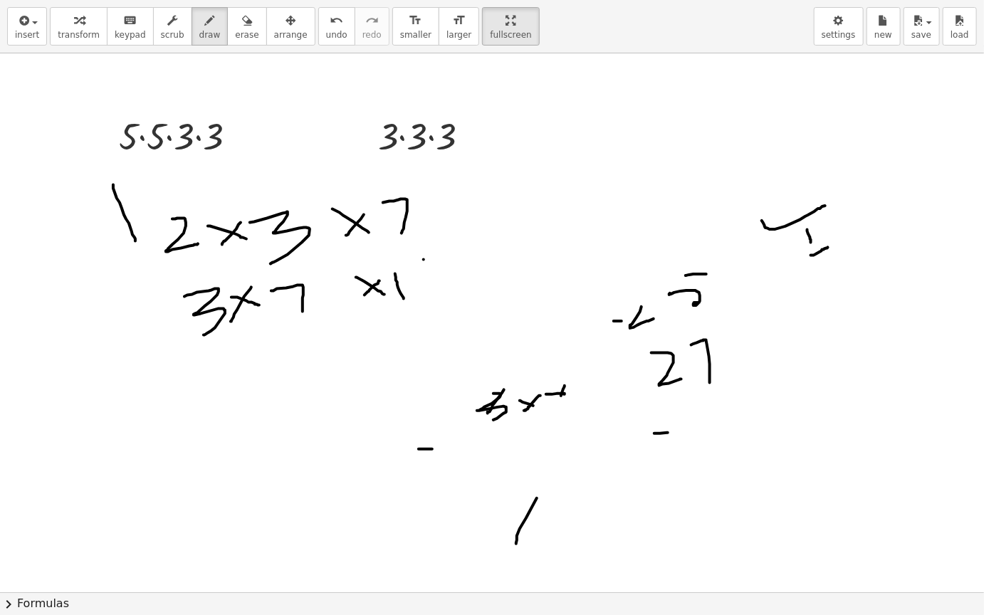
drag, startPoint x: 424, startPoint y: 259, endPoint x: 436, endPoint y: 295, distance: 37.8
click at [436, 295] on div at bounding box center [492, 592] width 984 height 1078
drag, startPoint x: 132, startPoint y: 228, endPoint x: 167, endPoint y: 317, distance: 95.9
click at [167, 317] on div at bounding box center [492, 592] width 984 height 1078
click at [179, 404] on div at bounding box center [492, 592] width 984 height 1078
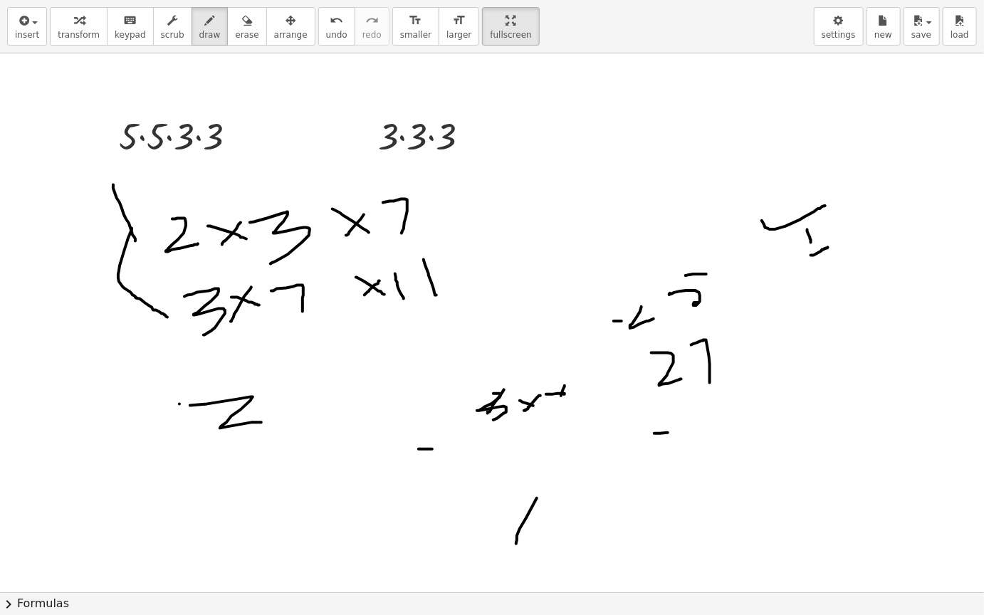
drag, startPoint x: 190, startPoint y: 405, endPoint x: 206, endPoint y: 459, distance: 56.3
click at [206, 459] on div at bounding box center [492, 592] width 984 height 1078
drag, startPoint x: 283, startPoint y: 426, endPoint x: 335, endPoint y: 443, distance: 54.0
click at [335, 443] on div at bounding box center [492, 592] width 984 height 1078
drag, startPoint x: 328, startPoint y: 418, endPoint x: 298, endPoint y: 456, distance: 48.1
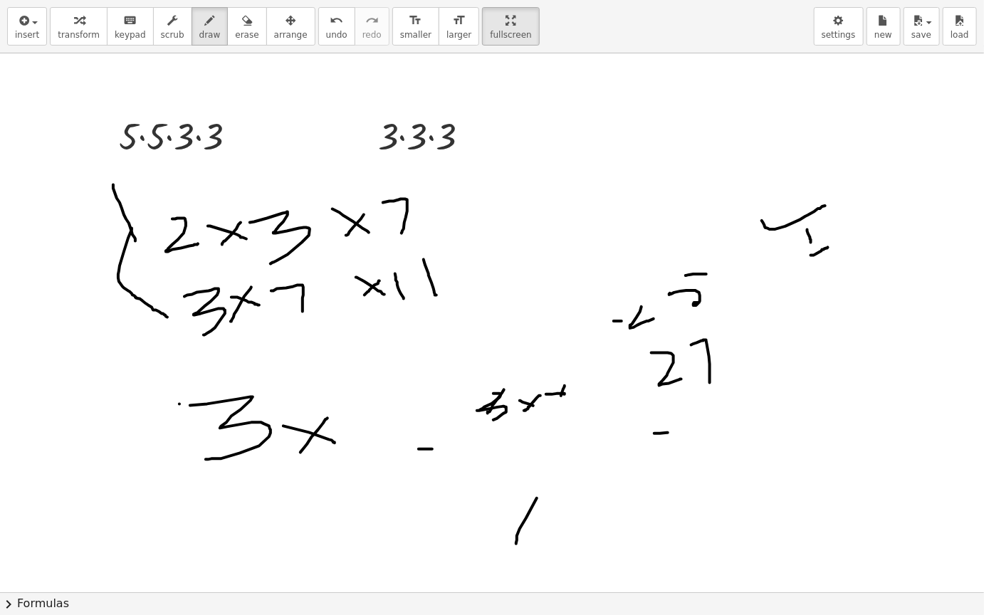
click at [298, 456] on div at bounding box center [492, 592] width 984 height 1078
drag, startPoint x: 353, startPoint y: 404, endPoint x: 388, endPoint y: 432, distance: 45.0
click at [388, 432] on div at bounding box center [492, 592] width 984 height 1078
drag, startPoint x: 161, startPoint y: 272, endPoint x: 450, endPoint y: 237, distance: 291.2
click at [450, 237] on div at bounding box center [492, 592] width 984 height 1078
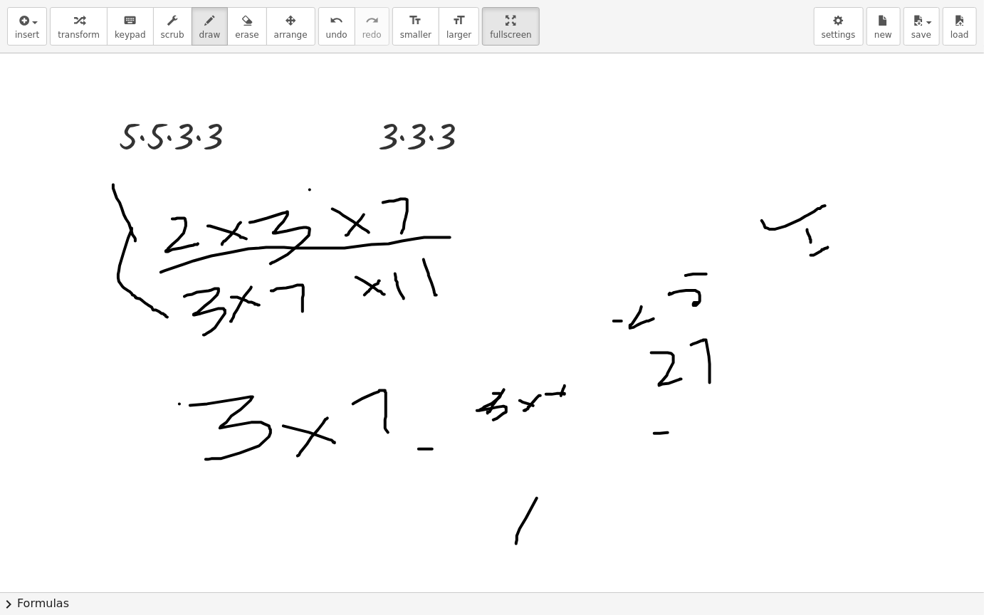
drag, startPoint x: 310, startPoint y: 189, endPoint x: 271, endPoint y: 266, distance: 85.7
click at [271, 266] on div at bounding box center [492, 592] width 984 height 1078
drag, startPoint x: 234, startPoint y: 266, endPoint x: 189, endPoint y: 350, distance: 95.2
click at [189, 350] on div at bounding box center [492, 592] width 984 height 1078
drag, startPoint x: 397, startPoint y: 178, endPoint x: 353, endPoint y: 248, distance: 82.6
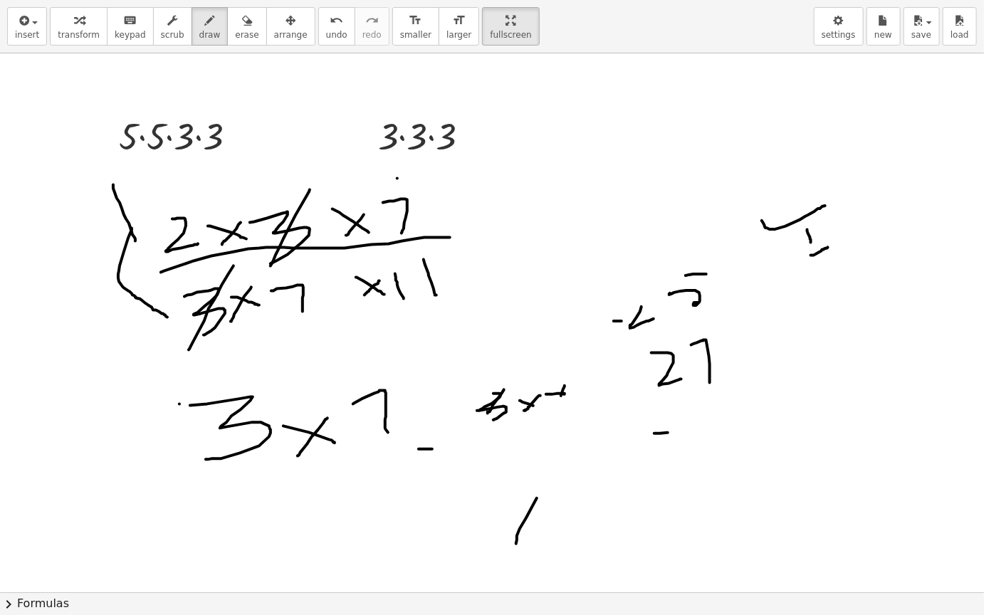
click at [353, 248] on div at bounding box center [492, 592] width 984 height 1078
drag, startPoint x: 312, startPoint y: 258, endPoint x: 281, endPoint y: 320, distance: 69.1
click at [281, 320] on div at bounding box center [492, 592] width 984 height 1078
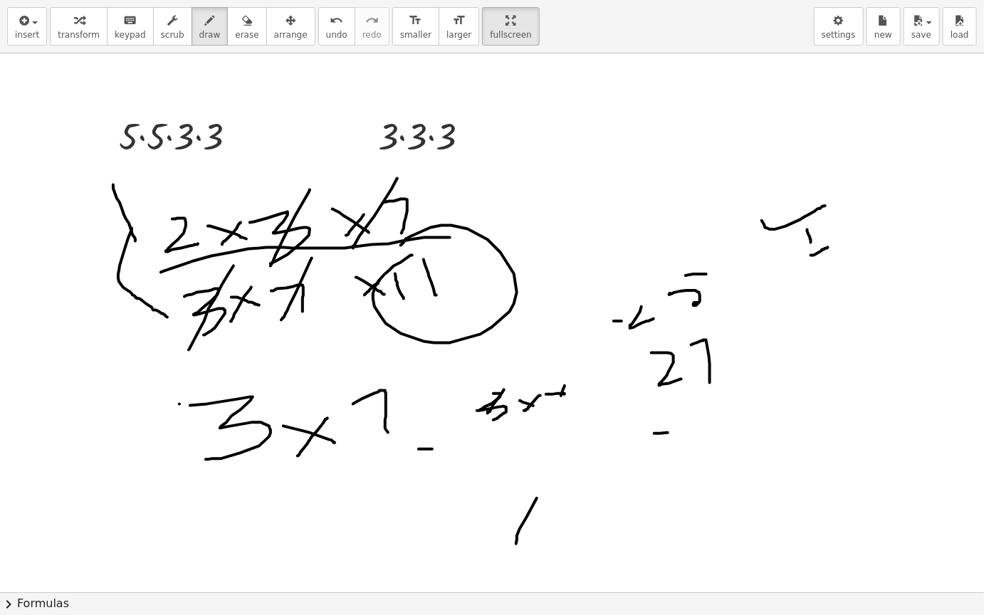
drag, startPoint x: 412, startPoint y: 255, endPoint x: 399, endPoint y: 248, distance: 15.0
click at [399, 248] on div at bounding box center [492, 592] width 984 height 1078
drag, startPoint x: 444, startPoint y: 256, endPoint x: 607, endPoint y: 110, distance: 218.8
click at [607, 110] on div at bounding box center [492, 592] width 984 height 1078
drag, startPoint x: 580, startPoint y: 159, endPoint x: 693, endPoint y: 215, distance: 126.4
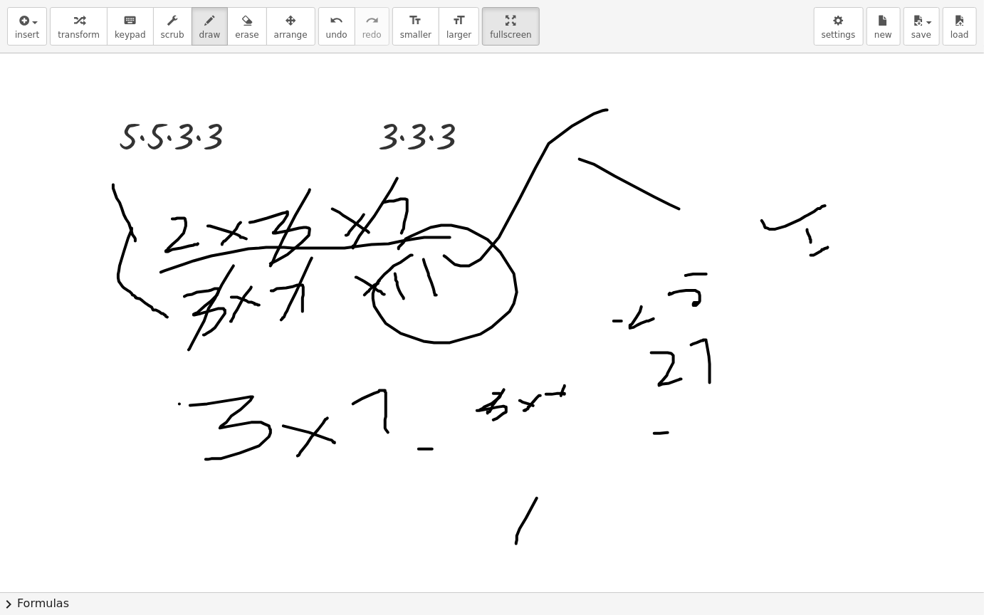
click at [693, 215] on div at bounding box center [492, 592] width 984 height 1078
drag, startPoint x: 663, startPoint y: 159, endPoint x: 584, endPoint y: 268, distance: 134.6
click at [584, 268] on div at bounding box center [492, 592] width 984 height 1078
